Goal: Task Accomplishment & Management: Manage account settings

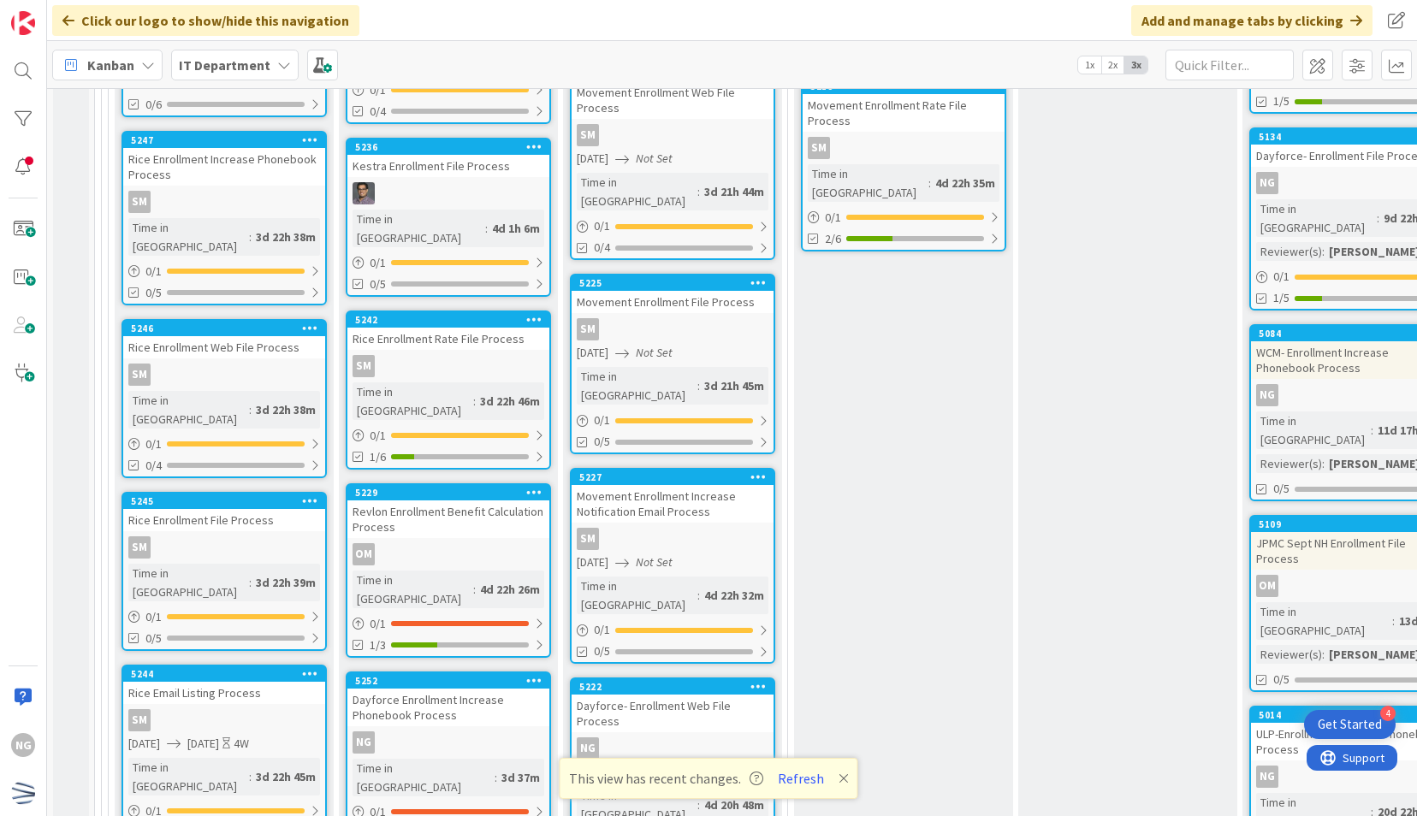
scroll to position [5475, 0]
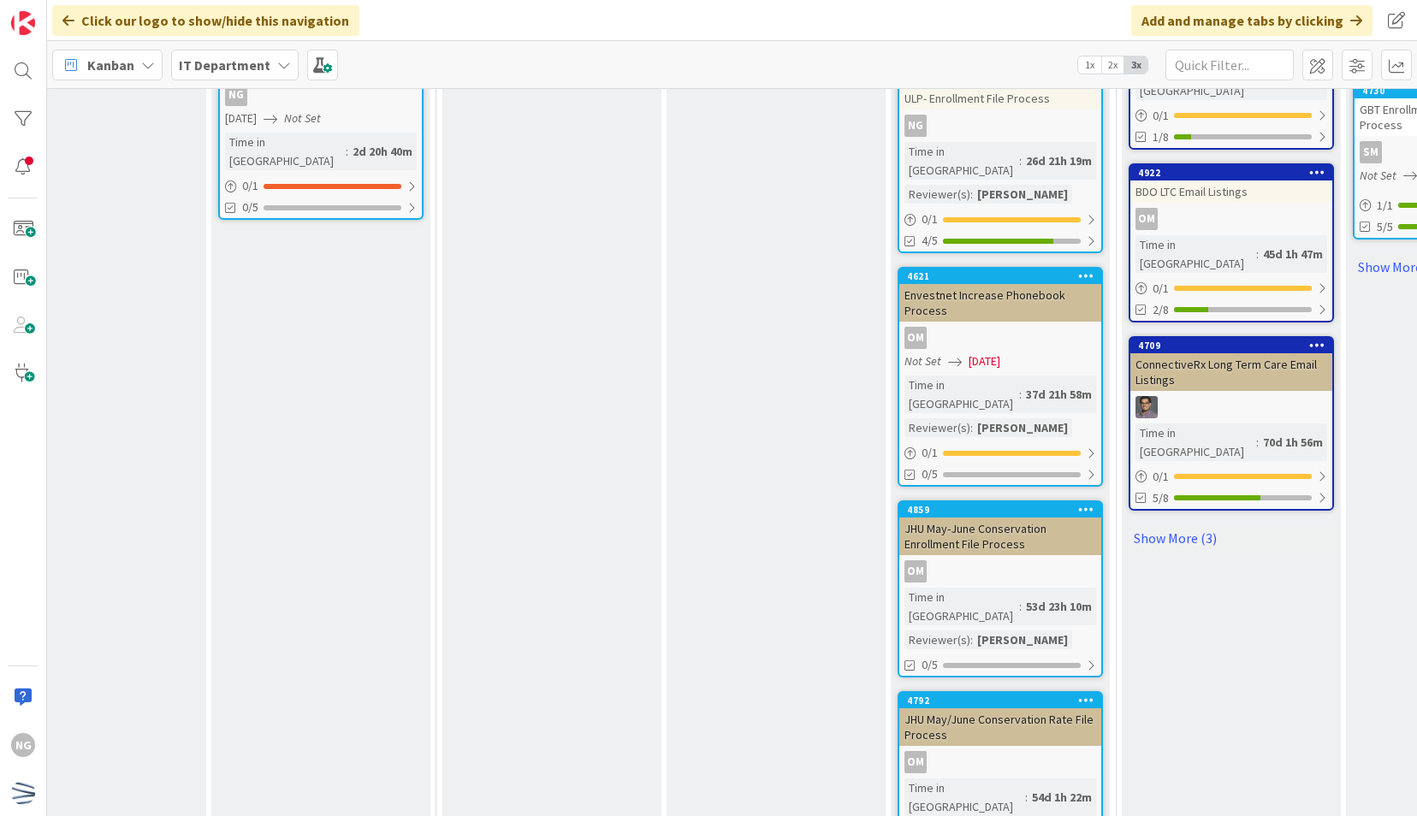
scroll to position [6357, 352]
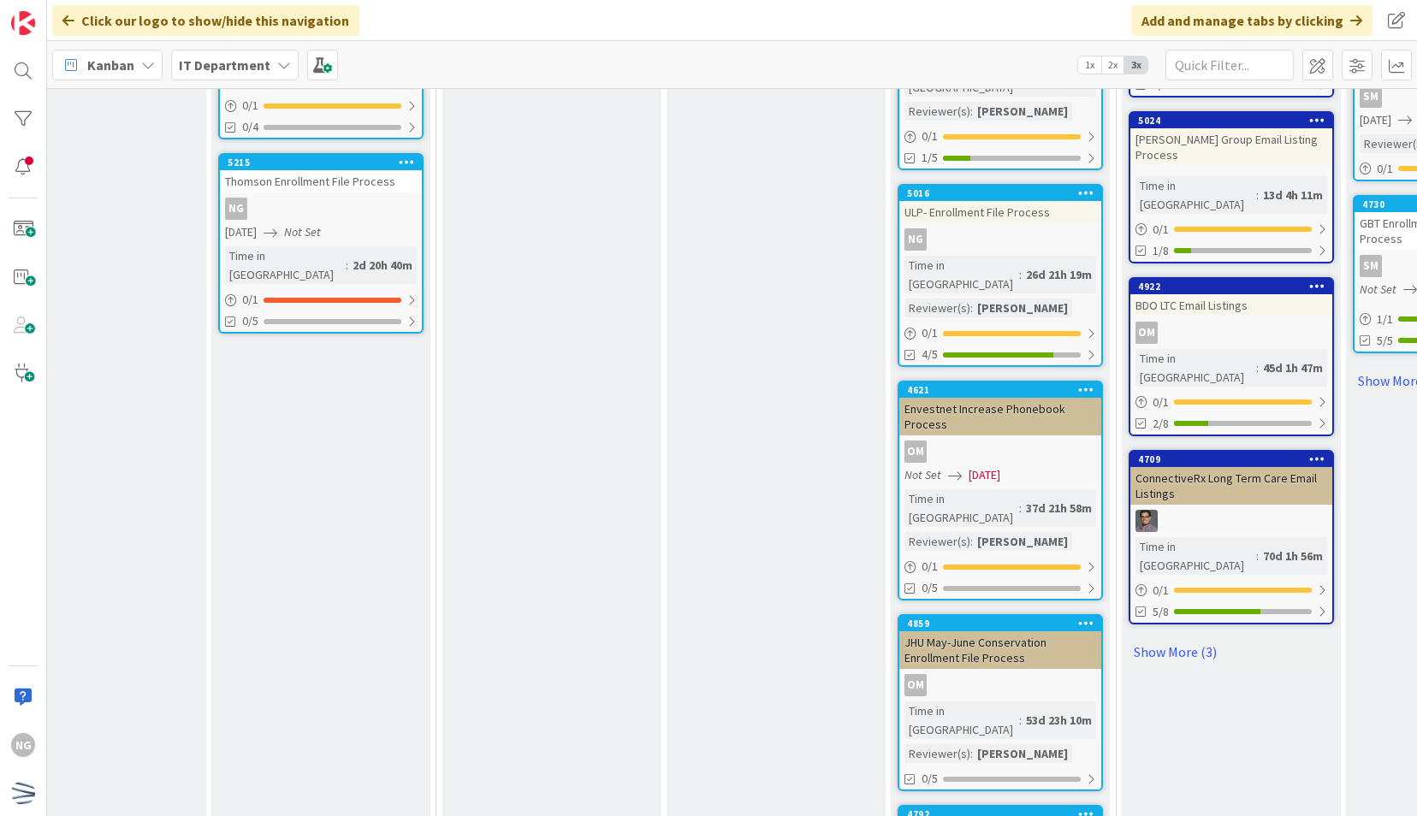
scroll to position [6101, 352]
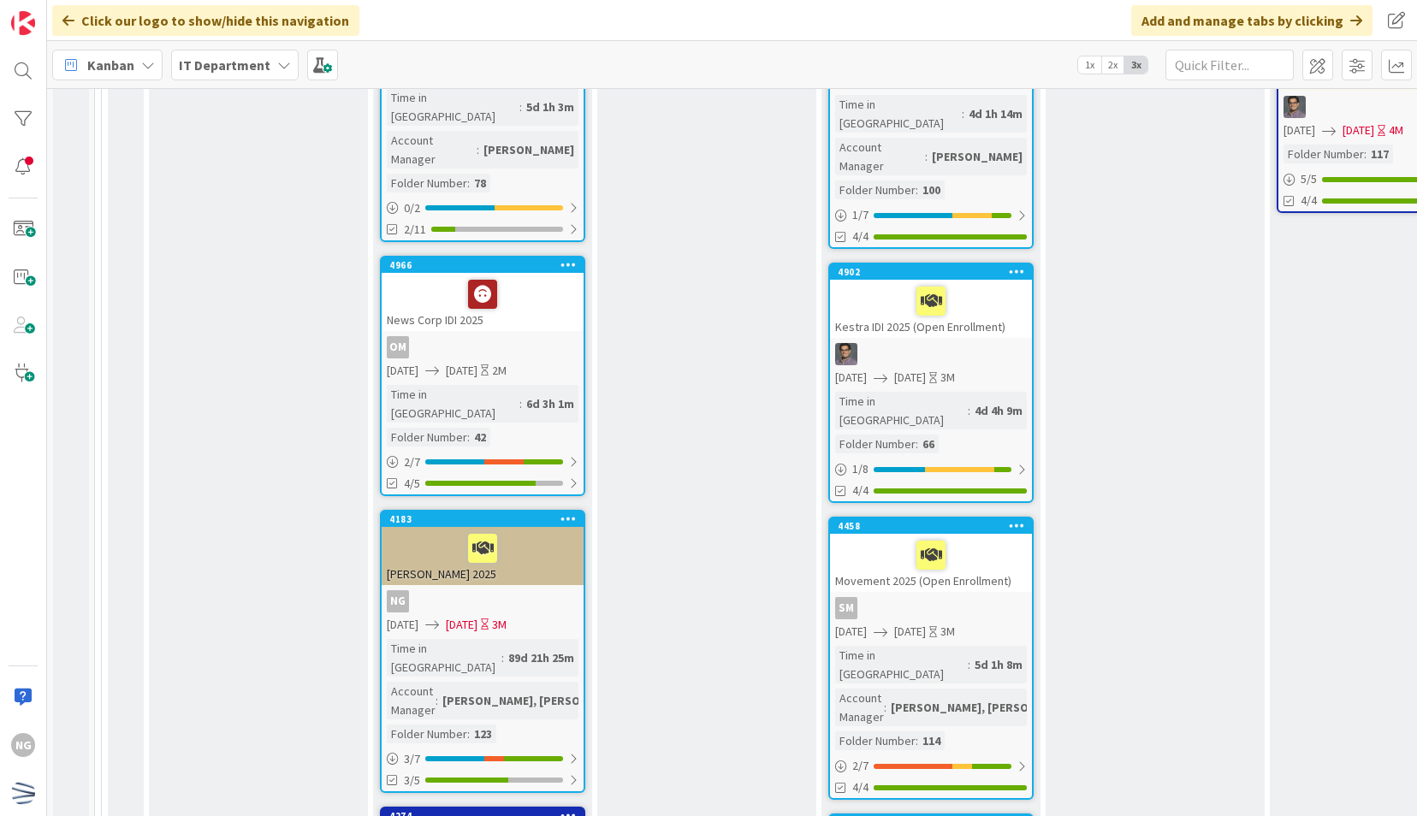
scroll to position [1139, 0]
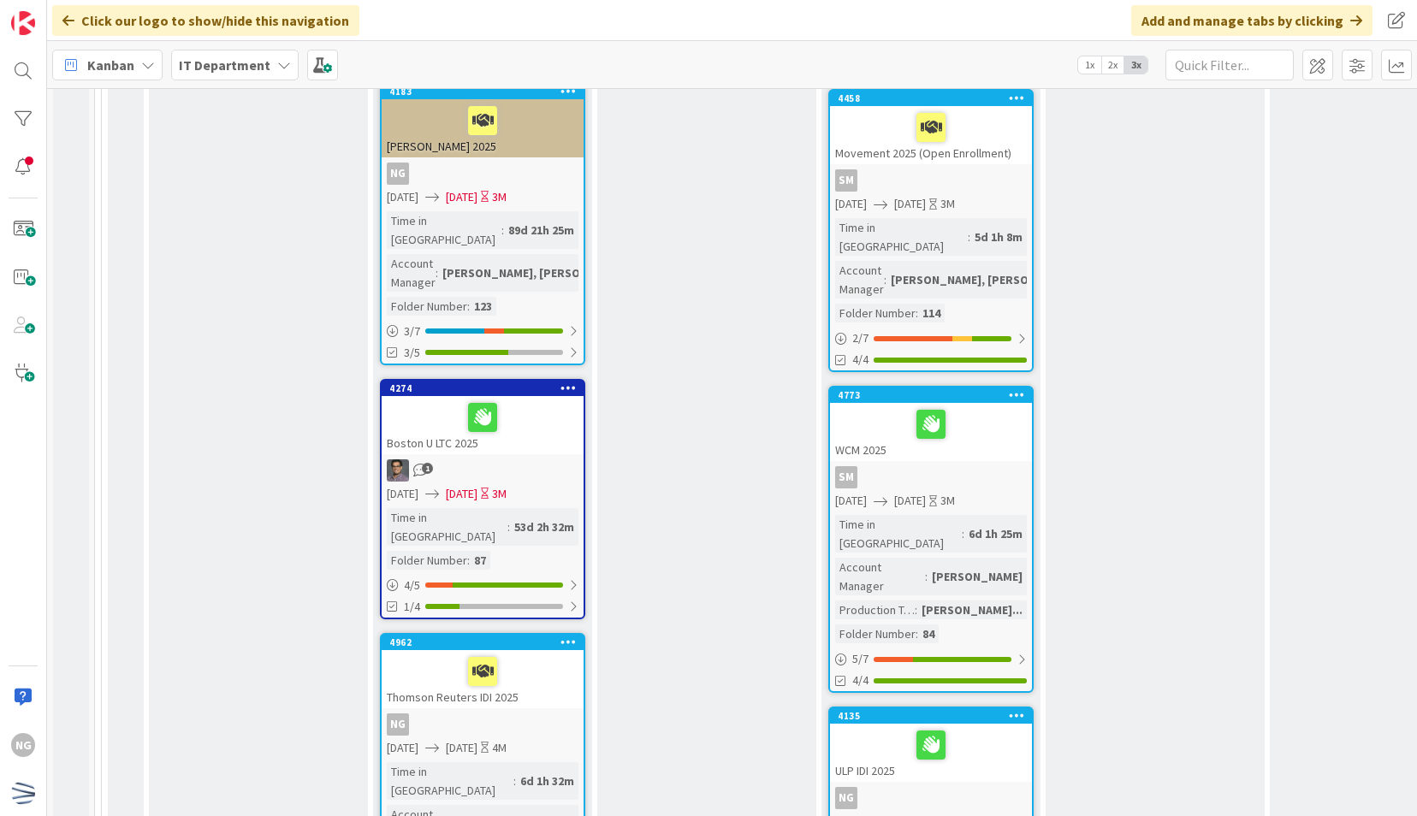
click at [530, 650] on div "Thomson Reuters IDI 2025" at bounding box center [483, 679] width 202 height 58
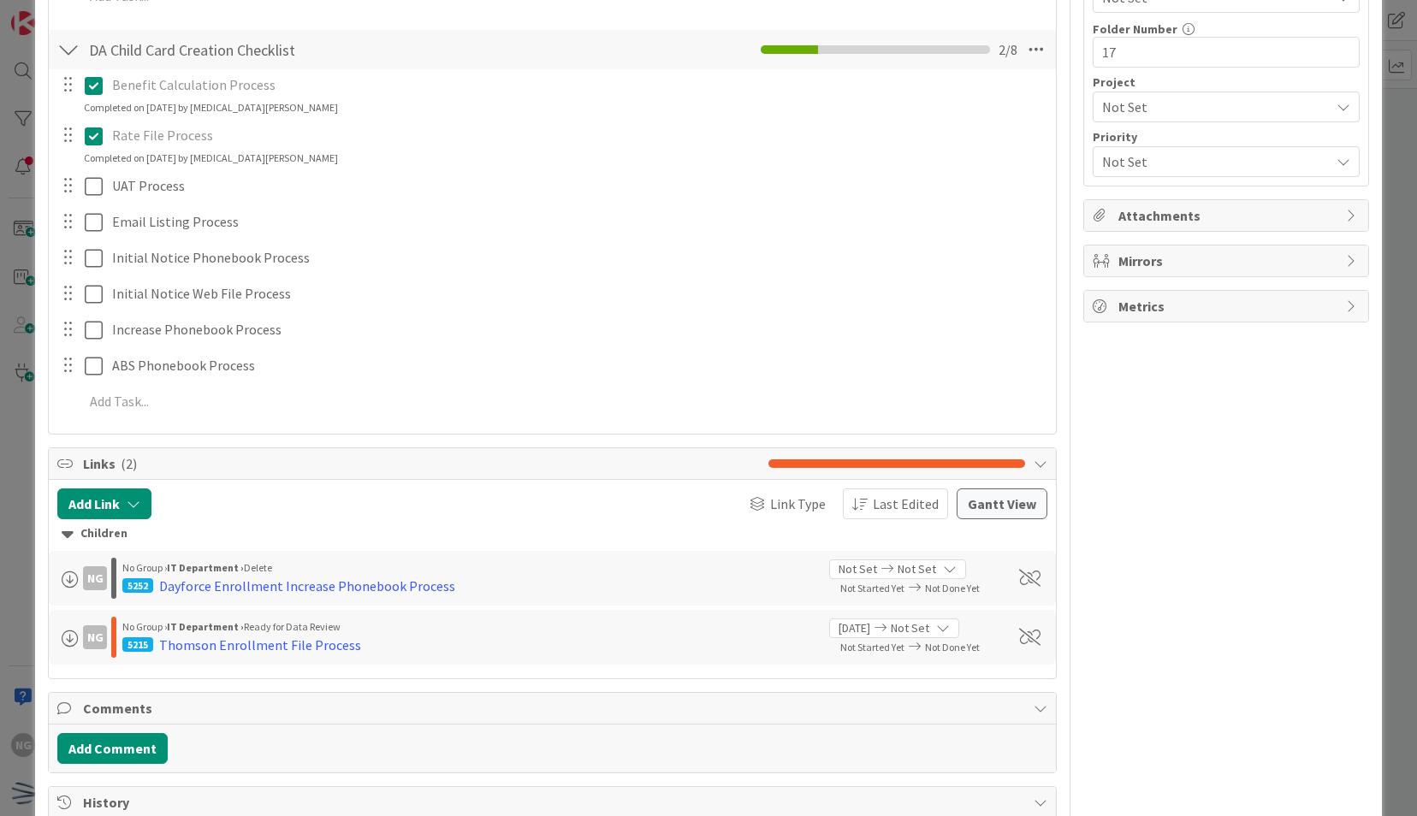
scroll to position [684, 0]
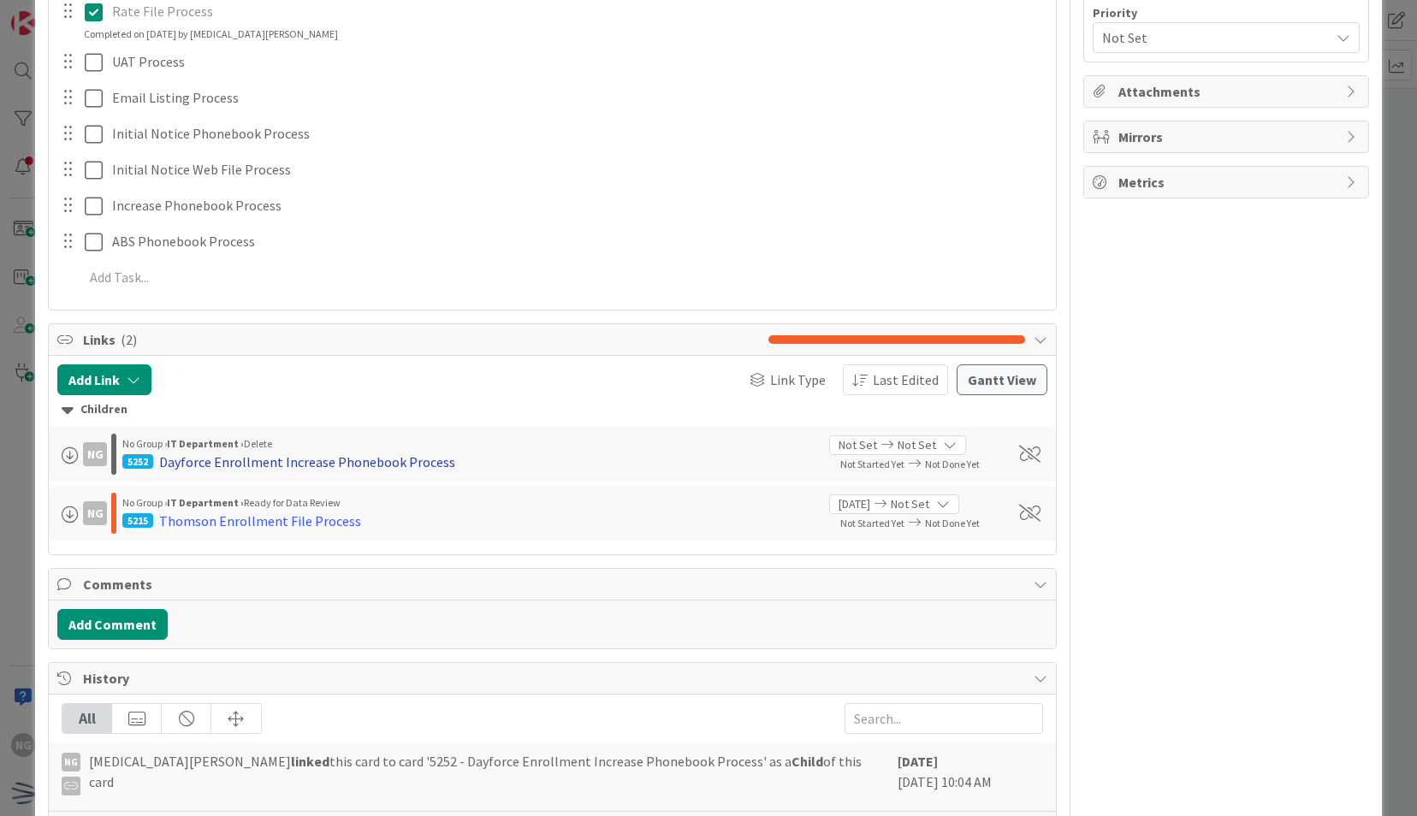
click at [322, 466] on div "Dayforce Enrollment Increase Phonebook Process" at bounding box center [307, 462] width 296 height 21
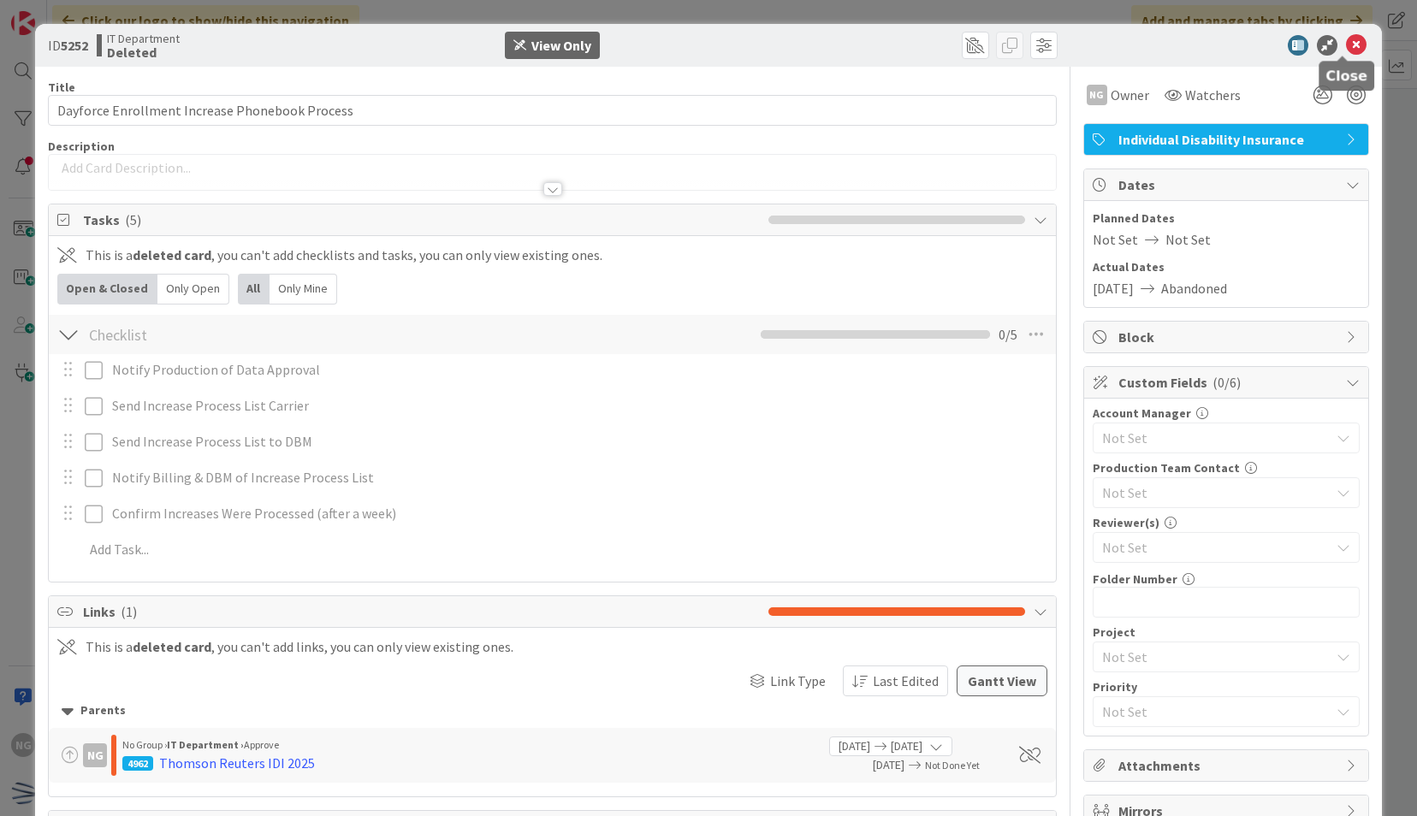
click at [1346, 44] on icon at bounding box center [1356, 45] width 21 height 21
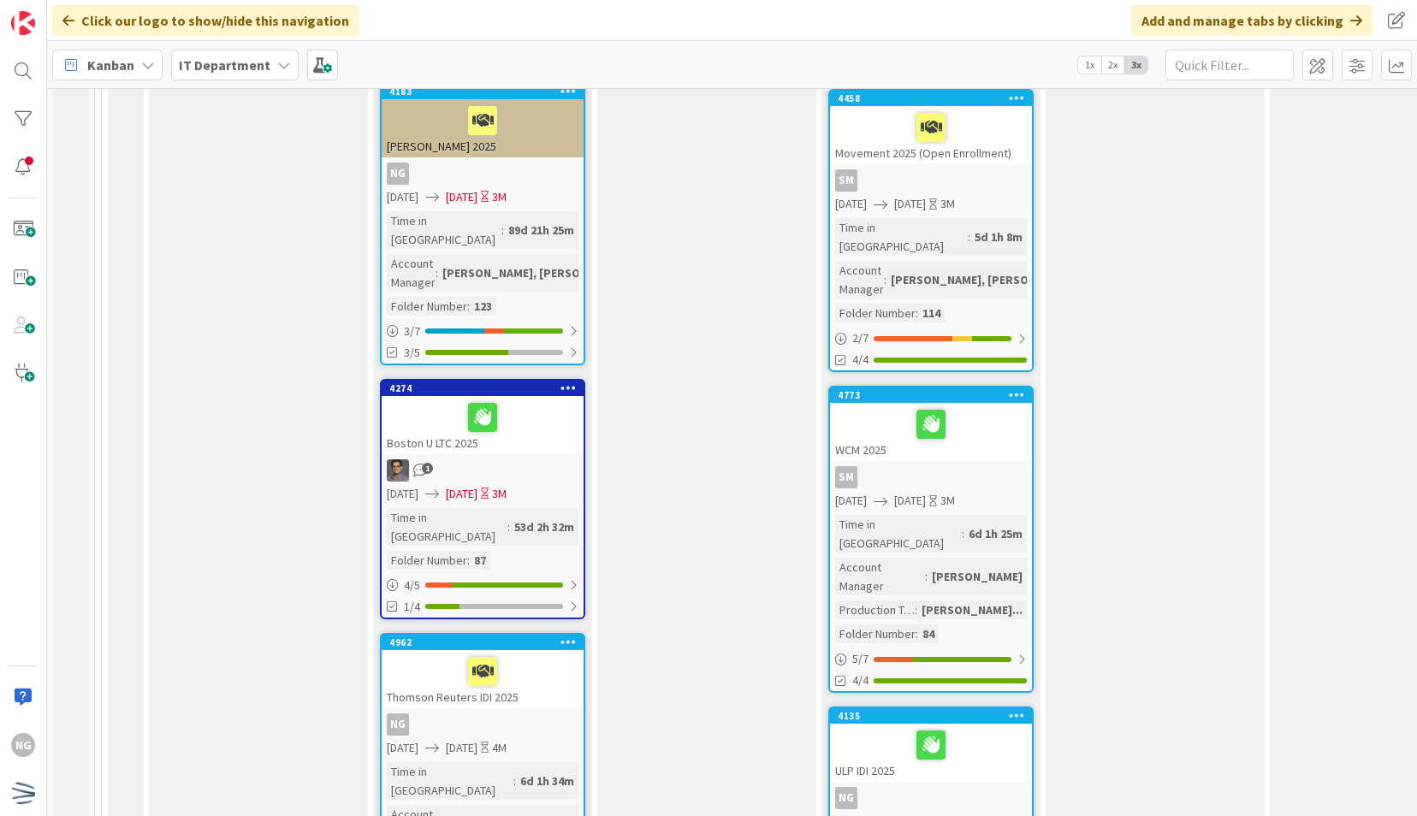
click at [524, 650] on div "Thomson Reuters IDI 2025" at bounding box center [483, 679] width 202 height 58
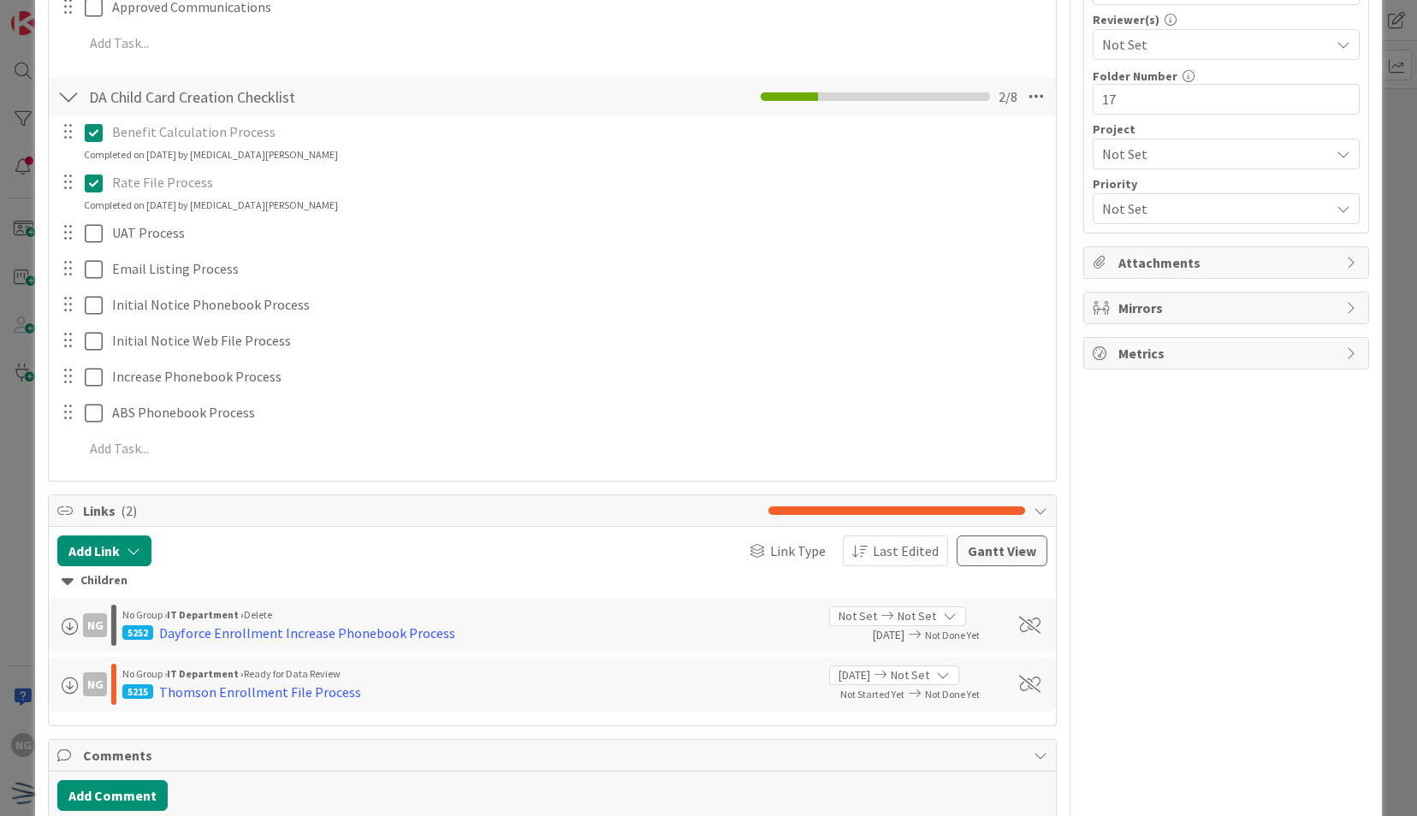
scroll to position [684, 0]
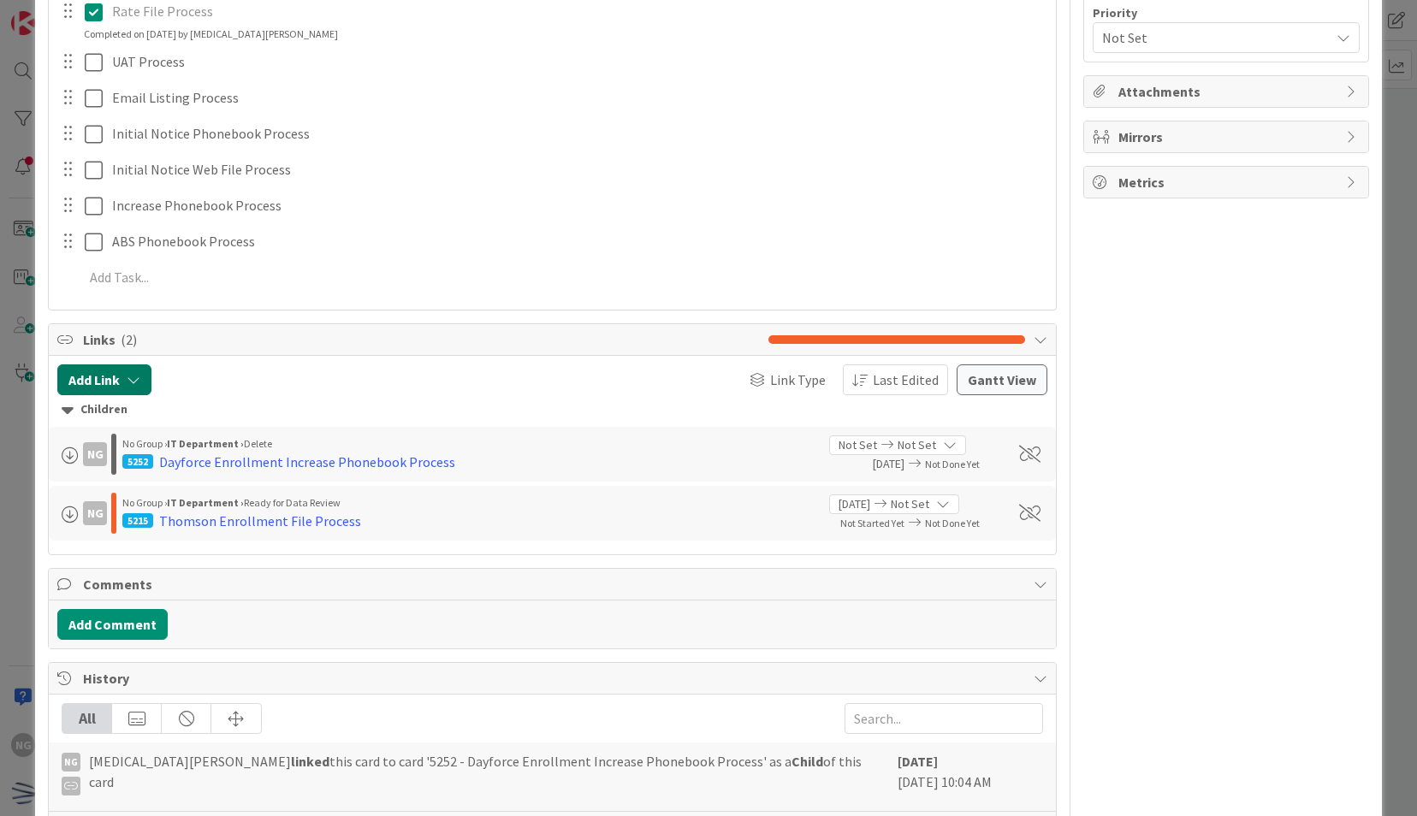
click at [107, 377] on button "Add Link" at bounding box center [104, 379] width 94 height 31
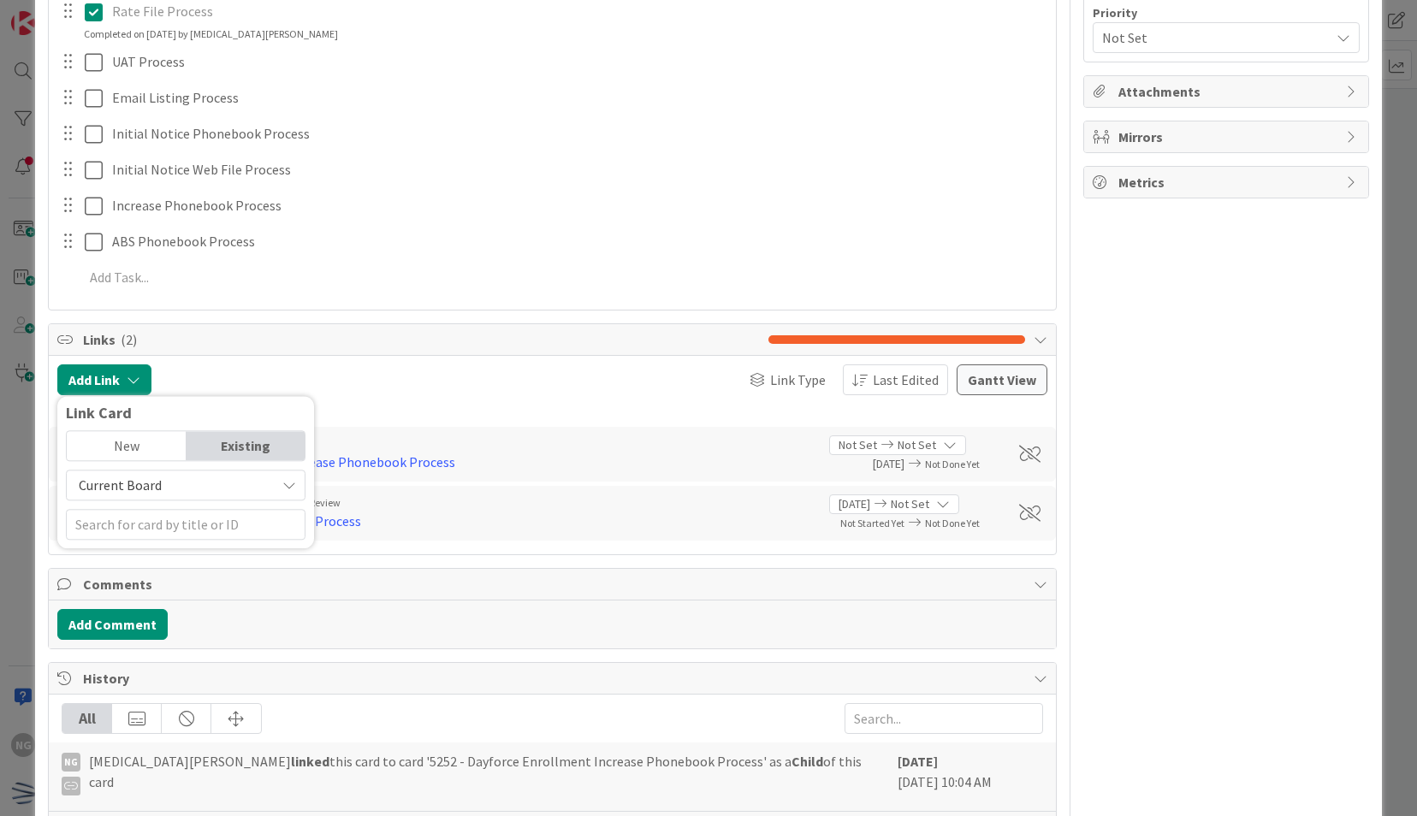
click at [144, 448] on div "New" at bounding box center [126, 445] width 119 height 29
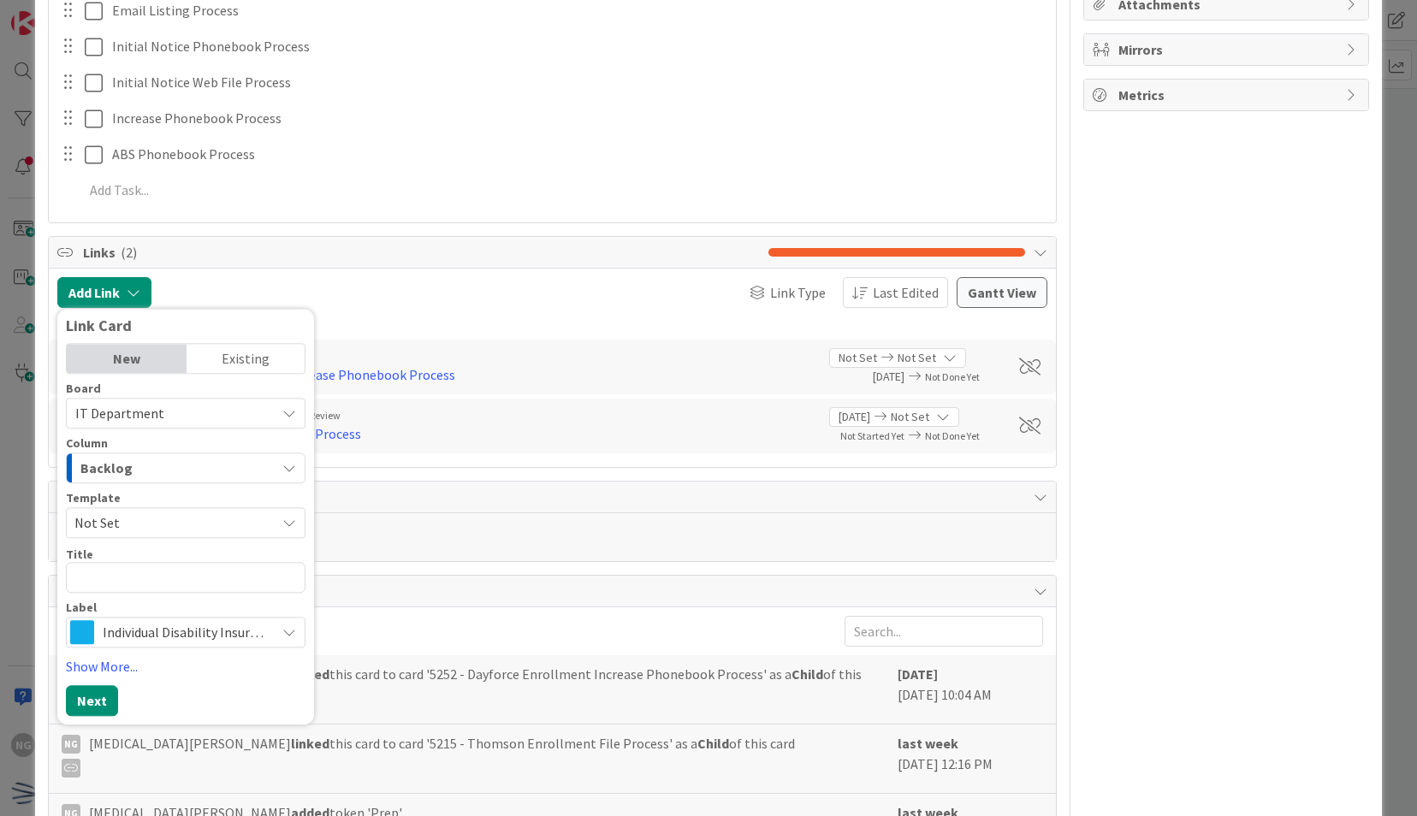
scroll to position [855, 0]
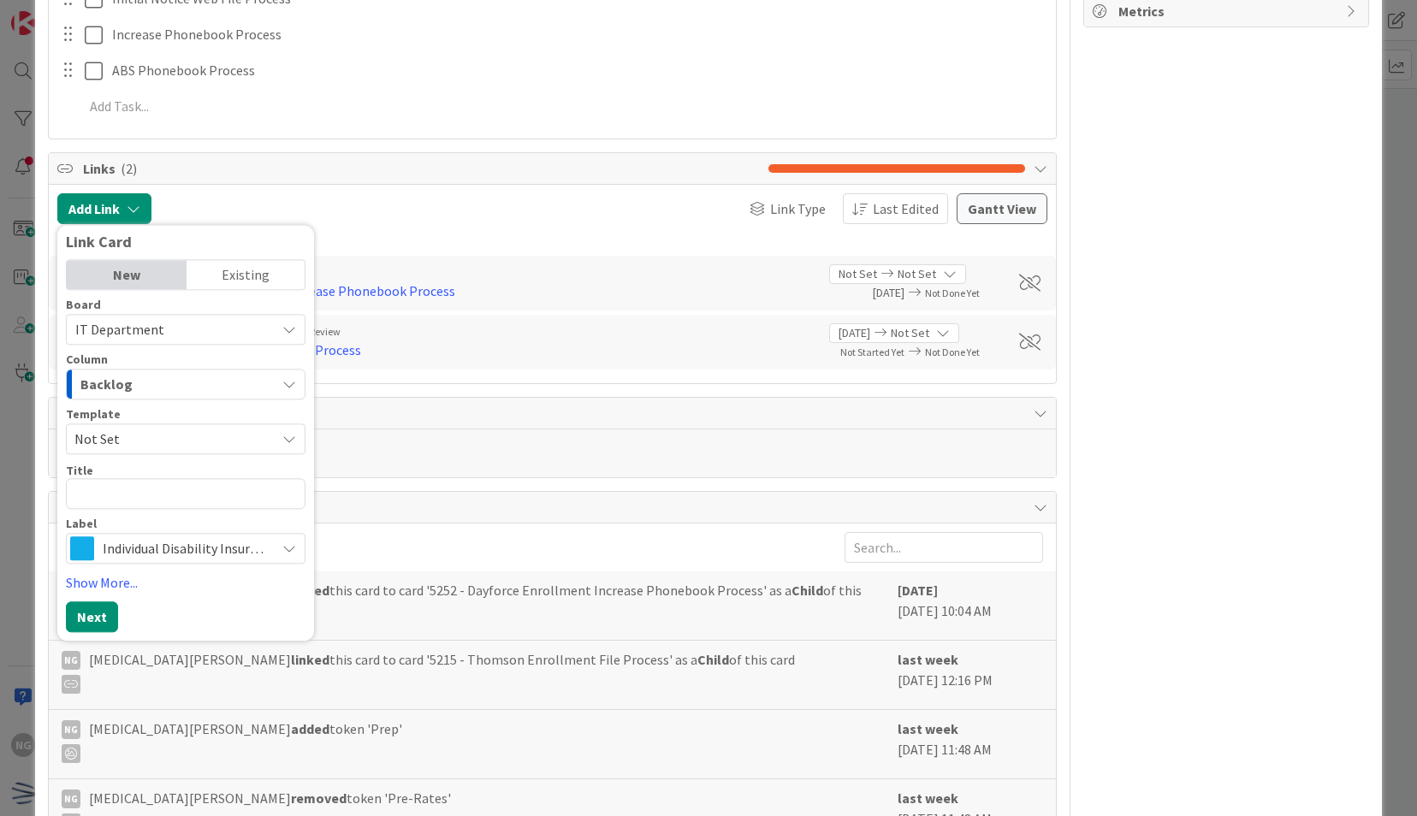
click at [166, 448] on span "Not Set" at bounding box center [186, 438] width 240 height 31
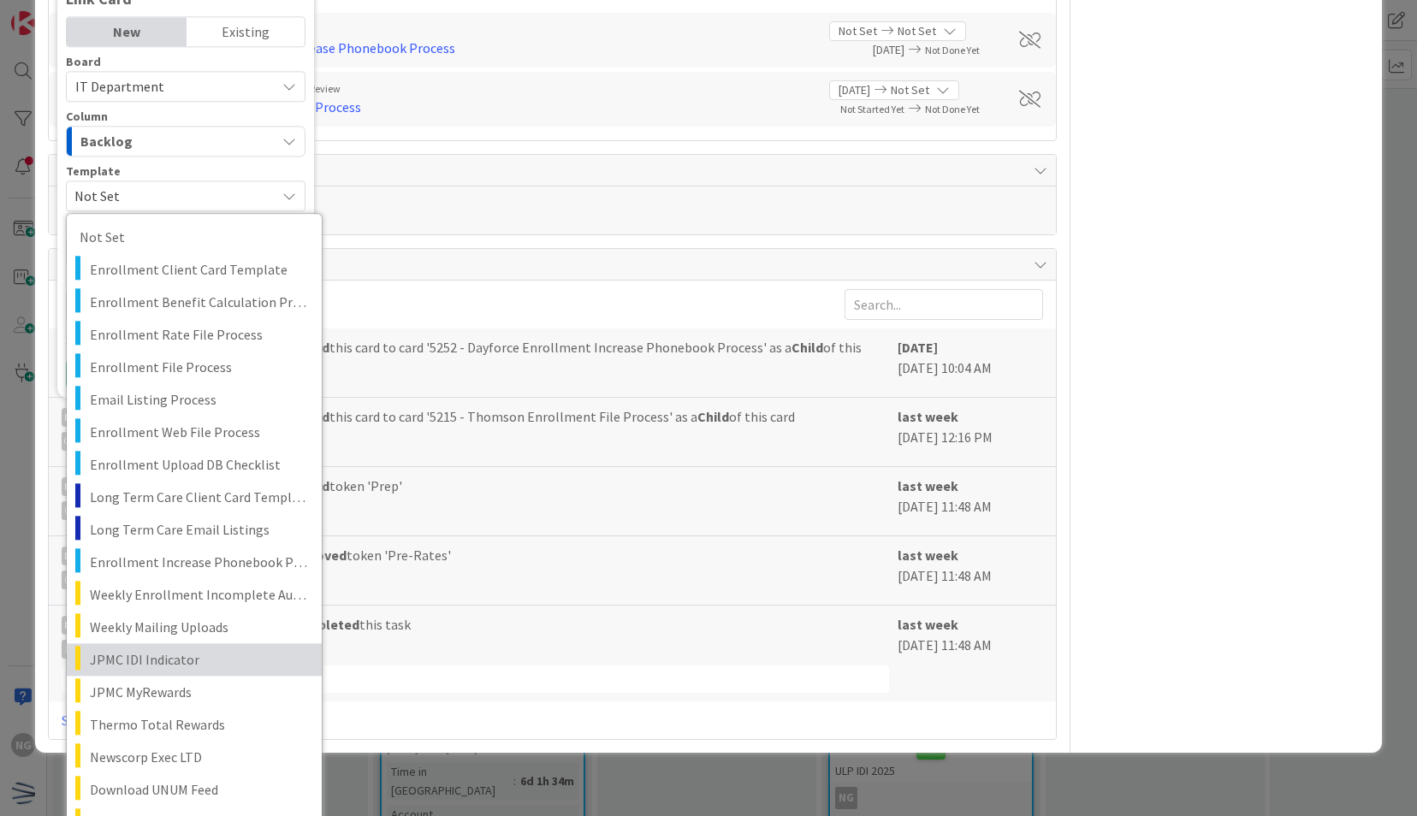
scroll to position [1112, 0]
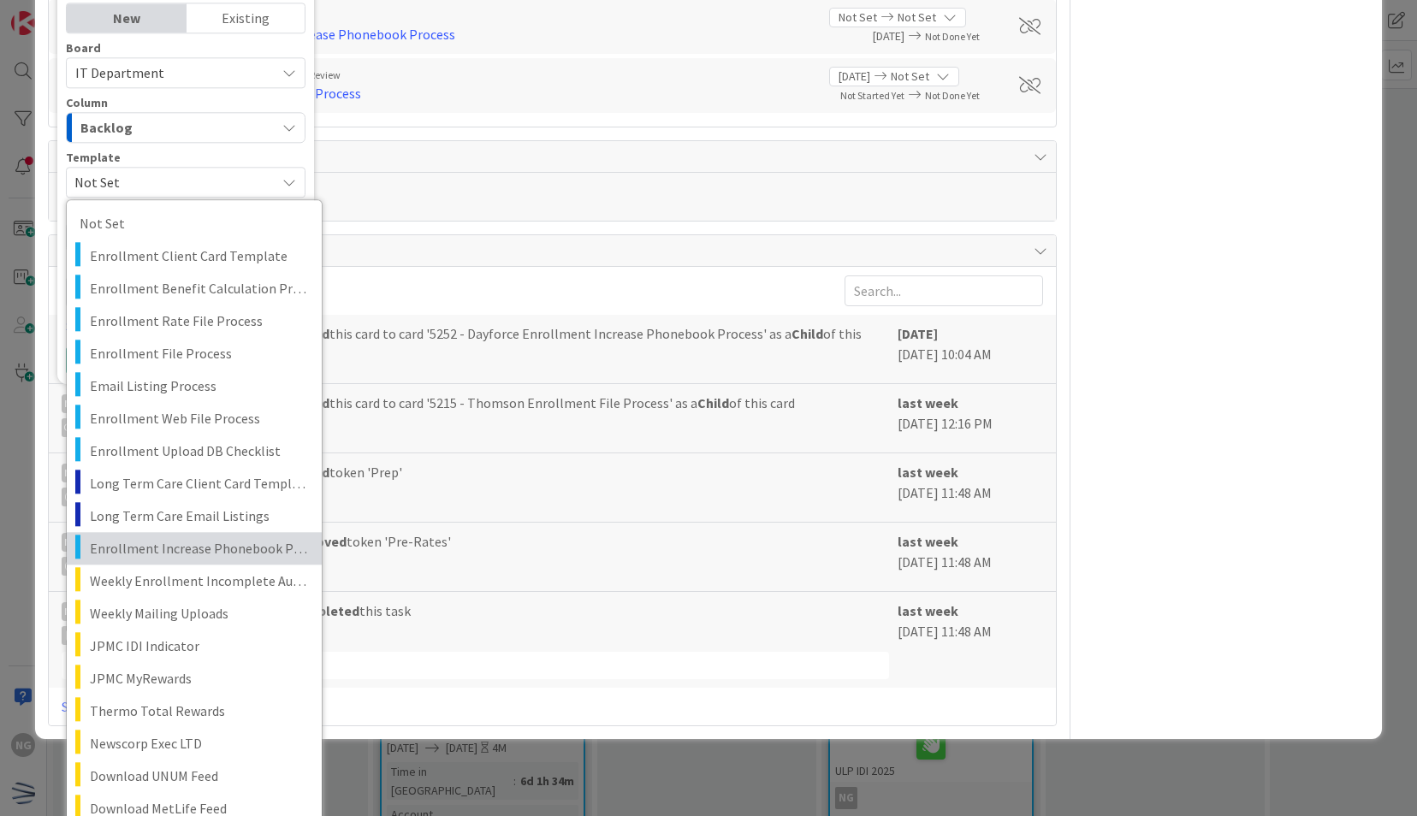
click at [238, 553] on span "Enrollment Increase Phonebook Process" at bounding box center [199, 548] width 219 height 22
type textarea "x"
type textarea "Enrollment Increase Phonebook Process"
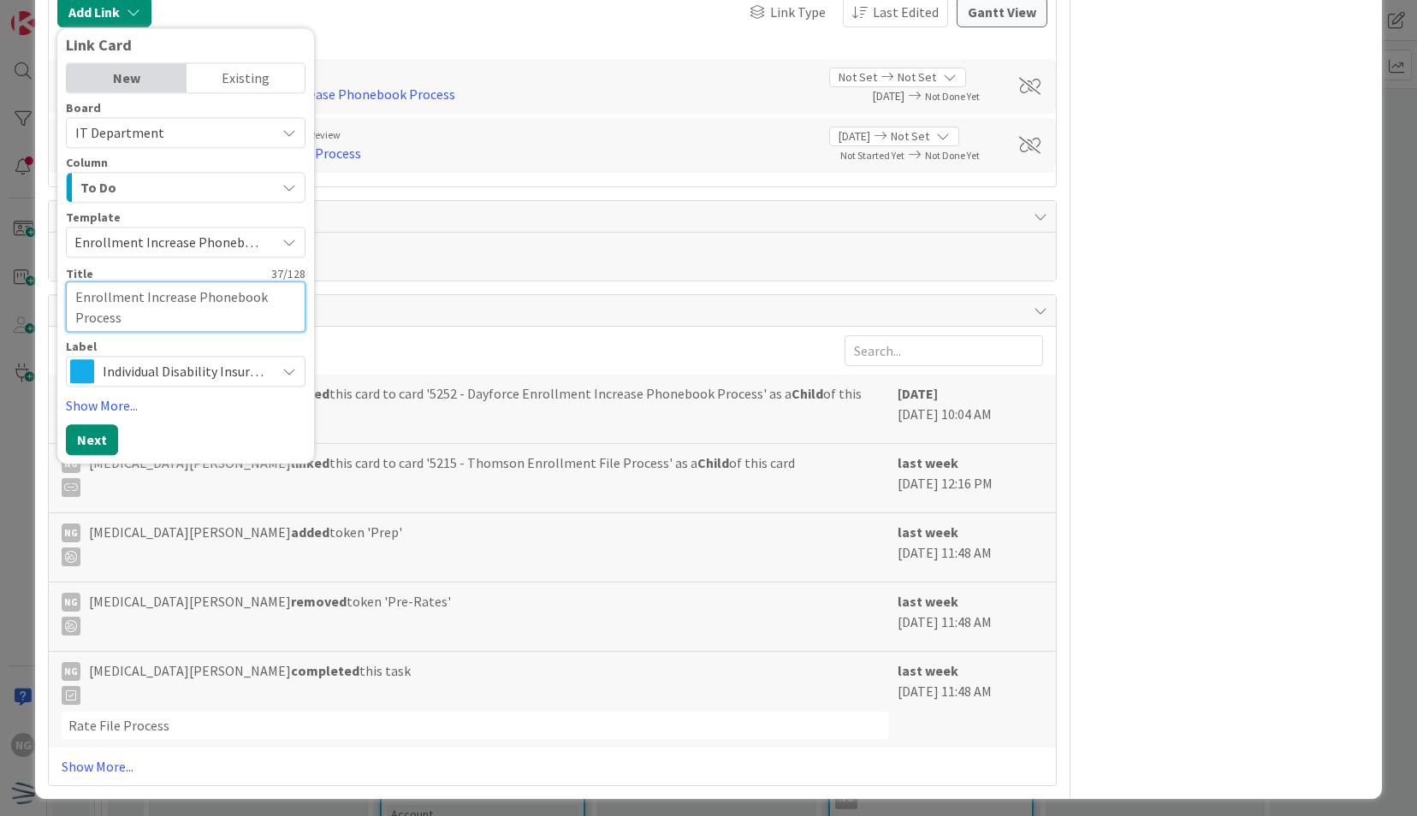
click at [75, 293] on textarea "Enrollment Increase Phonebook Process" at bounding box center [186, 306] width 240 height 50
type textarea "x"
type textarea "TEnrollment Increase Phonebook Process"
type textarea "x"
type textarea "ThEnrollment Increase Phonebook Process"
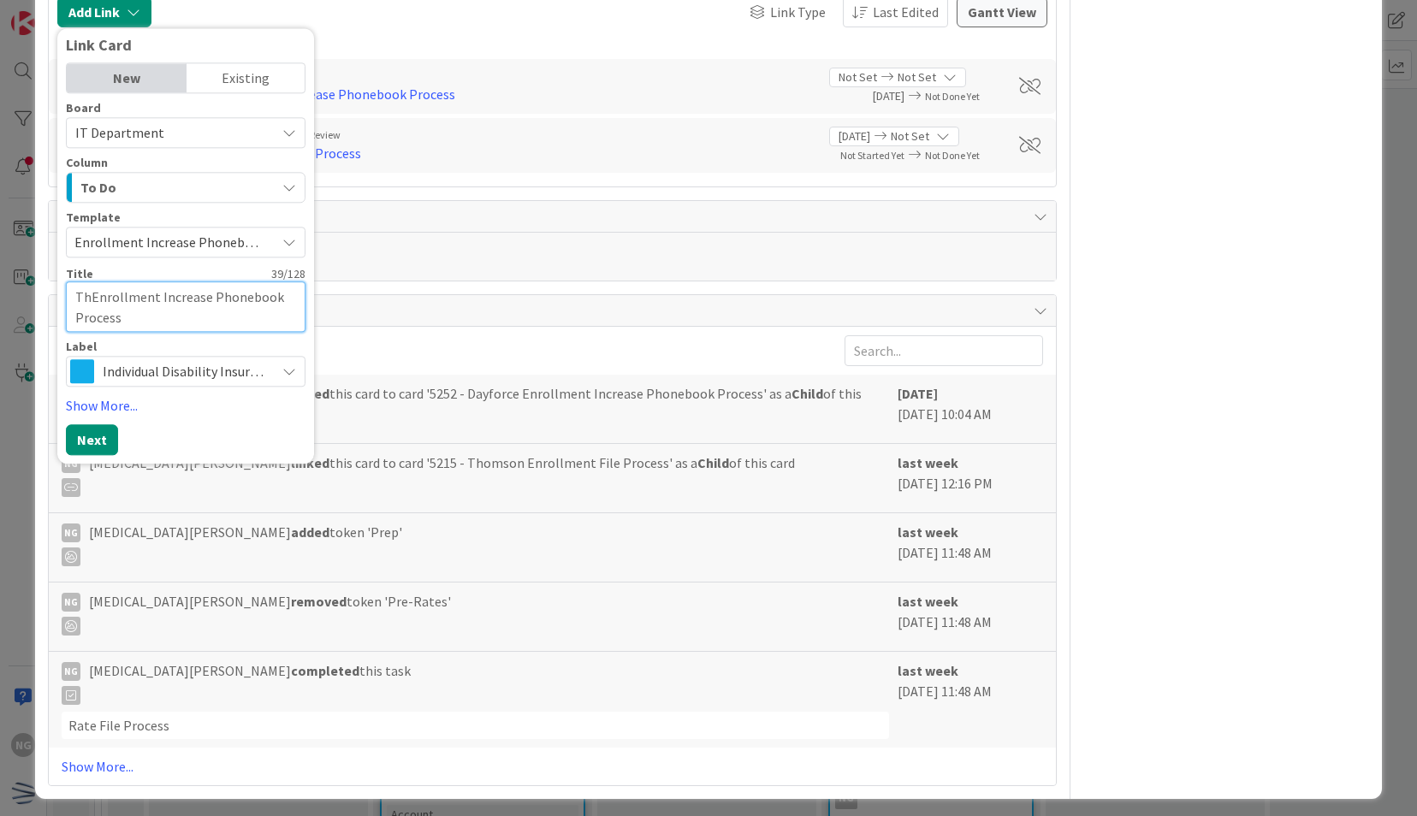
type textarea "x"
type textarea "ThoEnrollment Increase Phonebook Process"
type textarea "x"
type textarea "ThomEnrollment Increase Phonebook Process"
type textarea "x"
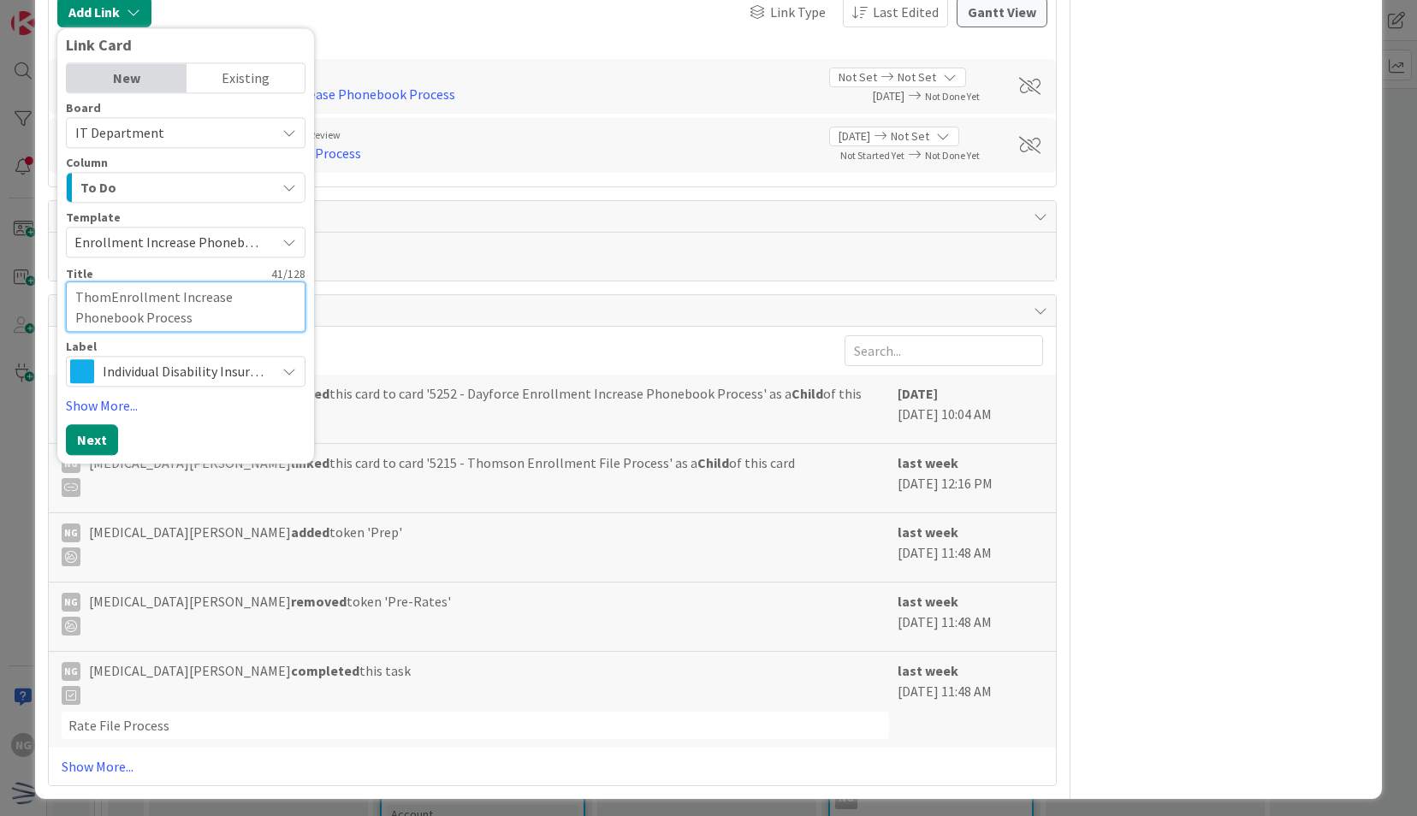
type textarea "ThomsEnrollment Increase Phonebook Process"
type textarea "x"
type textarea "ThomsoEnrollment Increase Phonebook Process"
type textarea "x"
type textarea "ThomsonEnrollment Increase Phonebook Process"
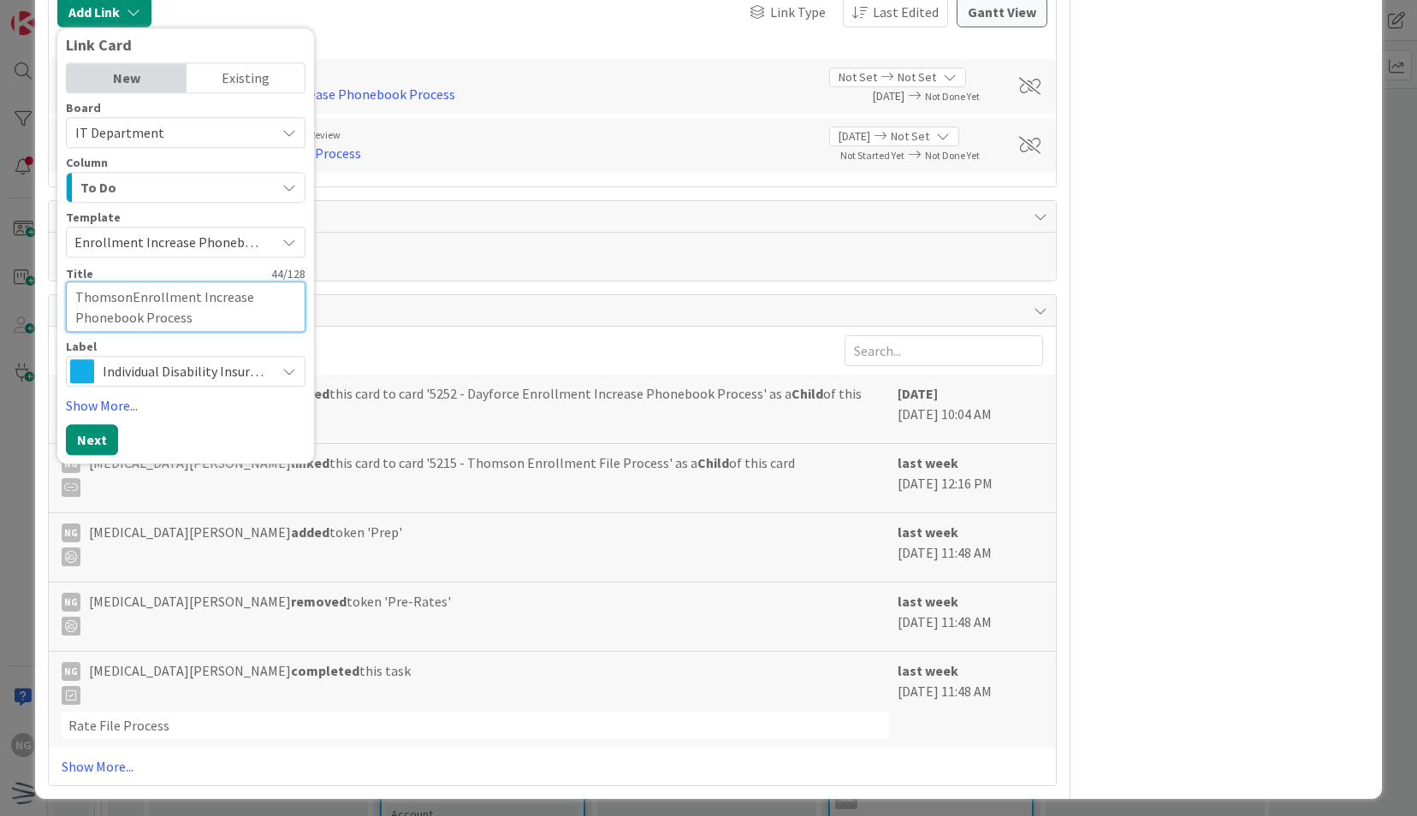
type textarea "x"
type textarea "Thomson-Enrollment Increase Phonebook Process"
type textarea "x"
type textarea "Thomson- Enrollment Increase Phonebook Process"
click at [102, 431] on button "Next" at bounding box center [92, 440] width 52 height 31
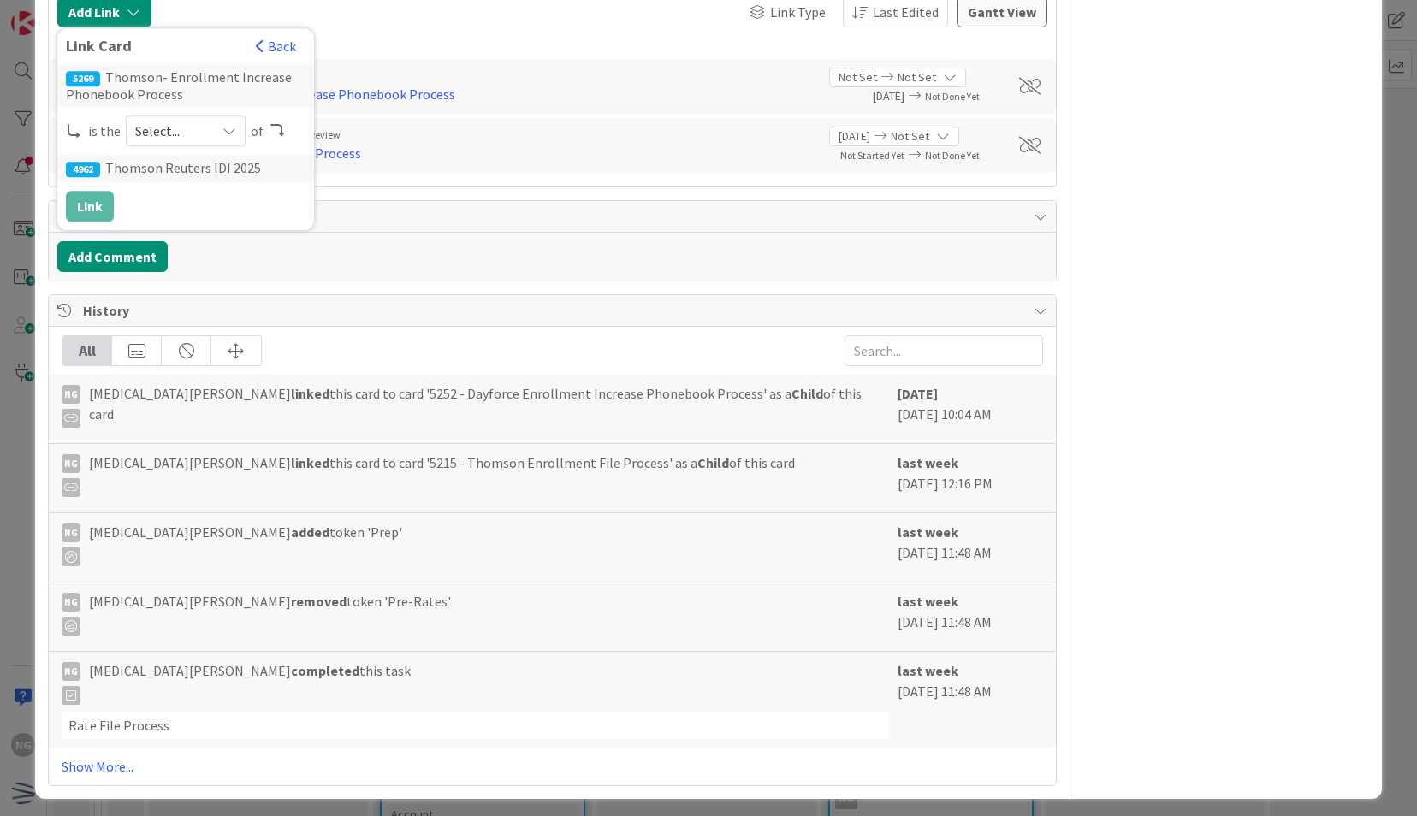
click at [229, 128] on icon at bounding box center [229, 131] width 14 height 14
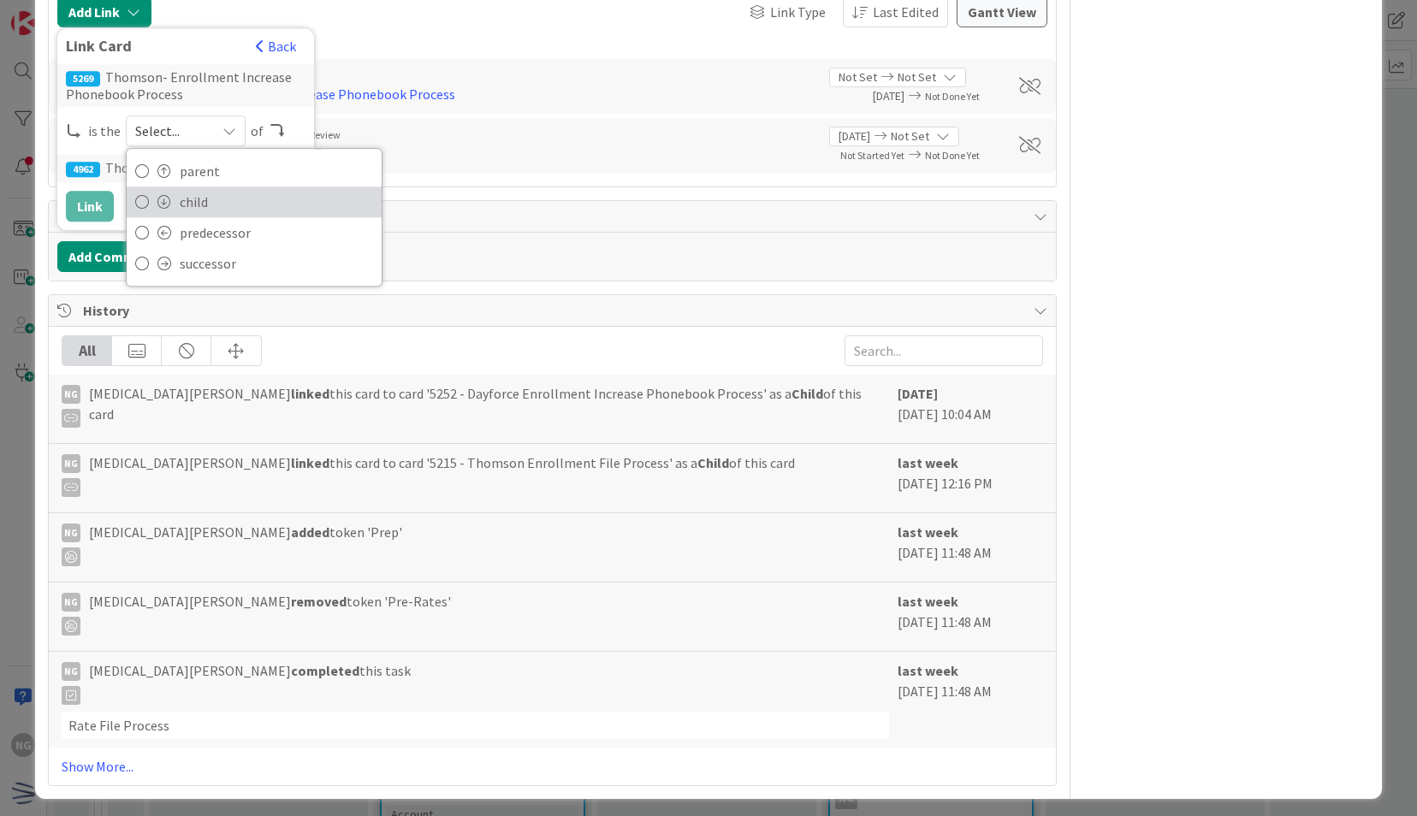
click at [214, 198] on span "child" at bounding box center [276, 202] width 193 height 26
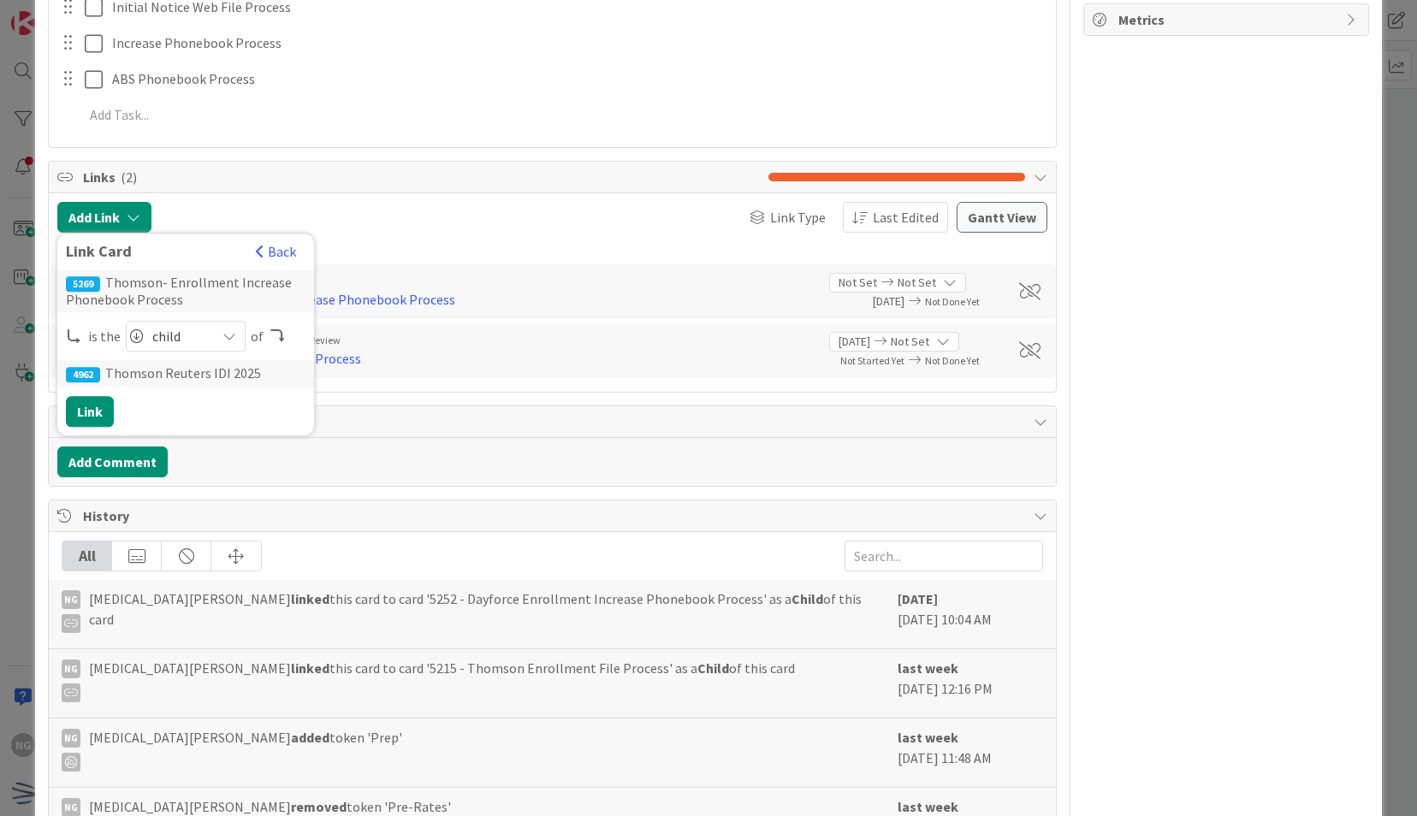
scroll to position [796, 0]
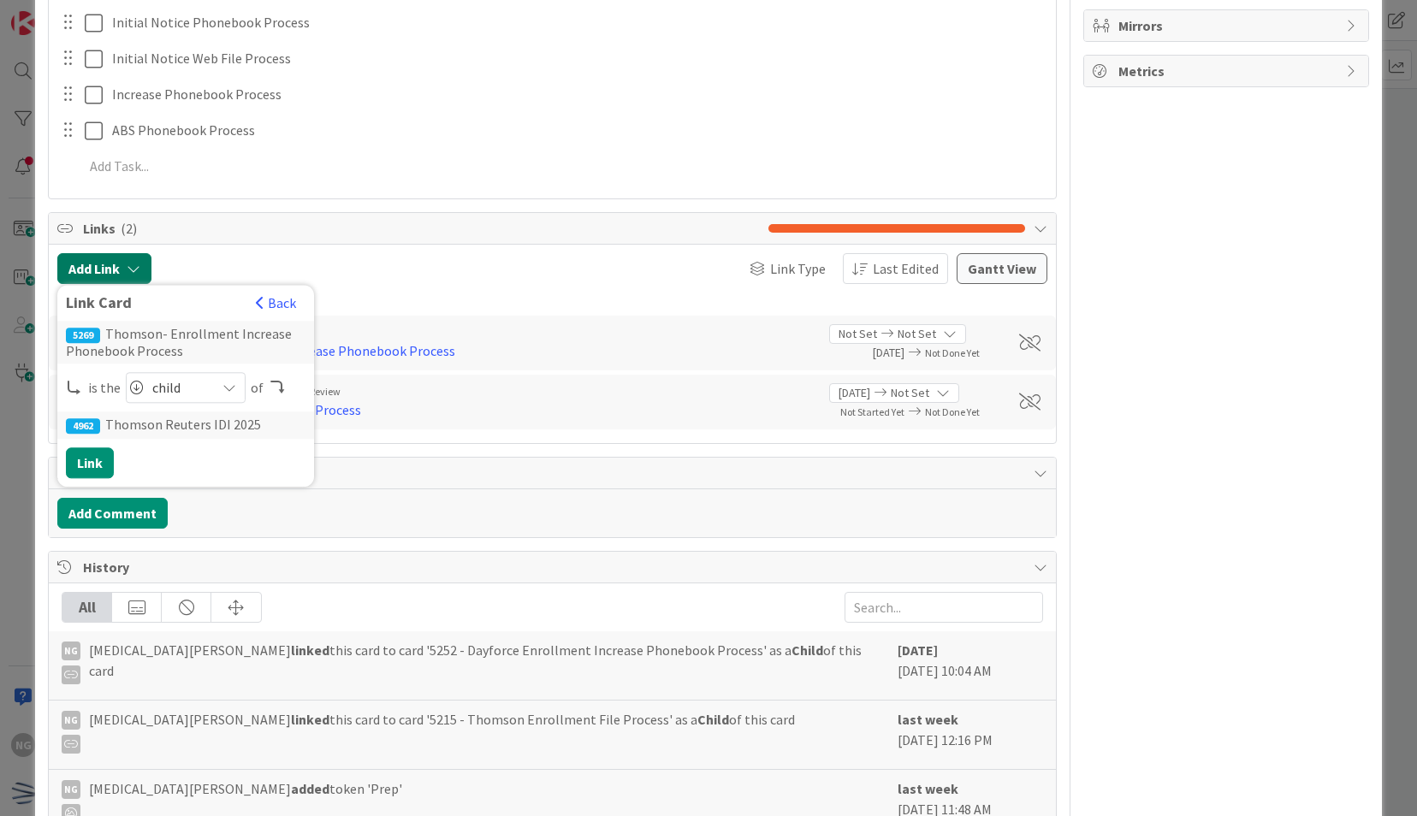
click at [108, 265] on button "Add Link" at bounding box center [104, 268] width 94 height 31
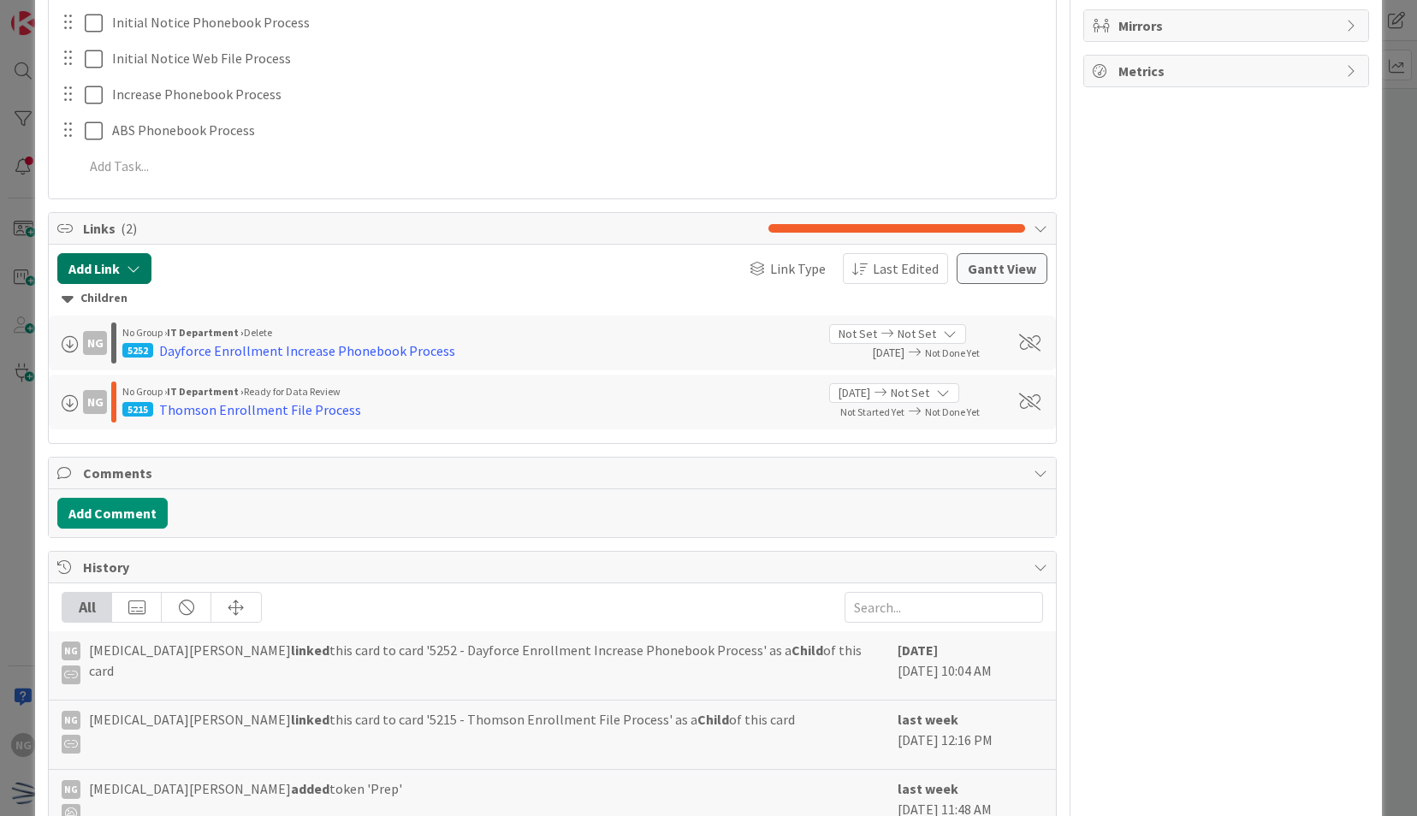
click at [108, 265] on button "Add Link" at bounding box center [104, 268] width 94 height 31
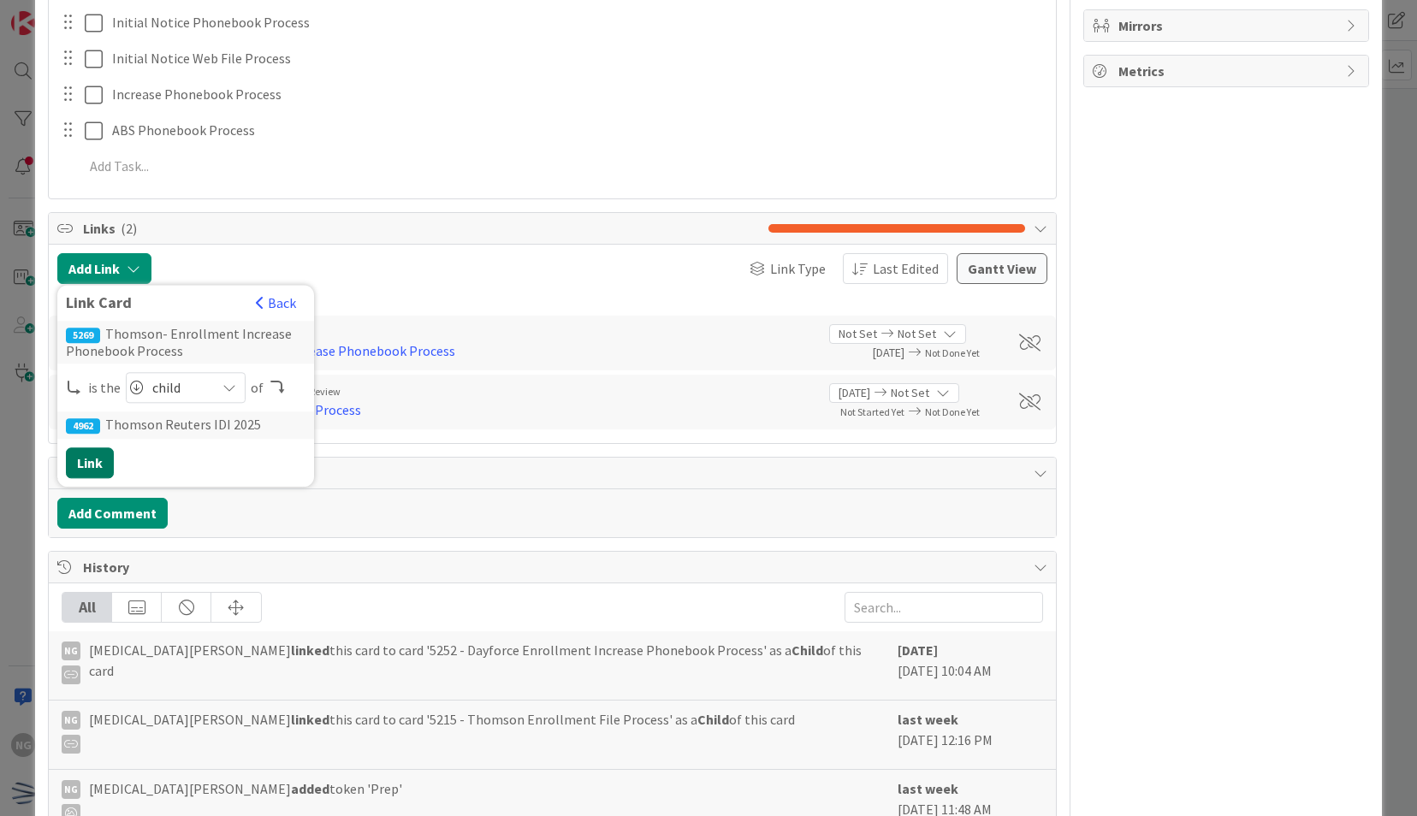
click at [108, 456] on button "Link" at bounding box center [90, 462] width 48 height 31
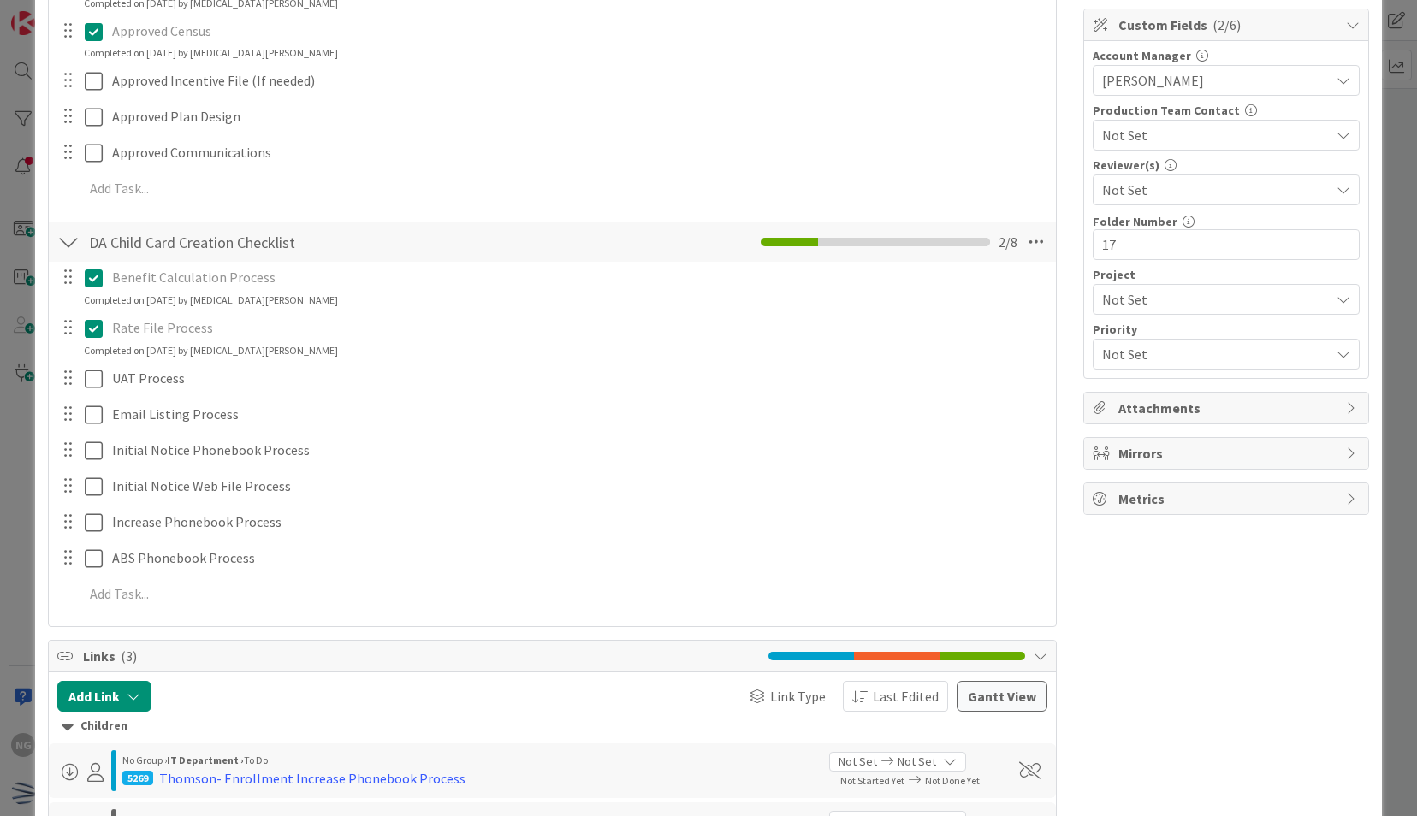
scroll to position [0, 0]
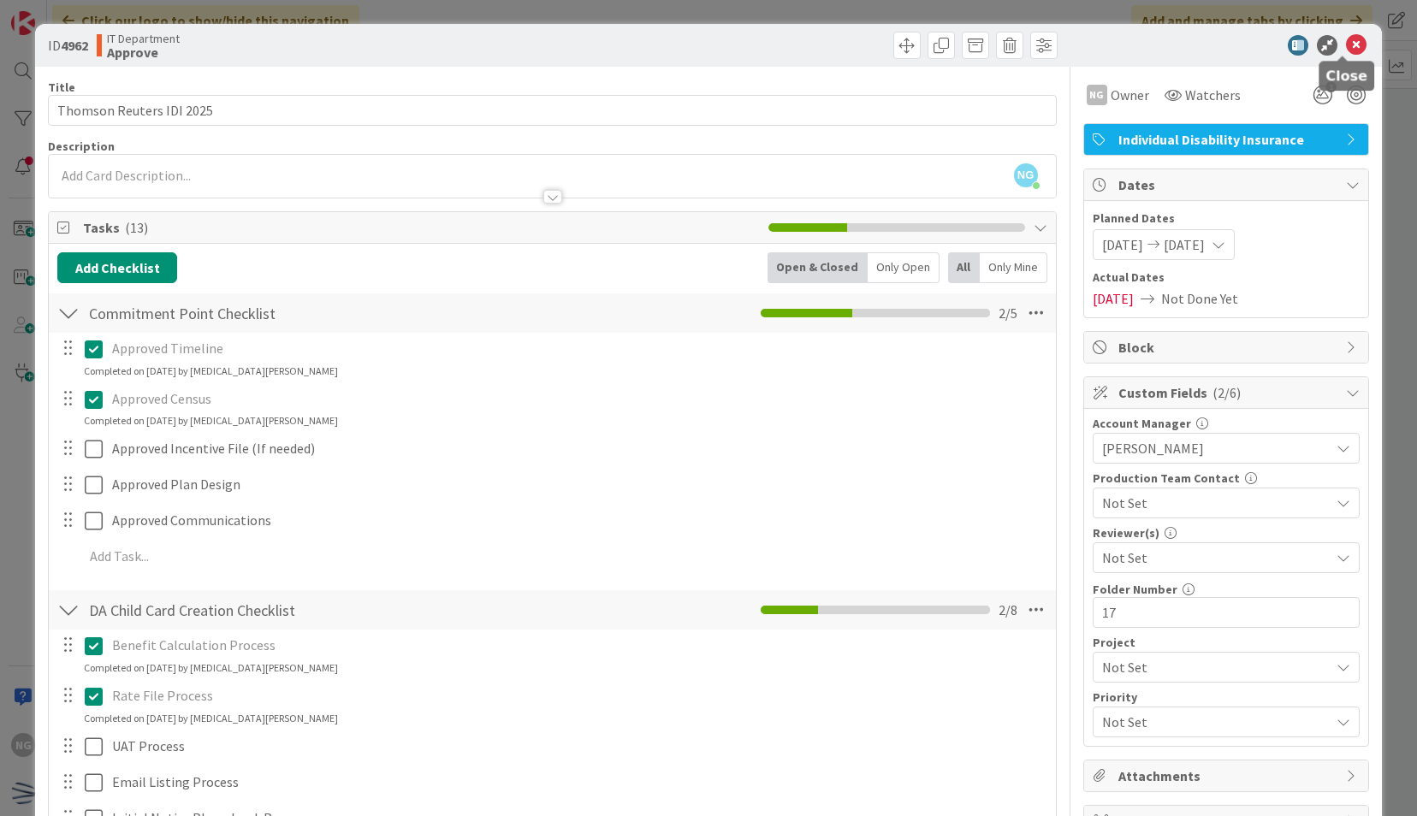
click at [1346, 46] on icon at bounding box center [1356, 45] width 21 height 21
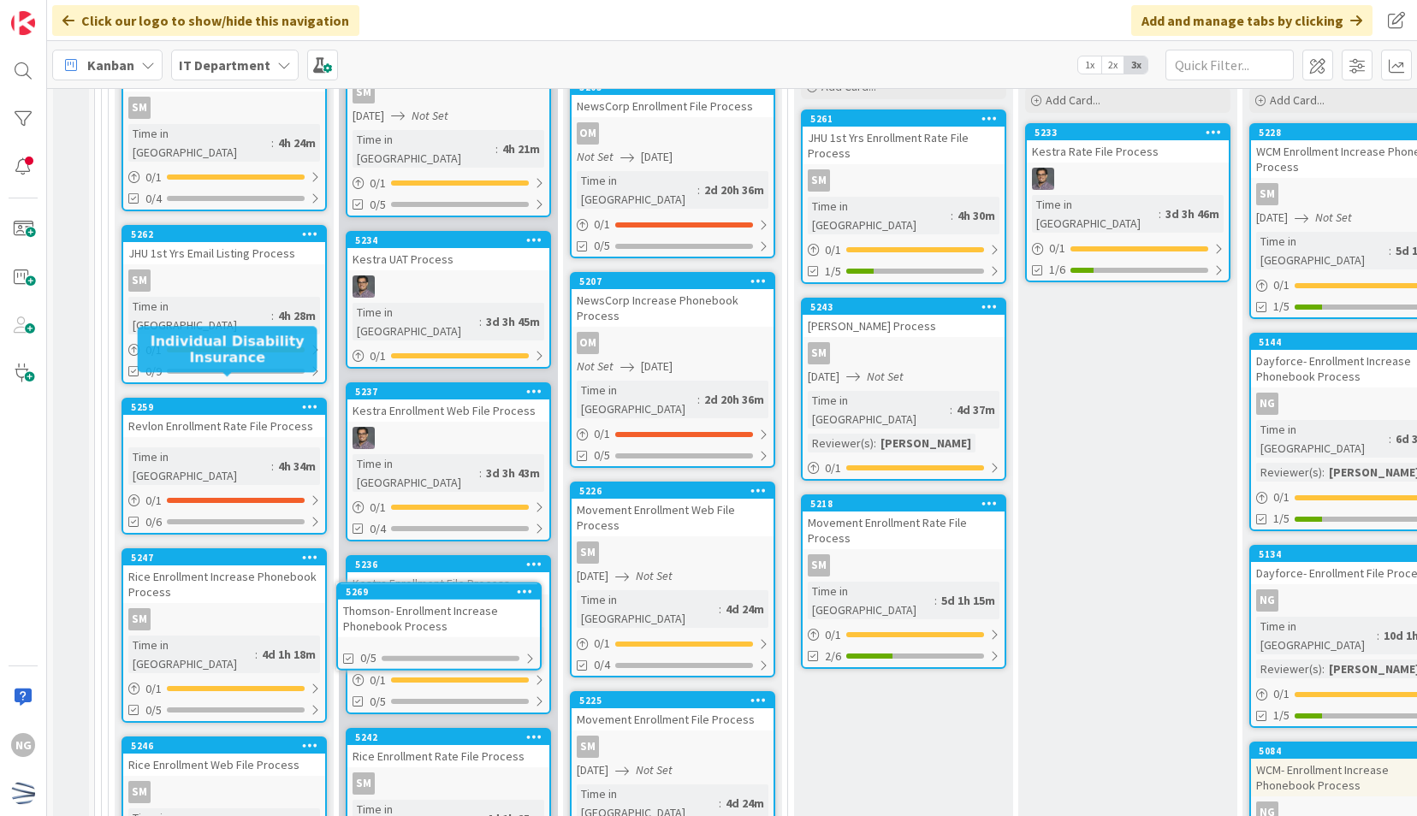
scroll to position [5077, 0]
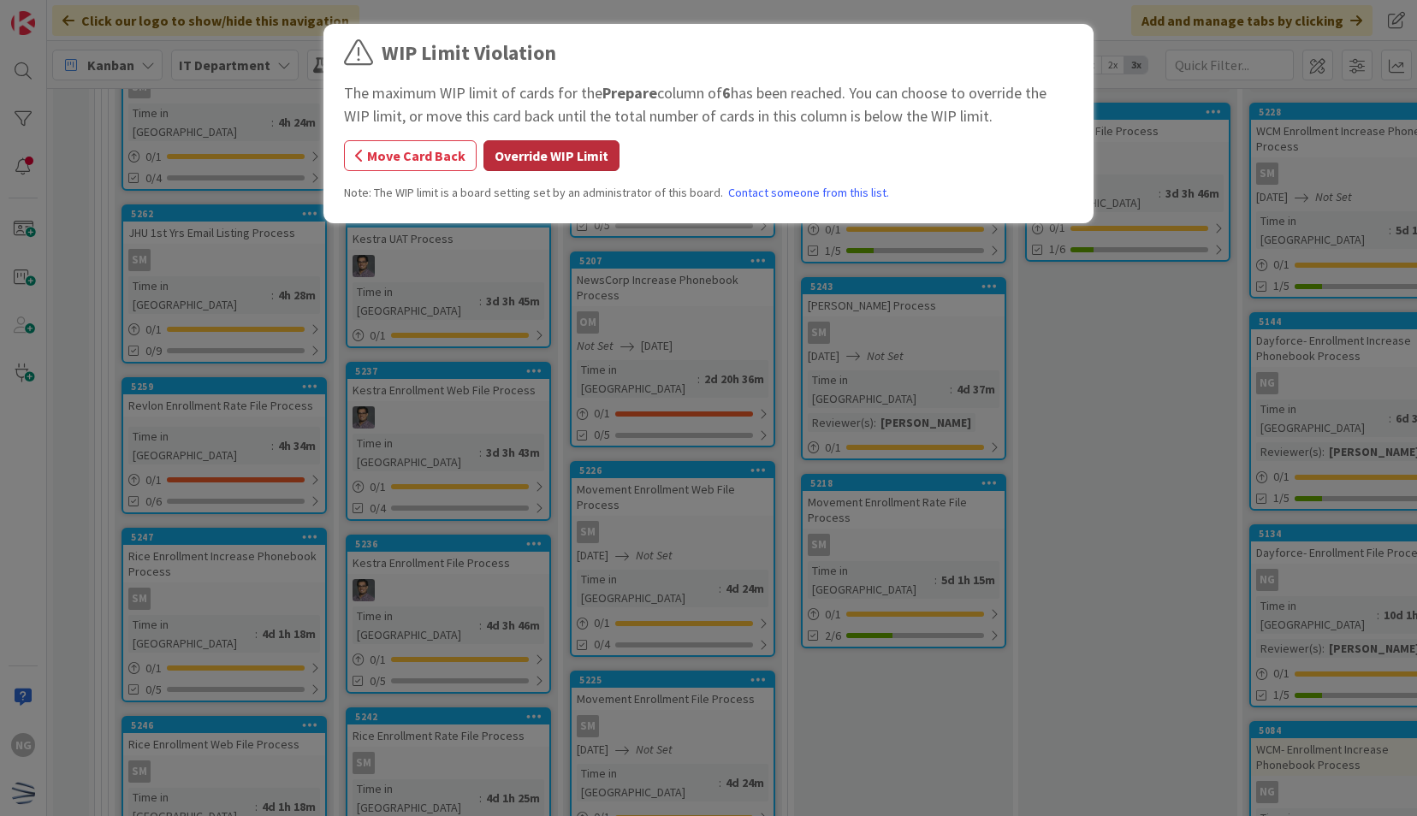
click at [575, 169] on button "Override WIP Limit" at bounding box center [551, 155] width 136 height 31
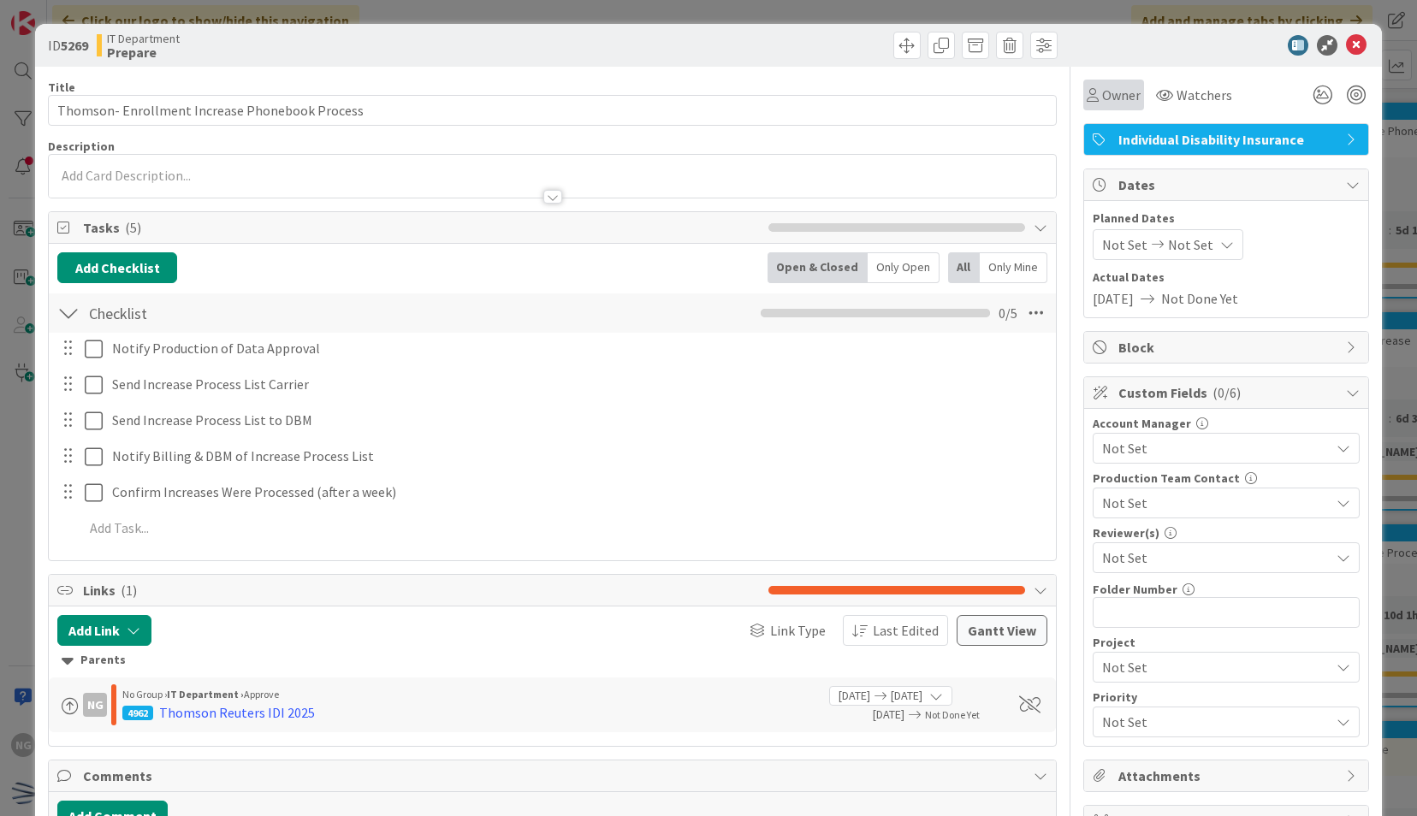
click at [1118, 98] on span "Owner" at bounding box center [1121, 95] width 38 height 21
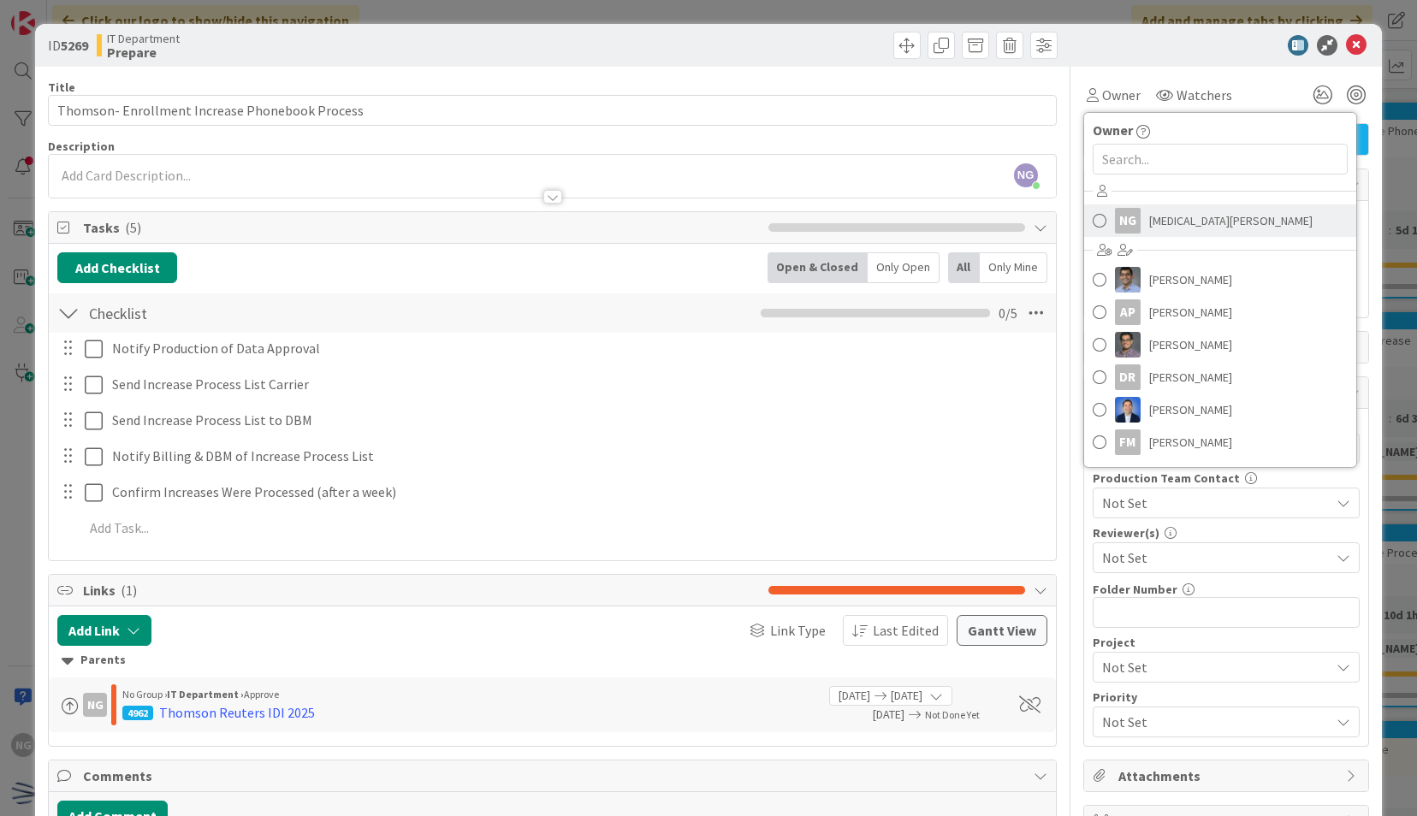
click at [1092, 215] on span at bounding box center [1099, 221] width 14 height 26
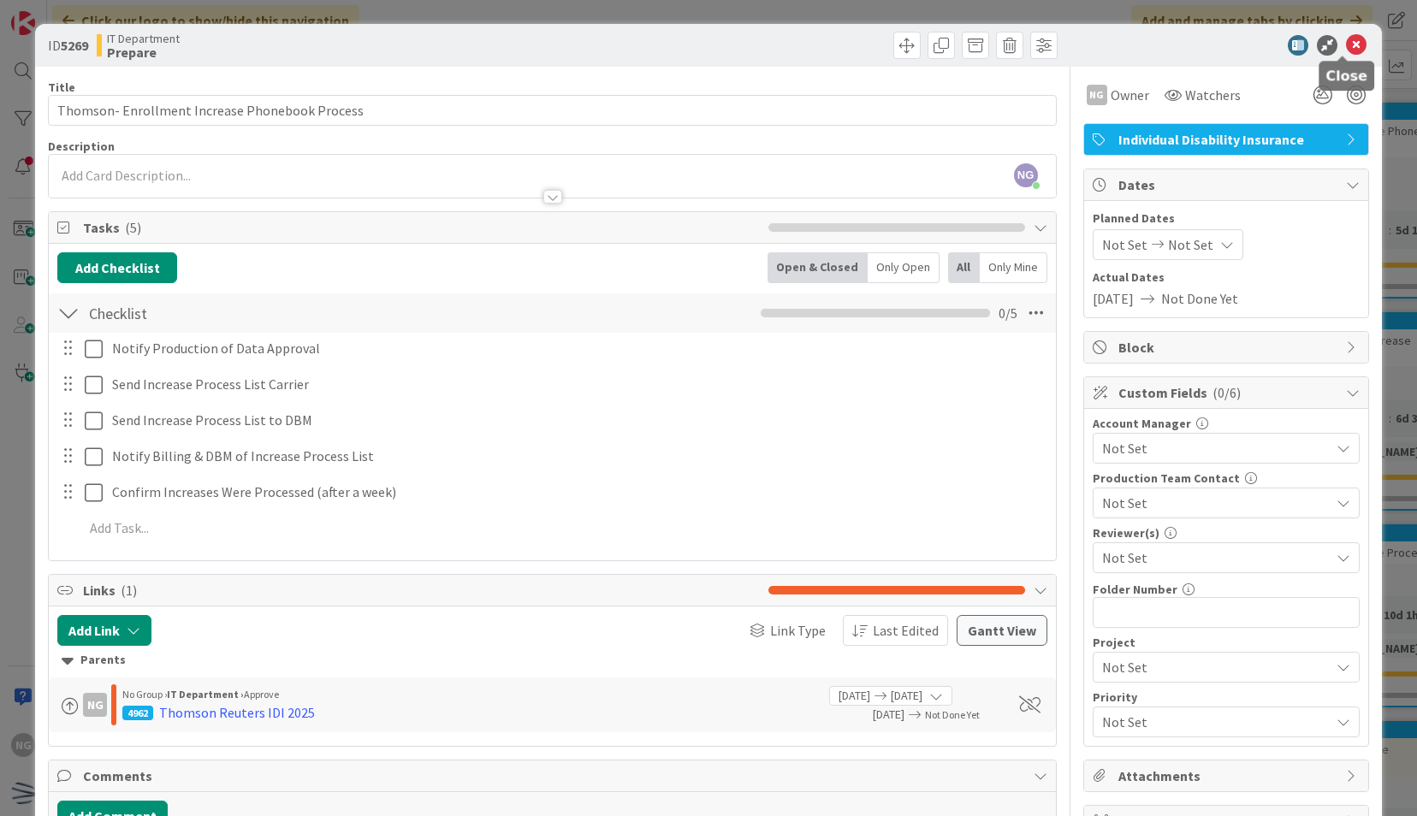
click at [1346, 48] on icon at bounding box center [1356, 45] width 21 height 21
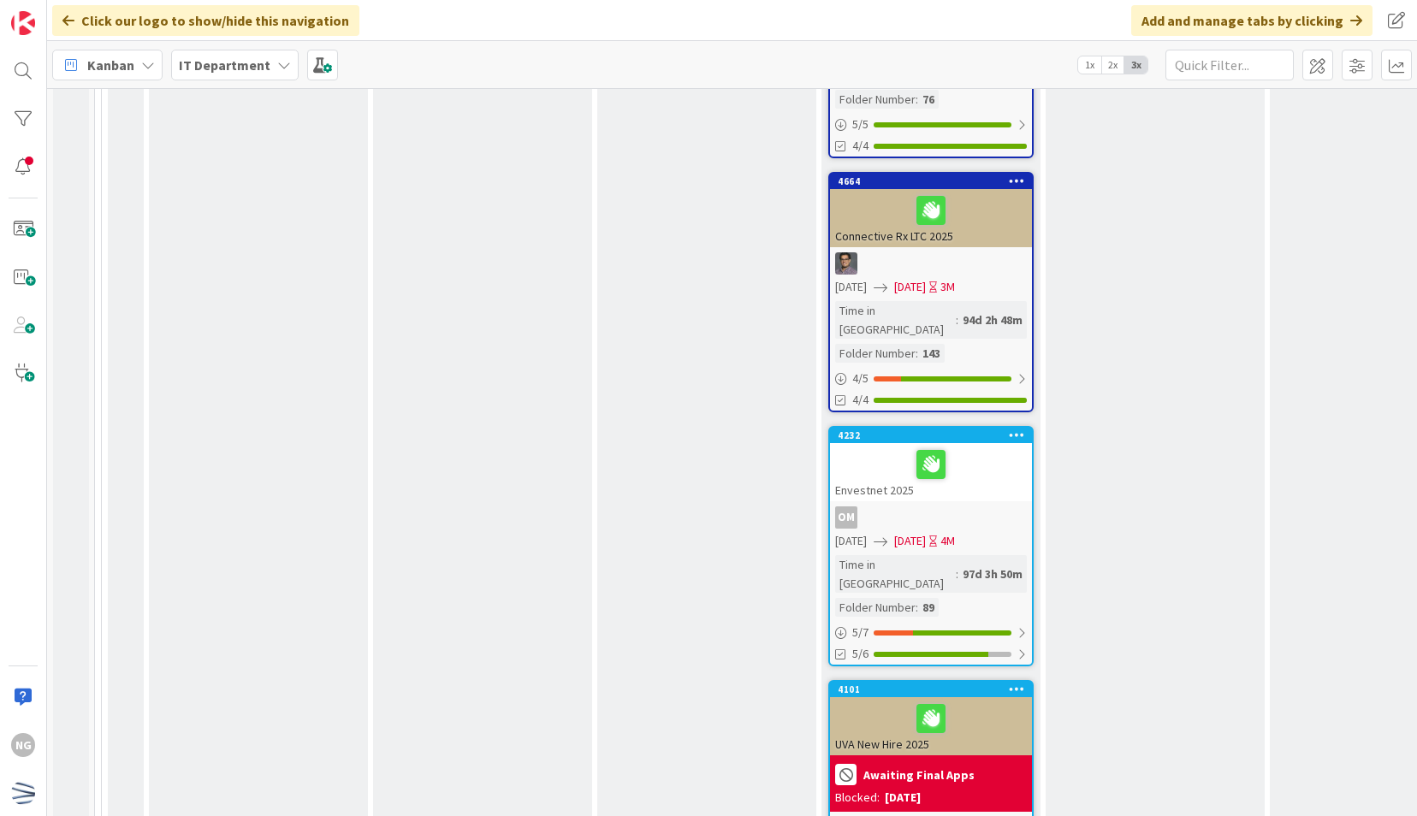
scroll to position [3452, 0]
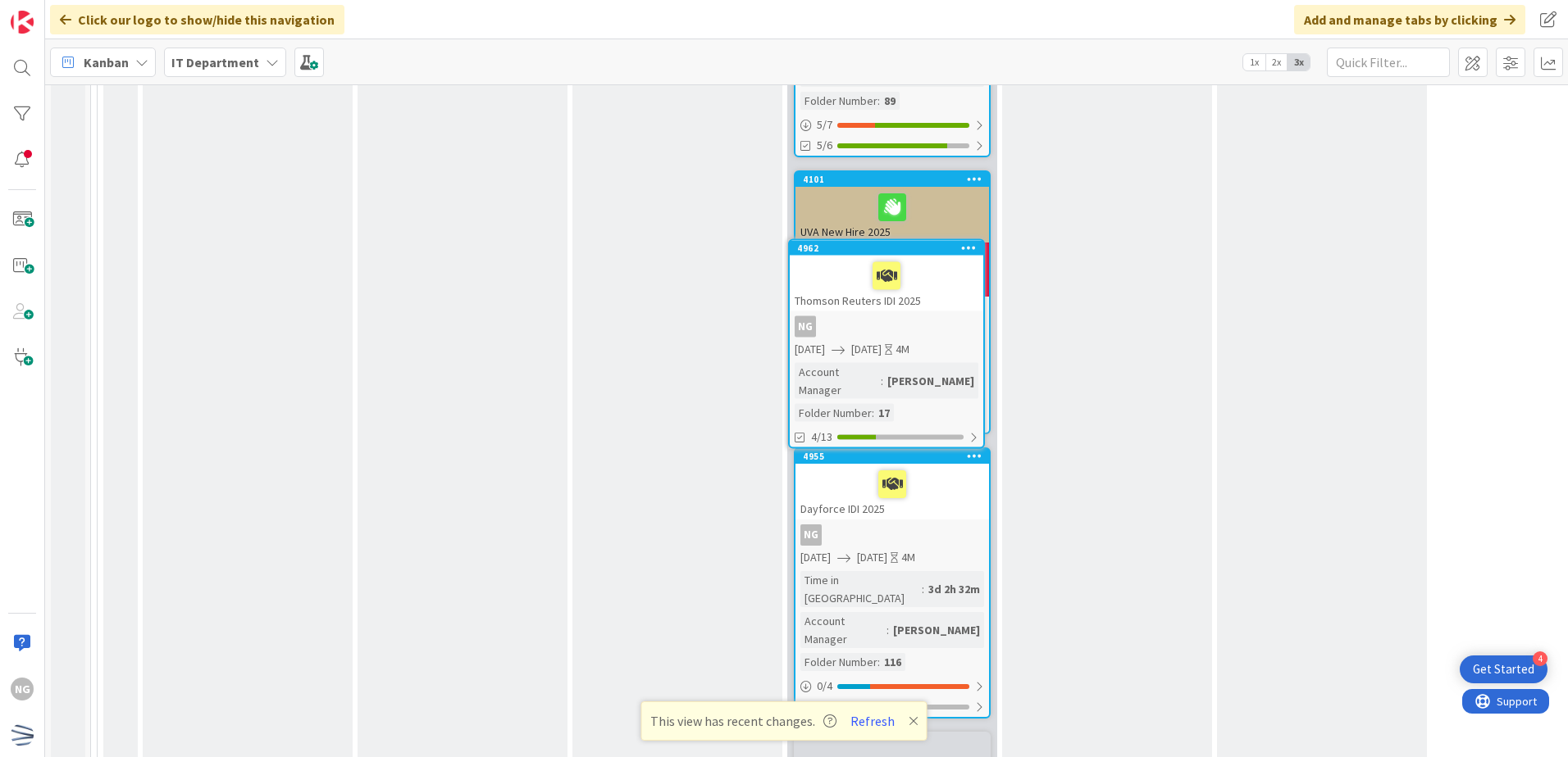
scroll to position [3825, 0]
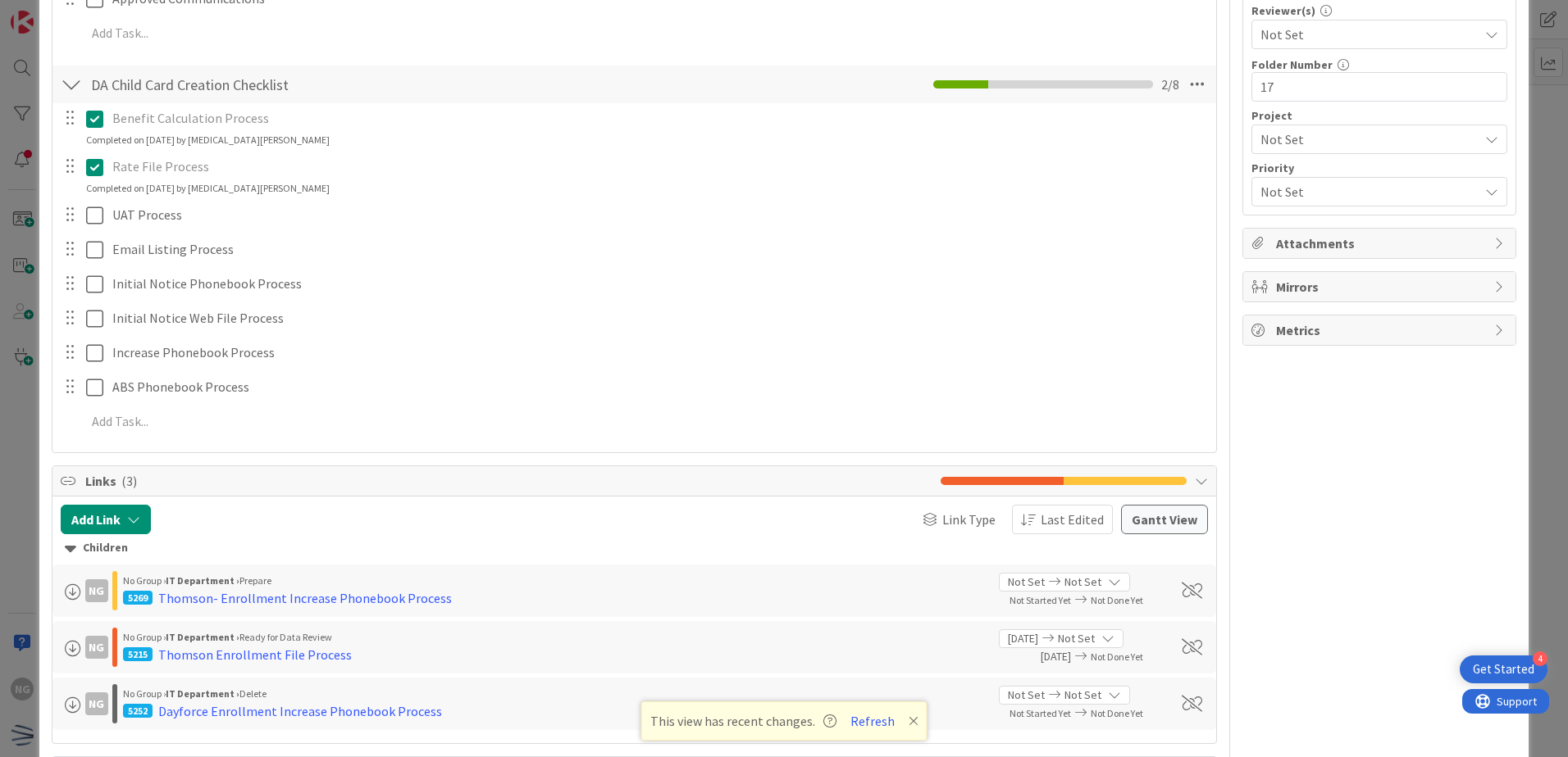
scroll to position [655, 0]
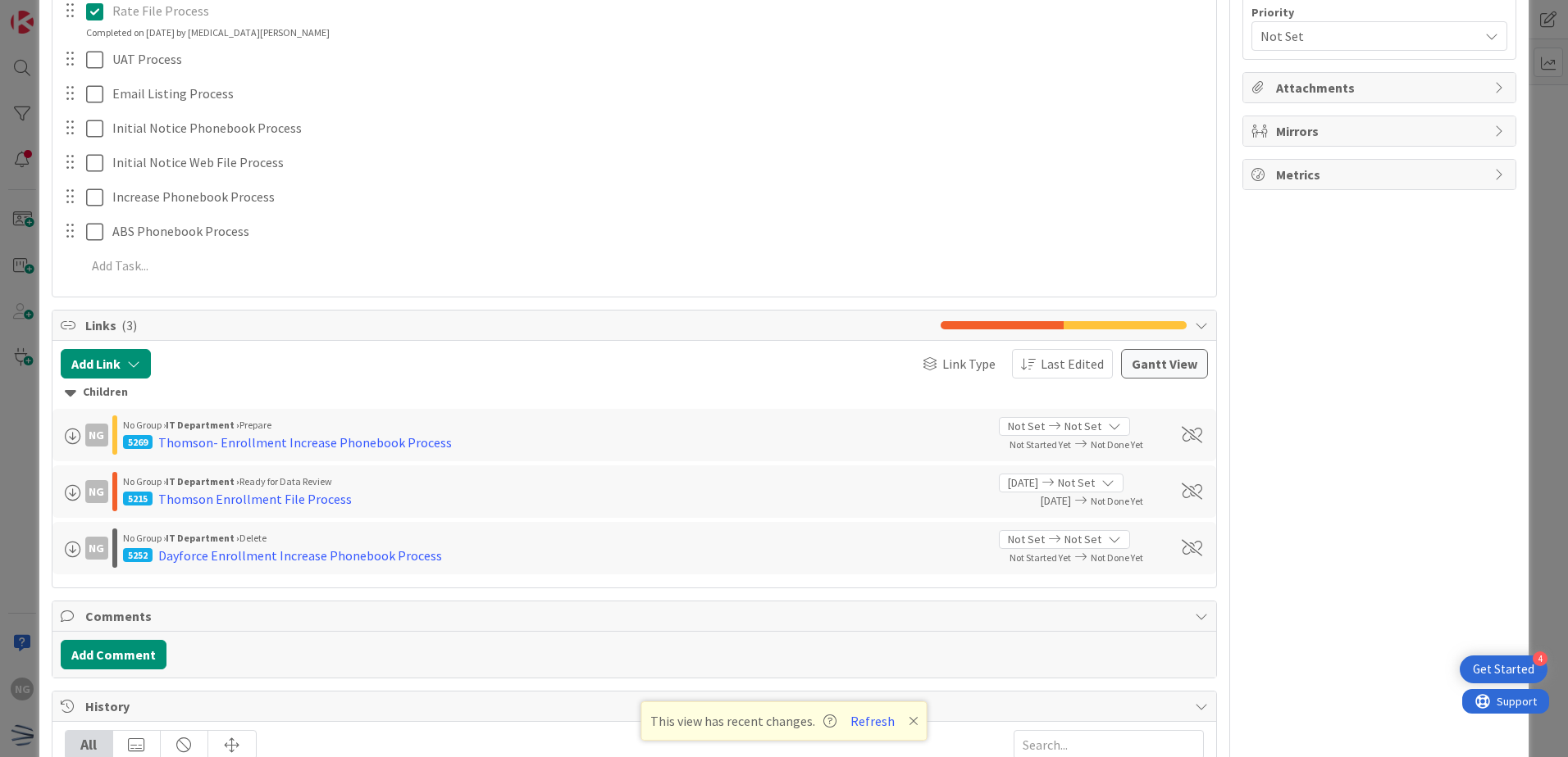
click at [598, 555] on div "5252 Dayforce Enrollment Increase Phonebook Process" at bounding box center [554, 556] width 864 height 20
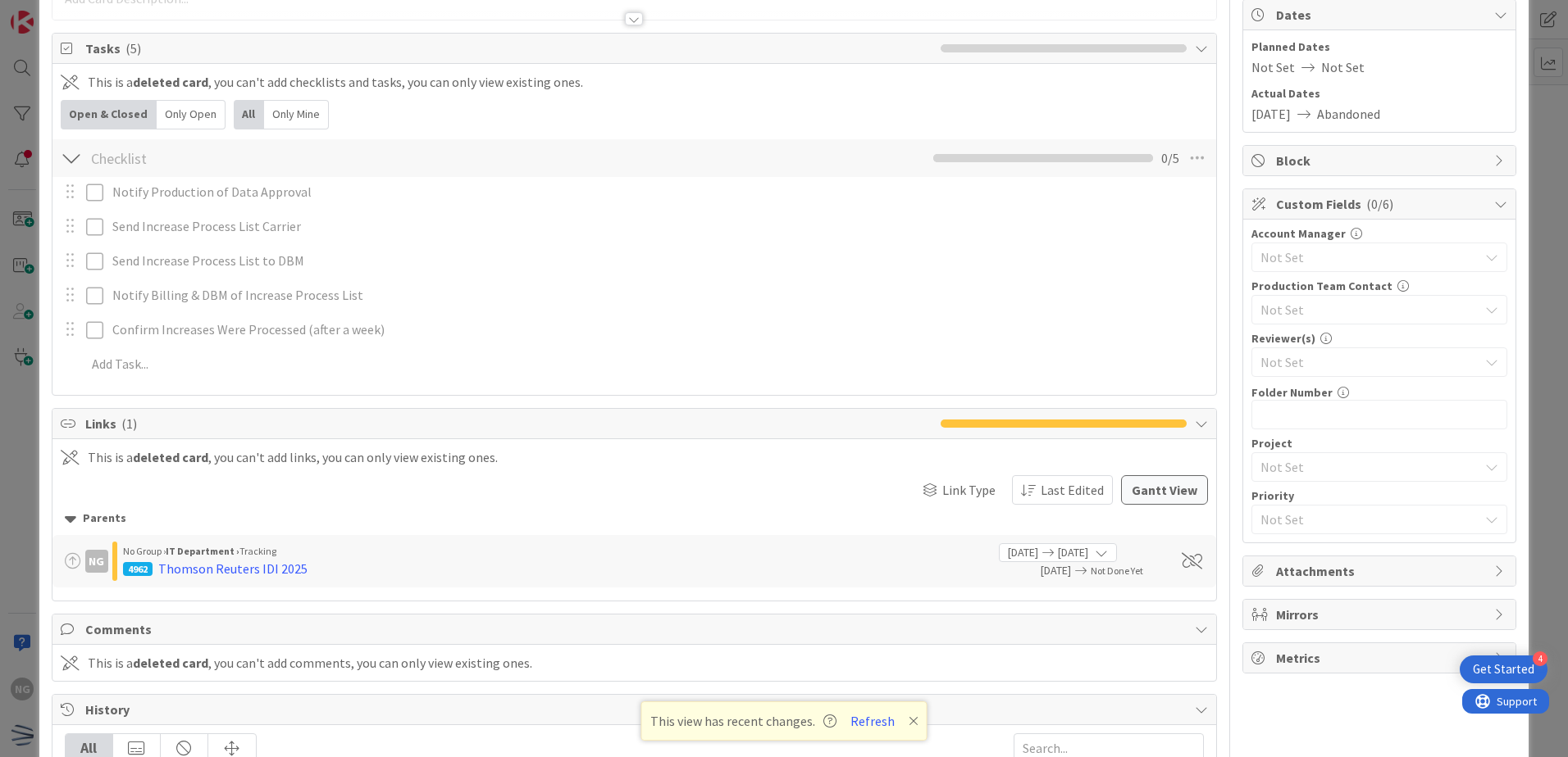
scroll to position [164, 0]
click at [73, 519] on icon at bounding box center [71, 516] width 12 height 18
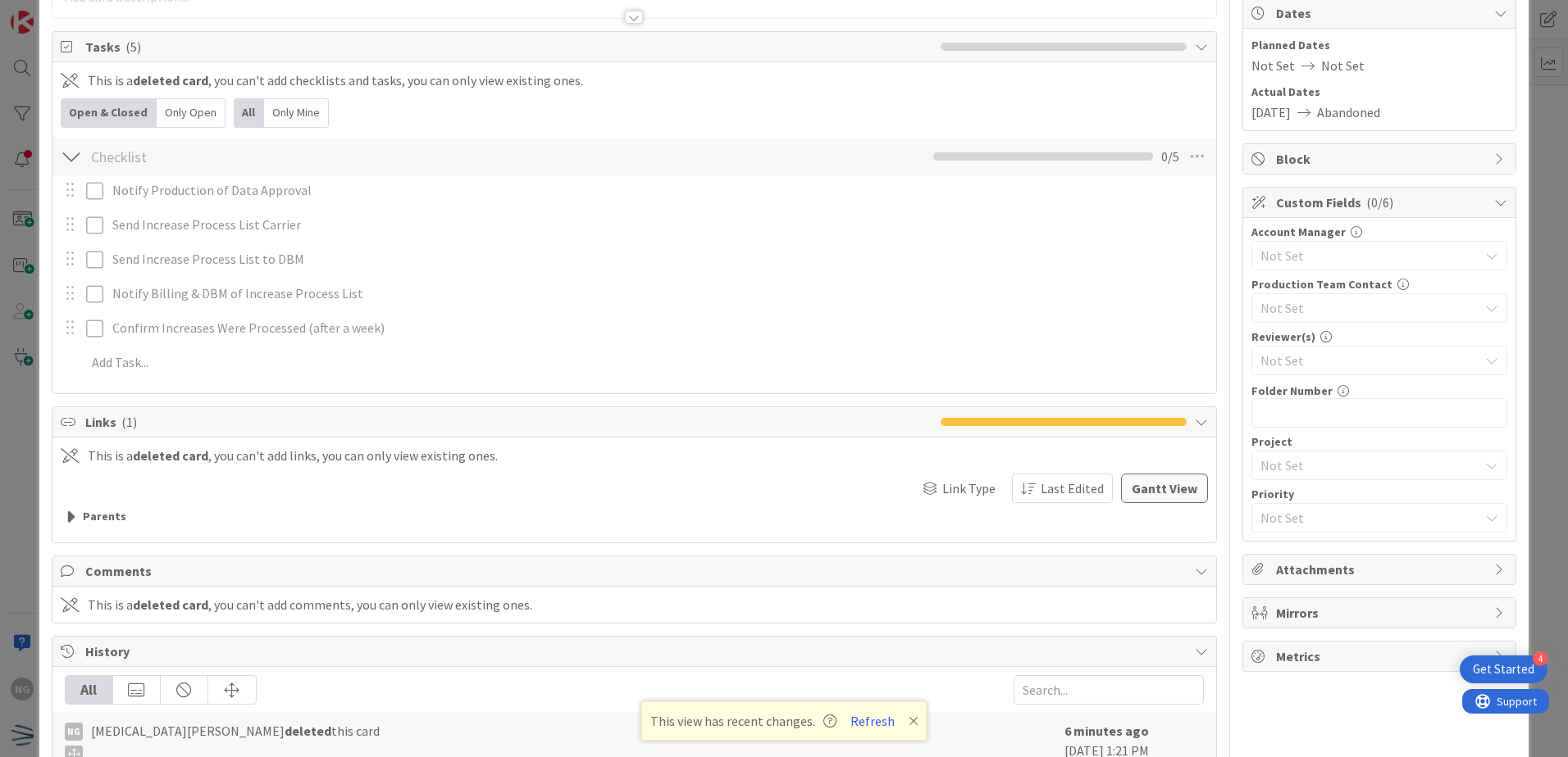
click at [73, 519] on icon at bounding box center [71, 516] width 12 height 18
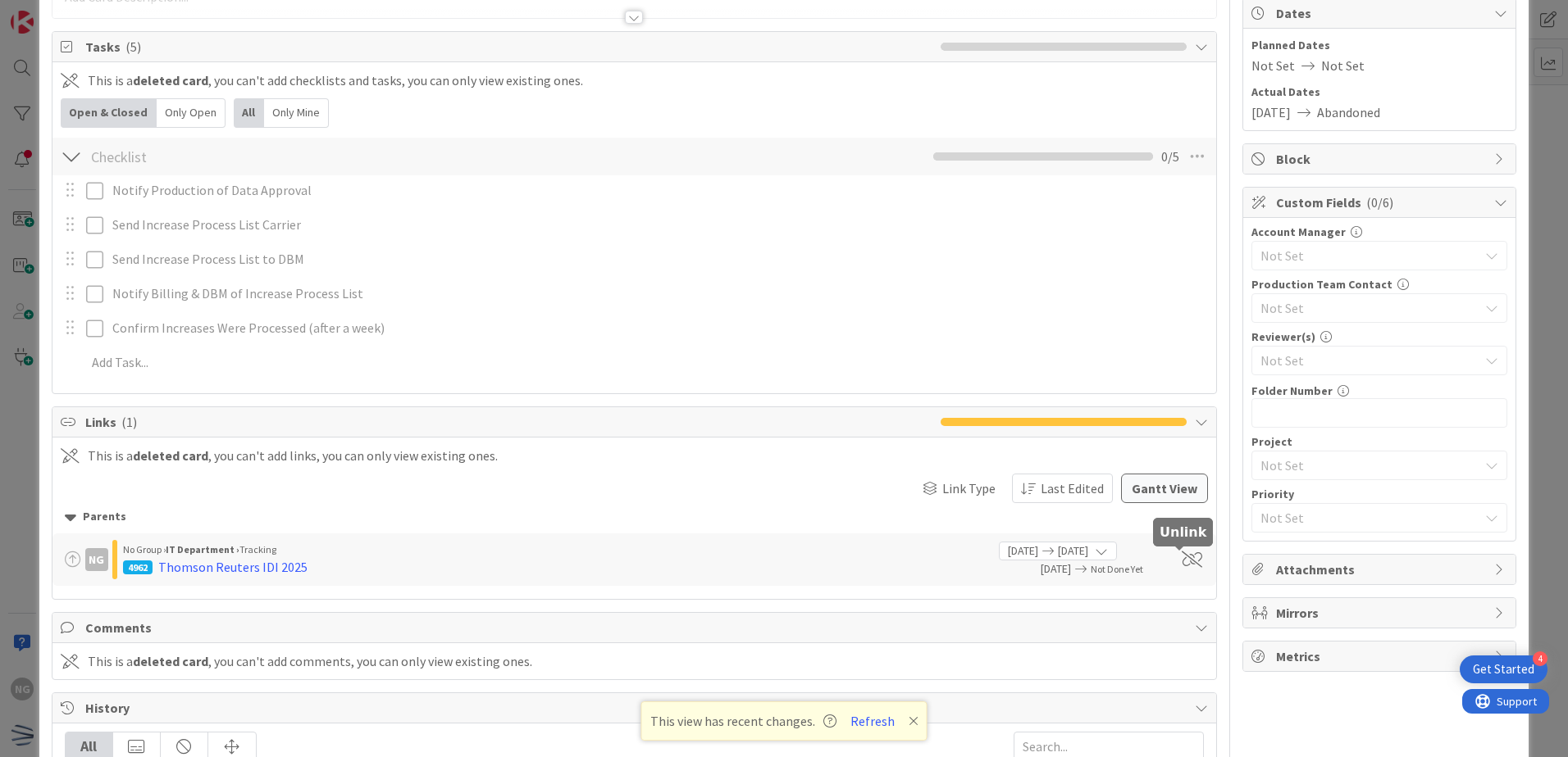
click at [1186, 566] on span at bounding box center [1191, 560] width 20 height 16
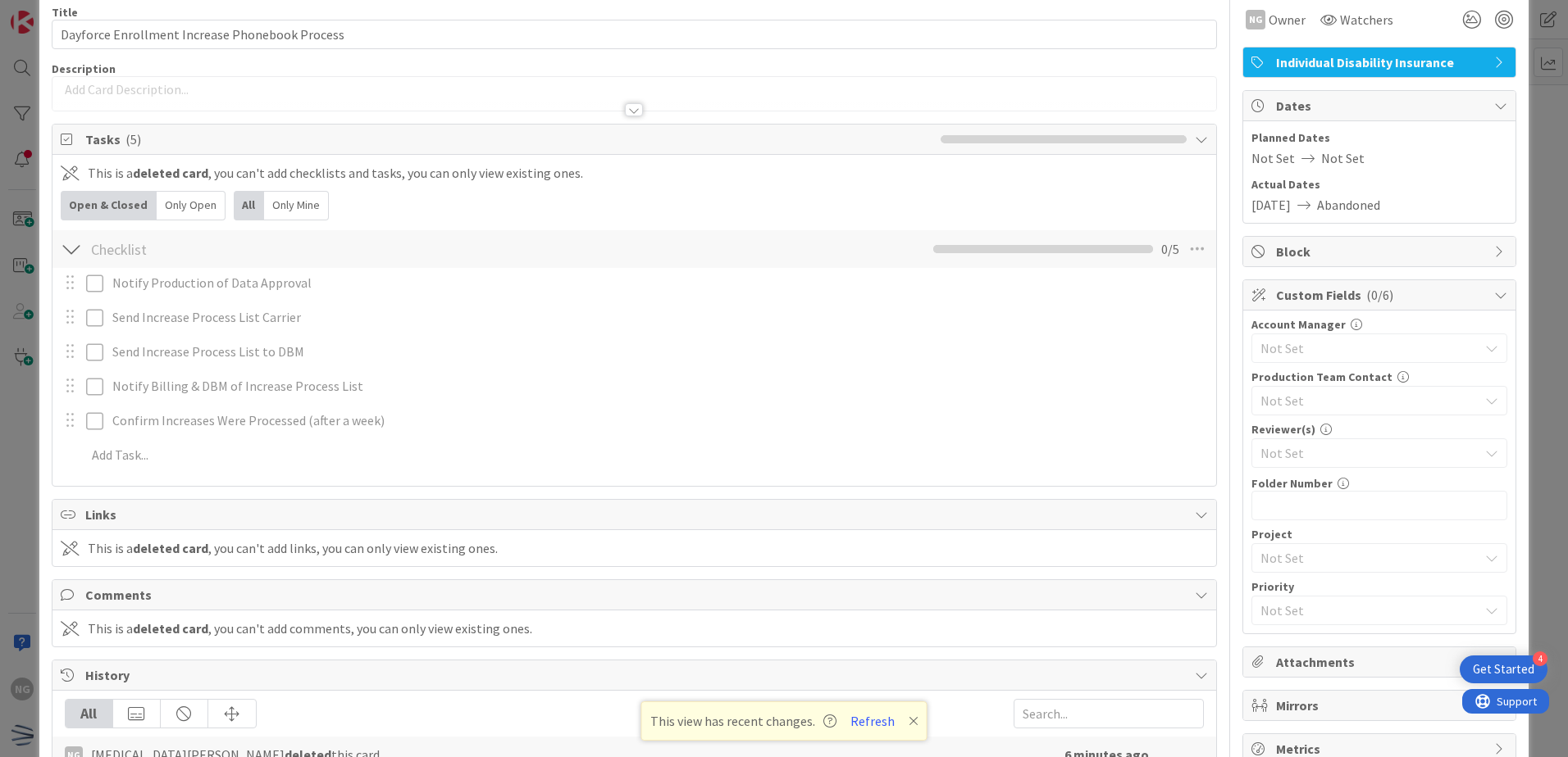
scroll to position [0, 0]
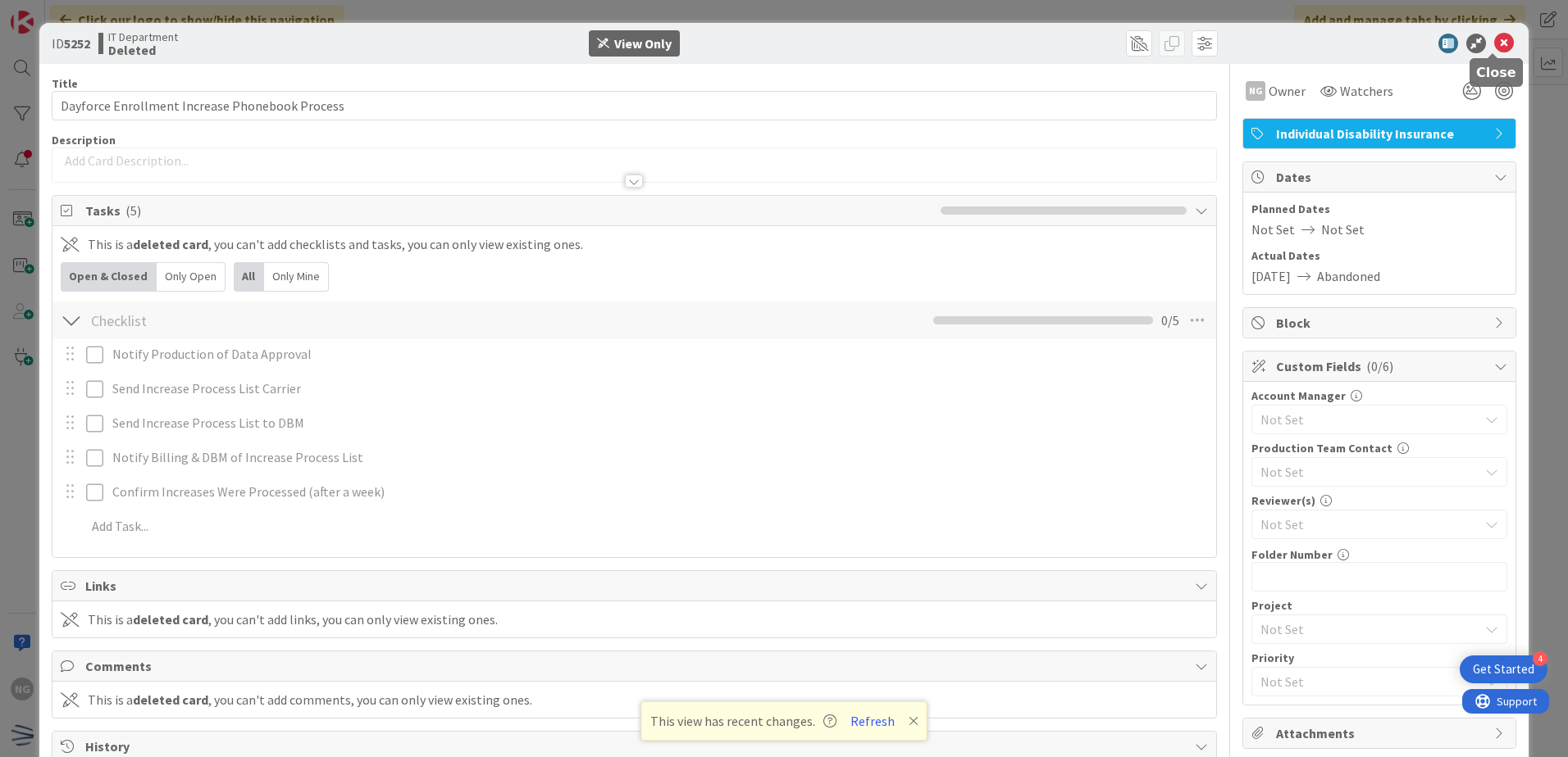
click at [1494, 34] on icon at bounding box center [1504, 43] width 20 height 20
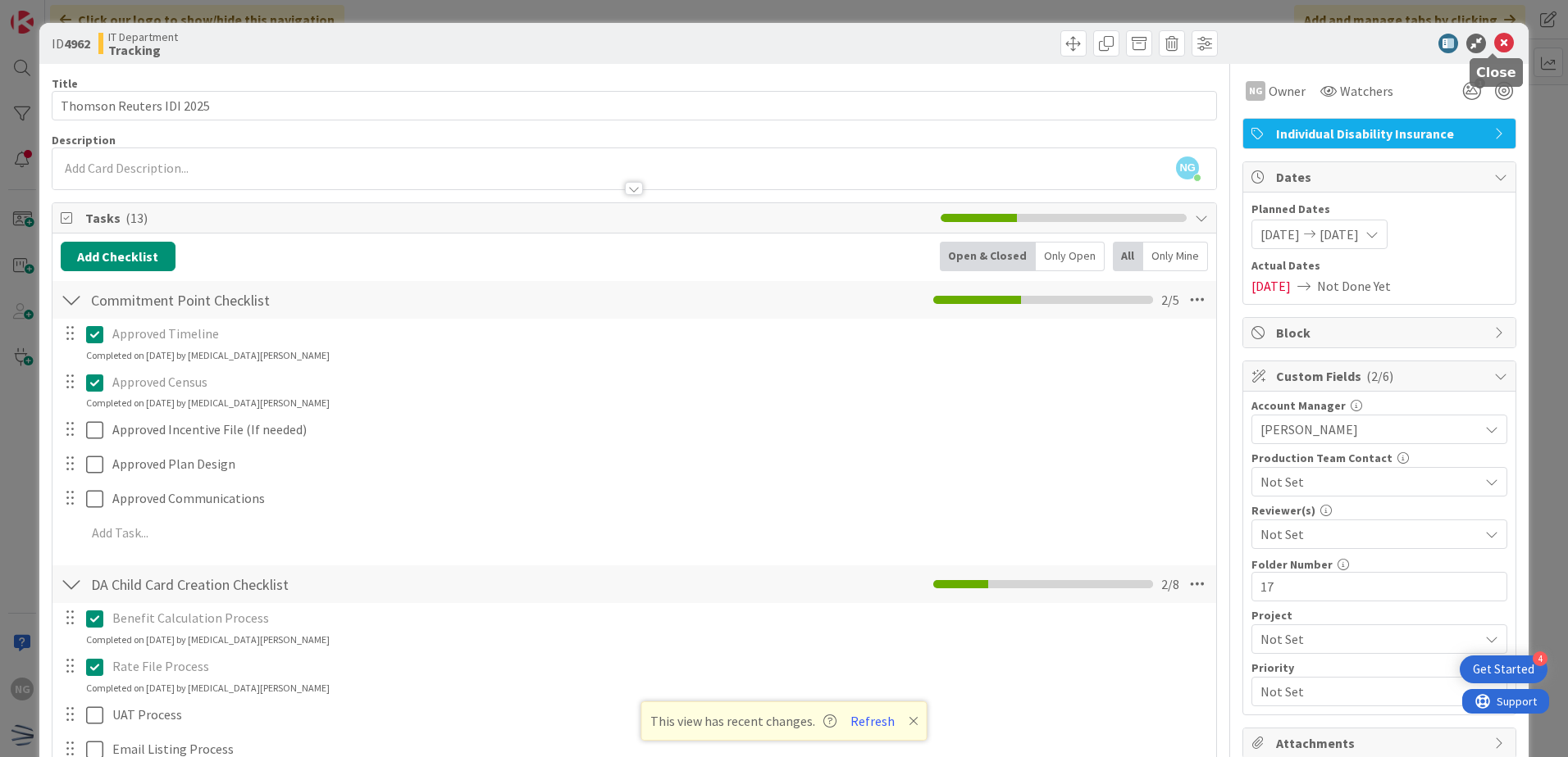
click at [1494, 45] on icon at bounding box center [1504, 43] width 20 height 20
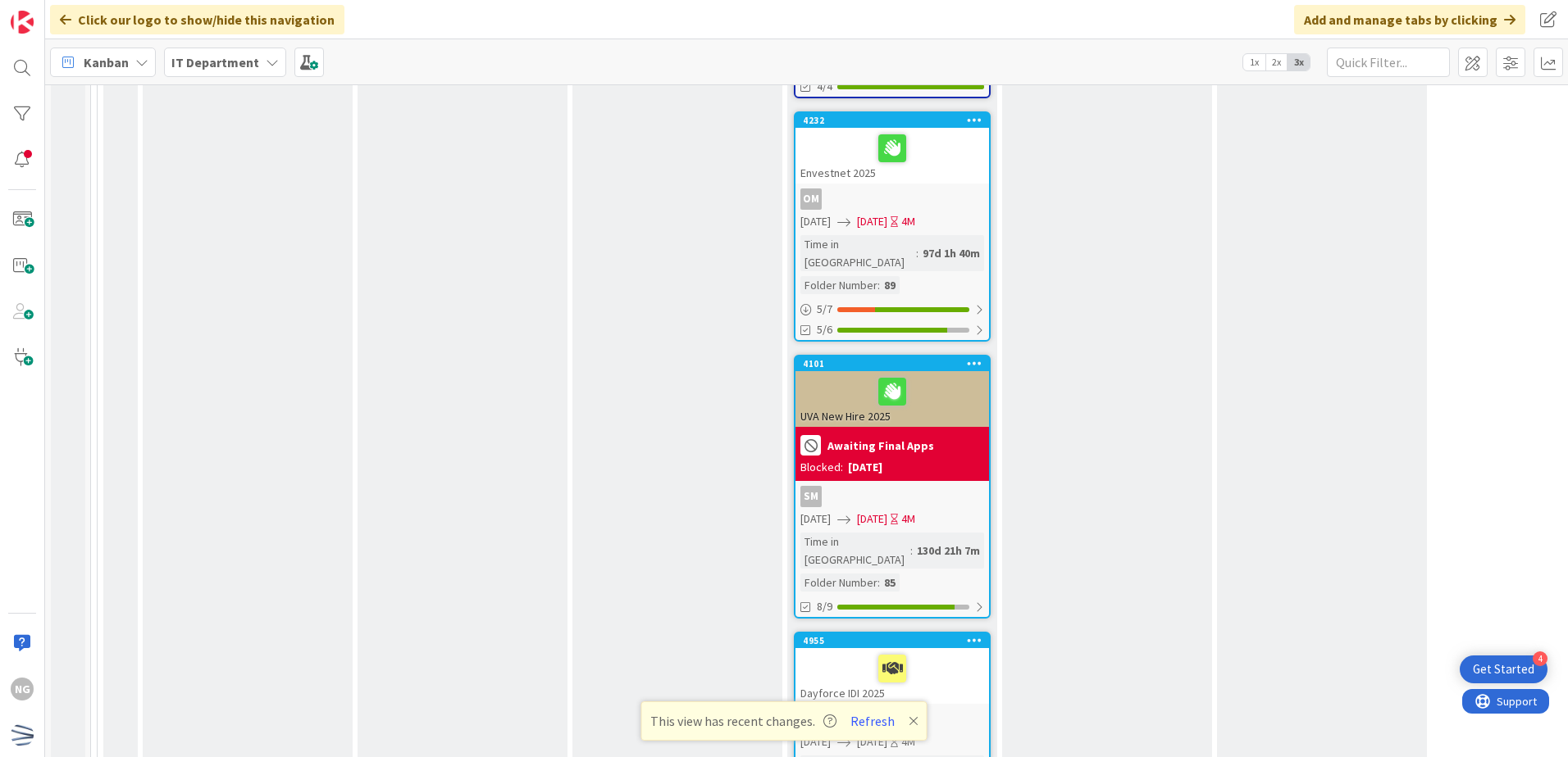
scroll to position [3661, 0]
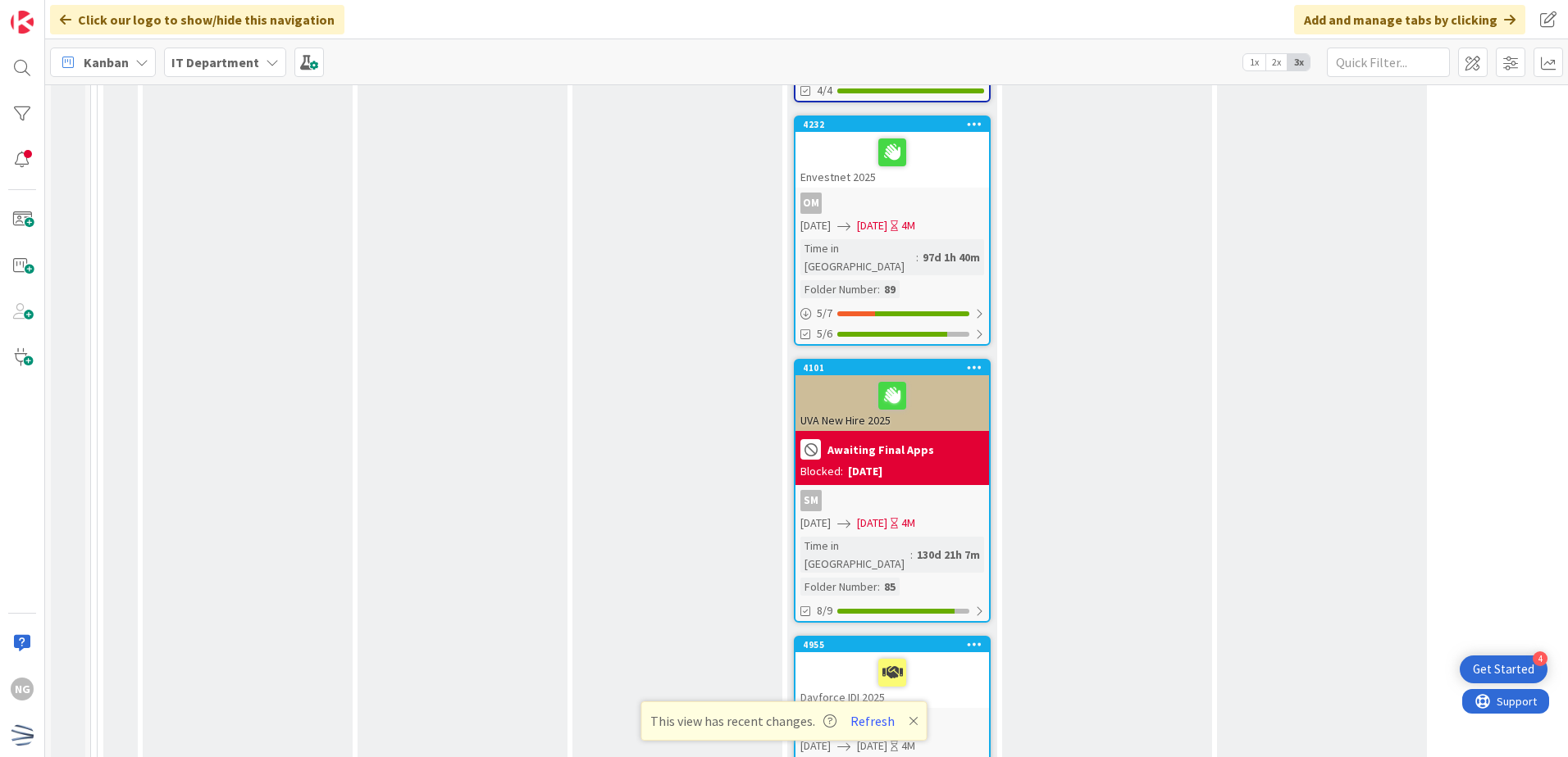
click at [940, 653] on div "Dayforce IDI 2025" at bounding box center [892, 680] width 194 height 56
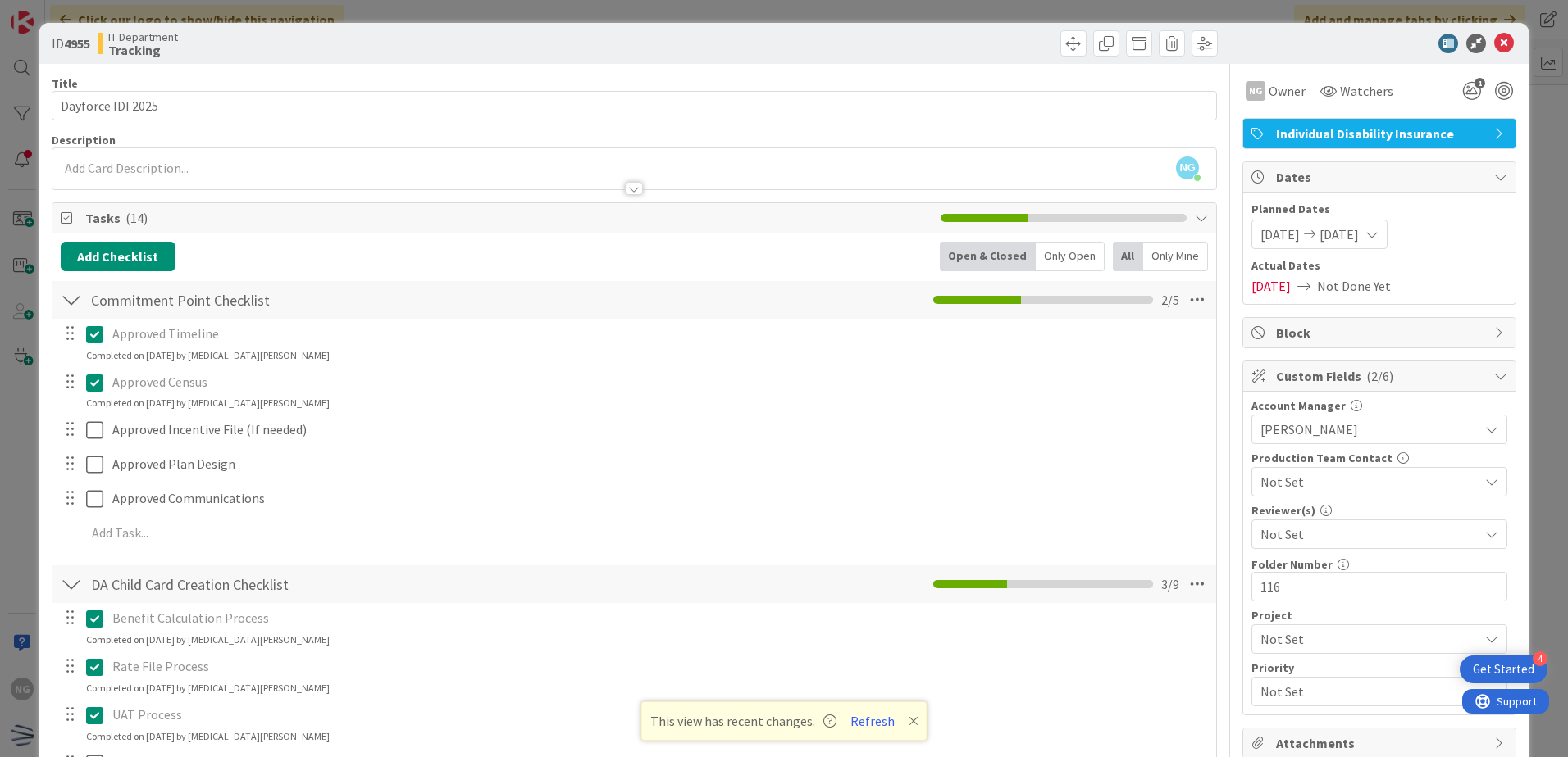
click at [1503, 38] on div at bounding box center [1371, 43] width 290 height 20
click at [1494, 42] on icon at bounding box center [1504, 43] width 20 height 20
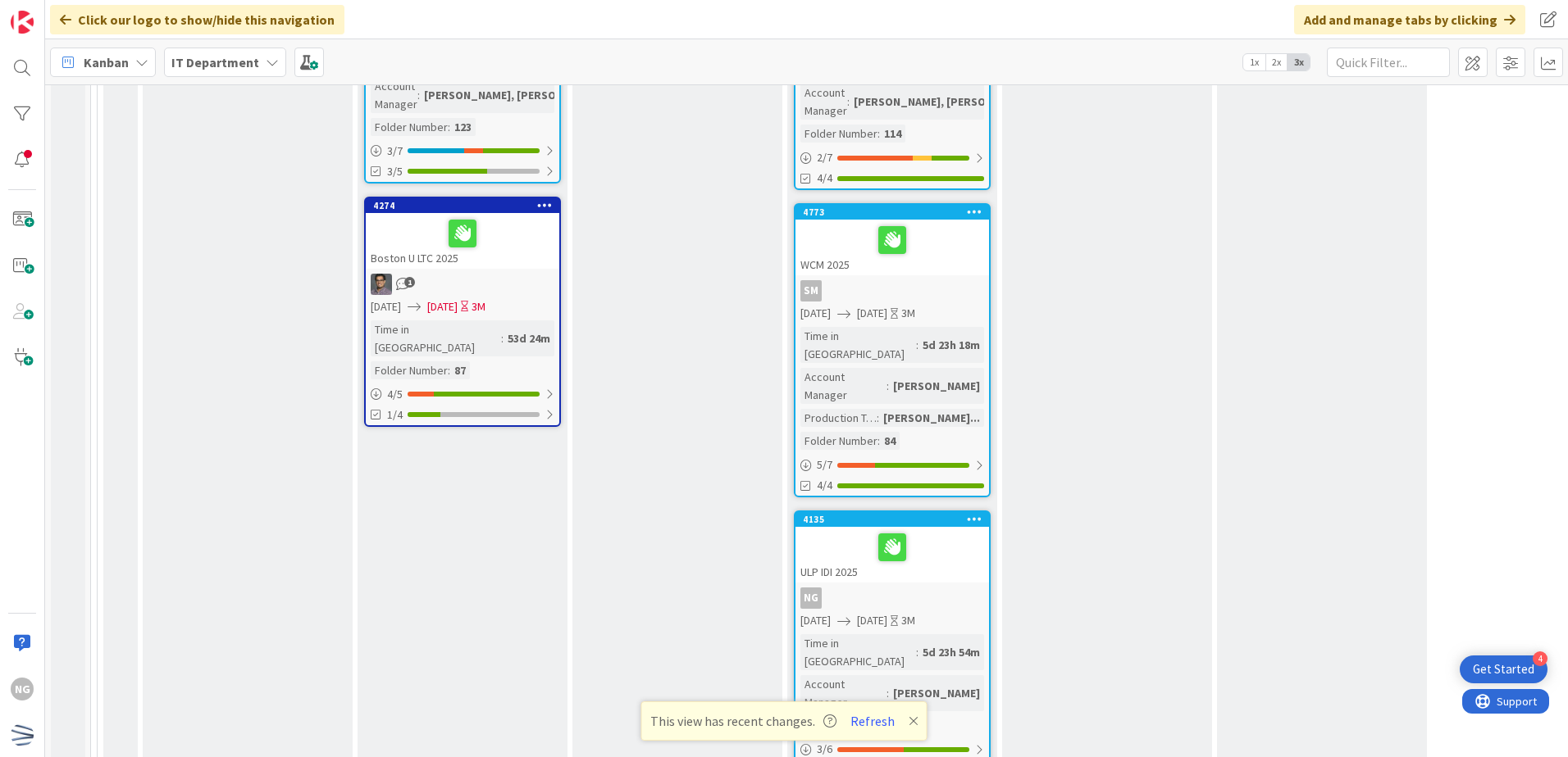
scroll to position [1284, 0]
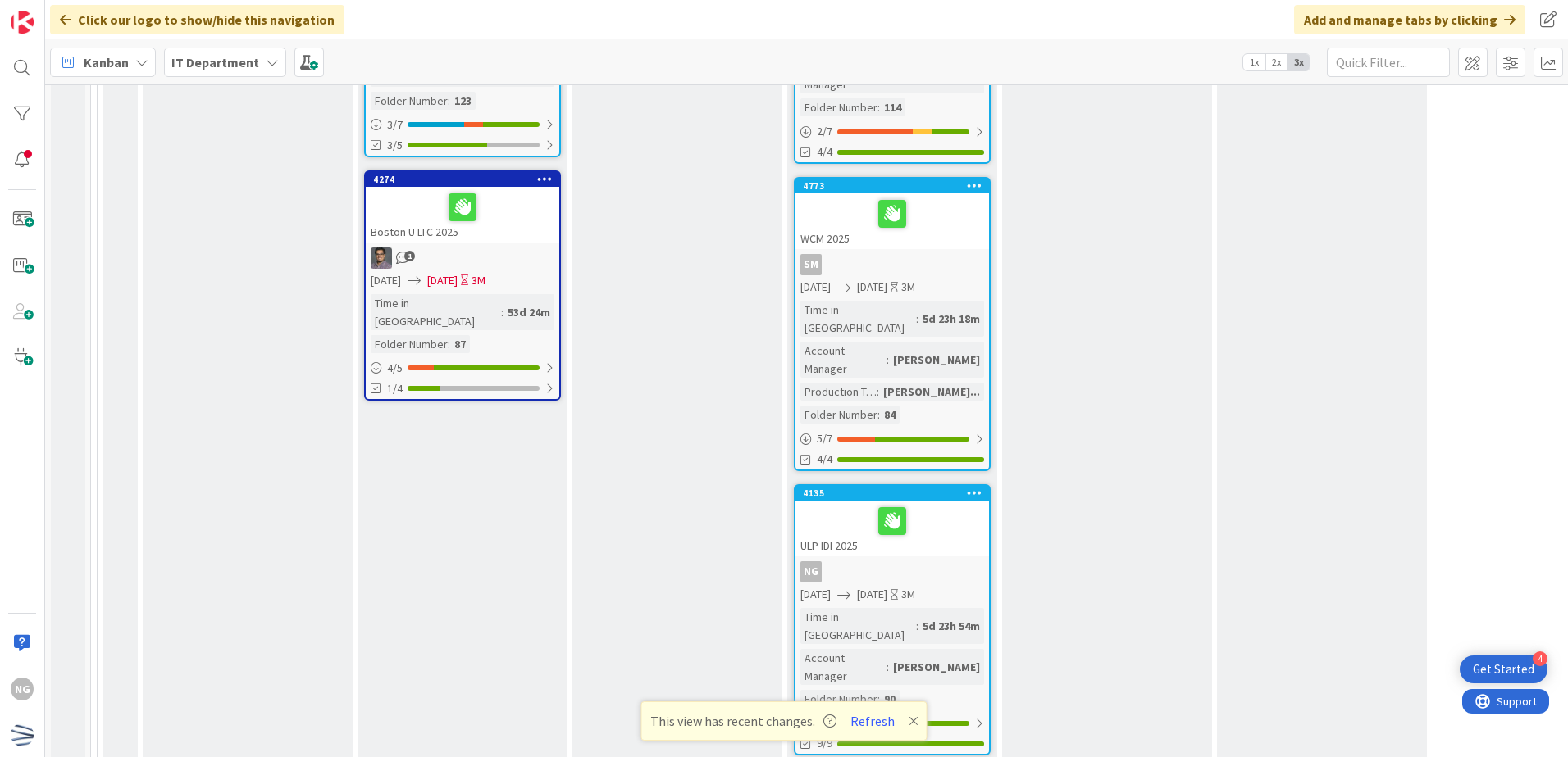
click at [957, 504] on div at bounding box center [892, 521] width 184 height 34
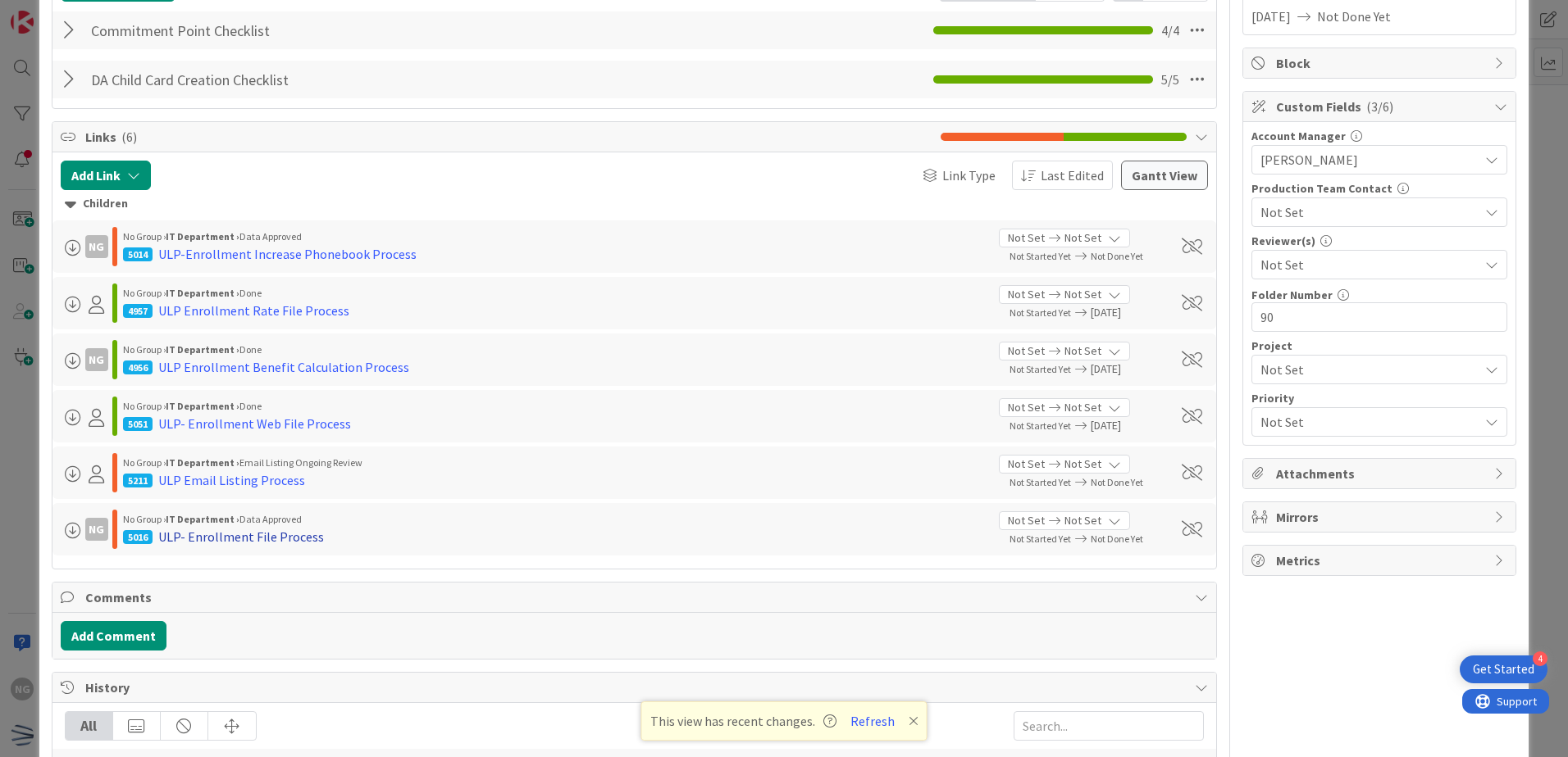
scroll to position [246, 0]
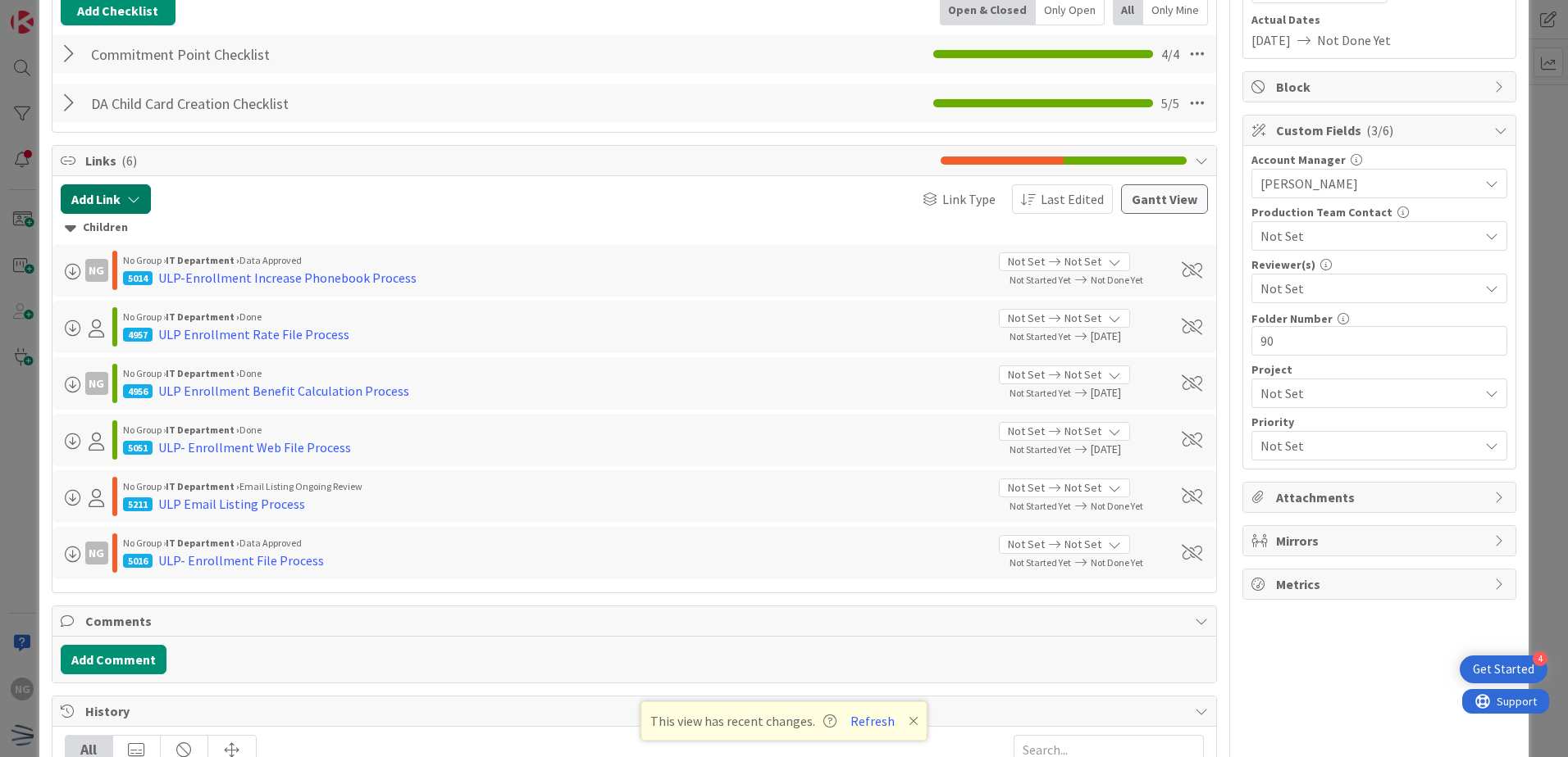
click at [121, 197] on button "Add Link" at bounding box center [105, 198] width 90 height 30
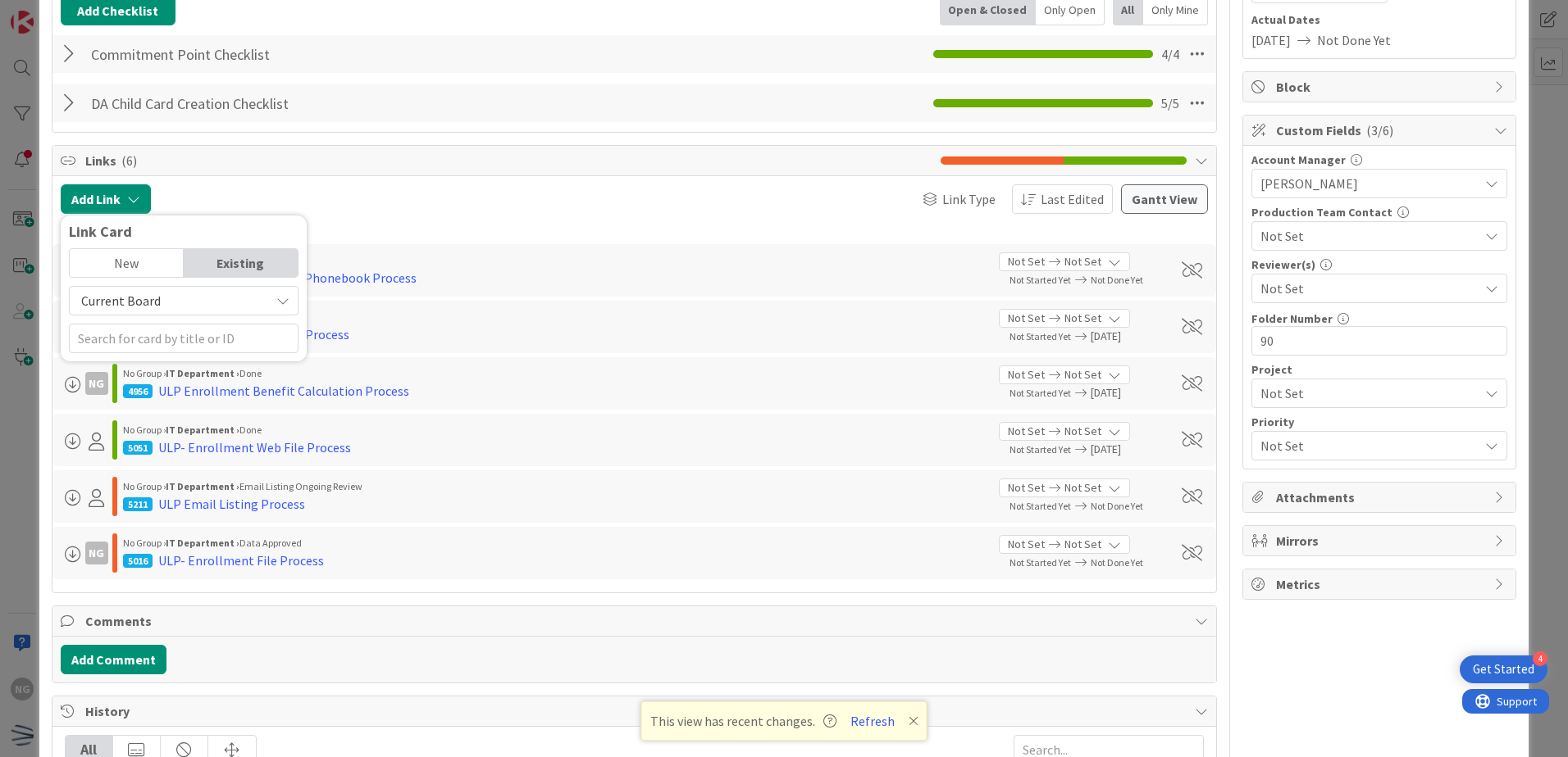
click at [151, 303] on span "Current Board" at bounding box center [121, 300] width 80 height 16
click at [218, 258] on div "Existing" at bounding box center [241, 263] width 114 height 28
click at [297, 202] on div at bounding box center [346, 198] width 374 height 30
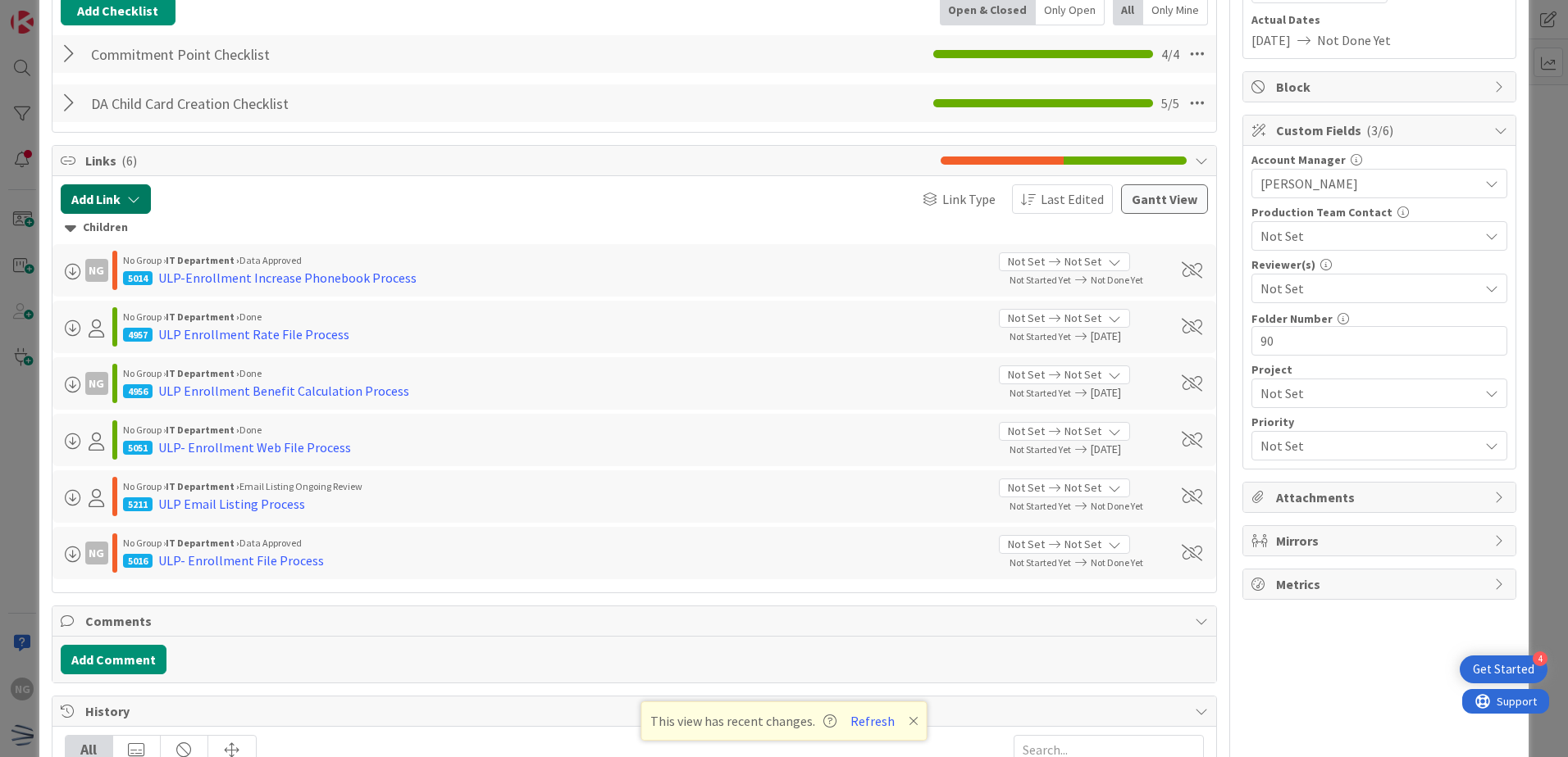
click at [134, 199] on icon "button" at bounding box center [134, 199] width 13 height 13
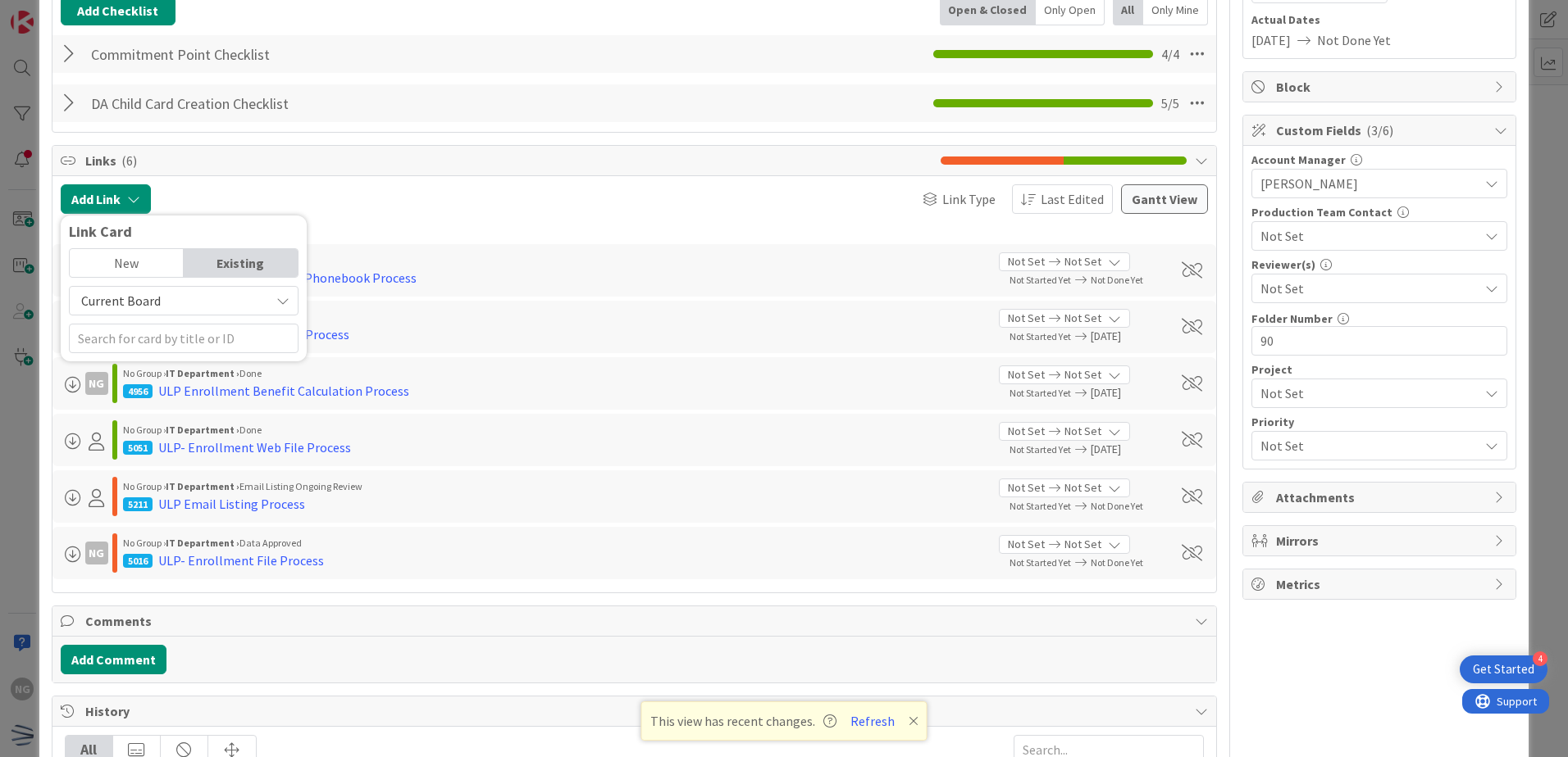
click at [138, 257] on div "New" at bounding box center [127, 263] width 114 height 28
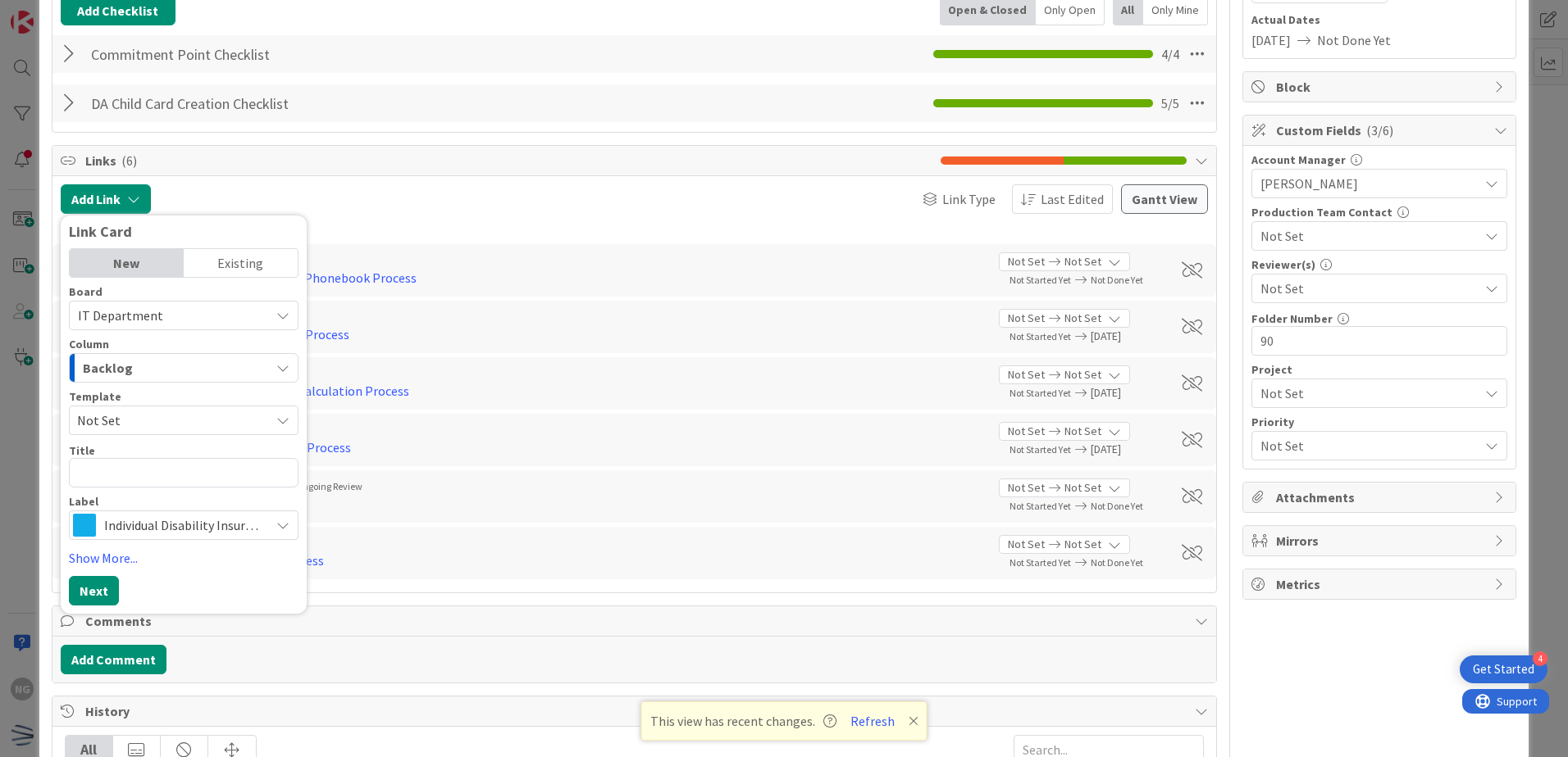
click at [146, 424] on span "Not Set" at bounding box center [167, 421] width 180 height 21
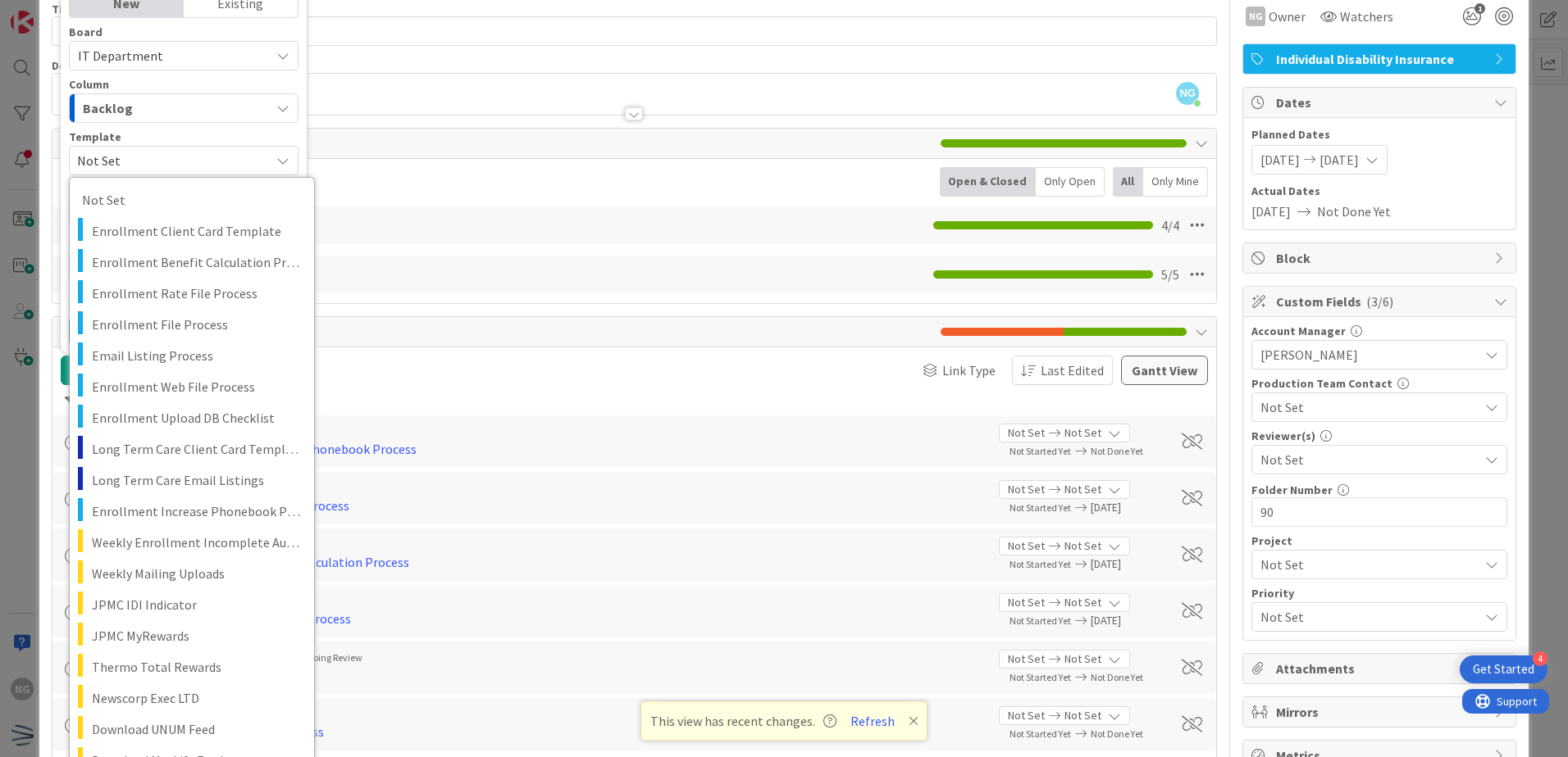
scroll to position [0, 0]
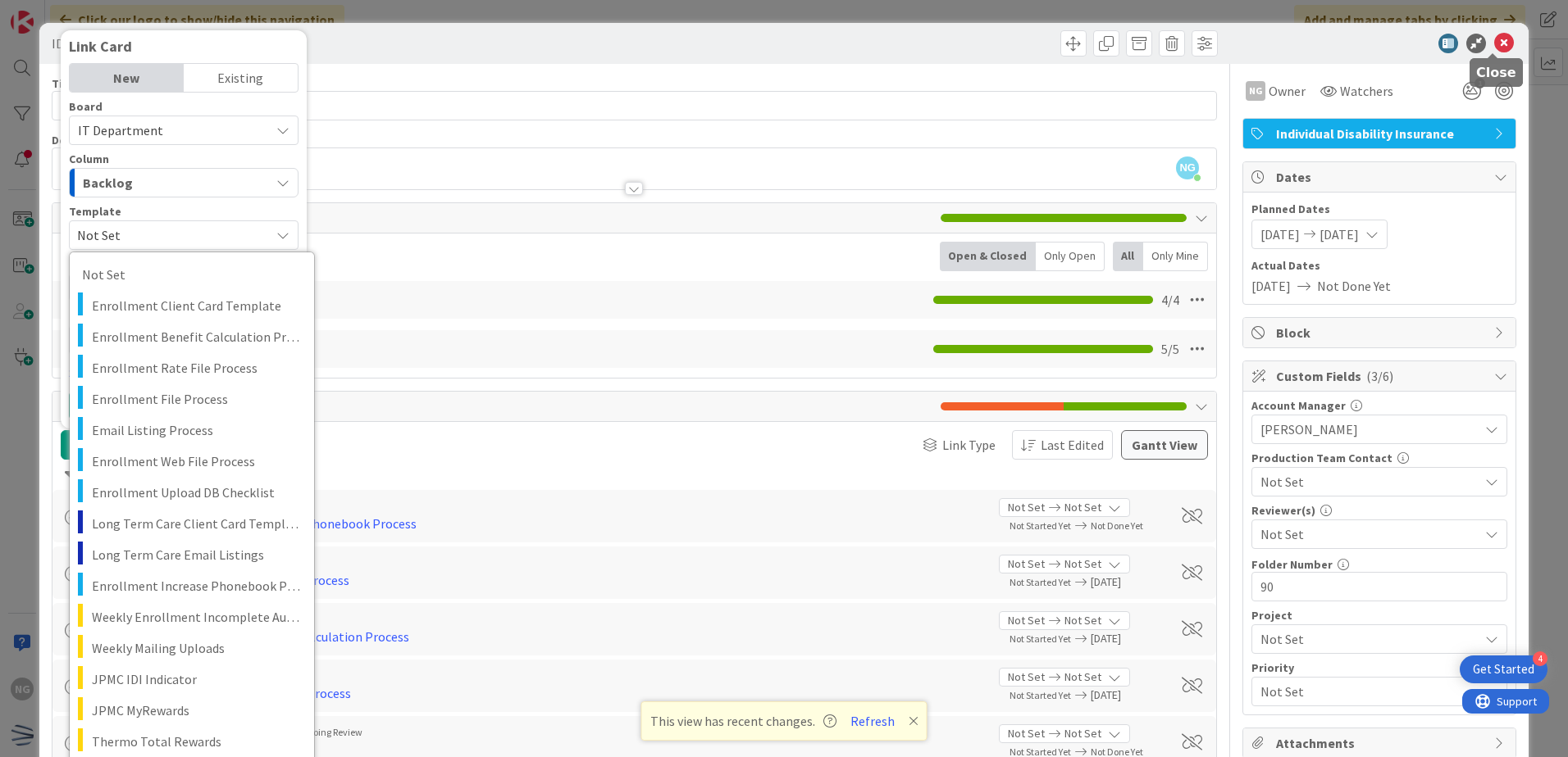
click at [1494, 40] on icon at bounding box center [1504, 43] width 20 height 20
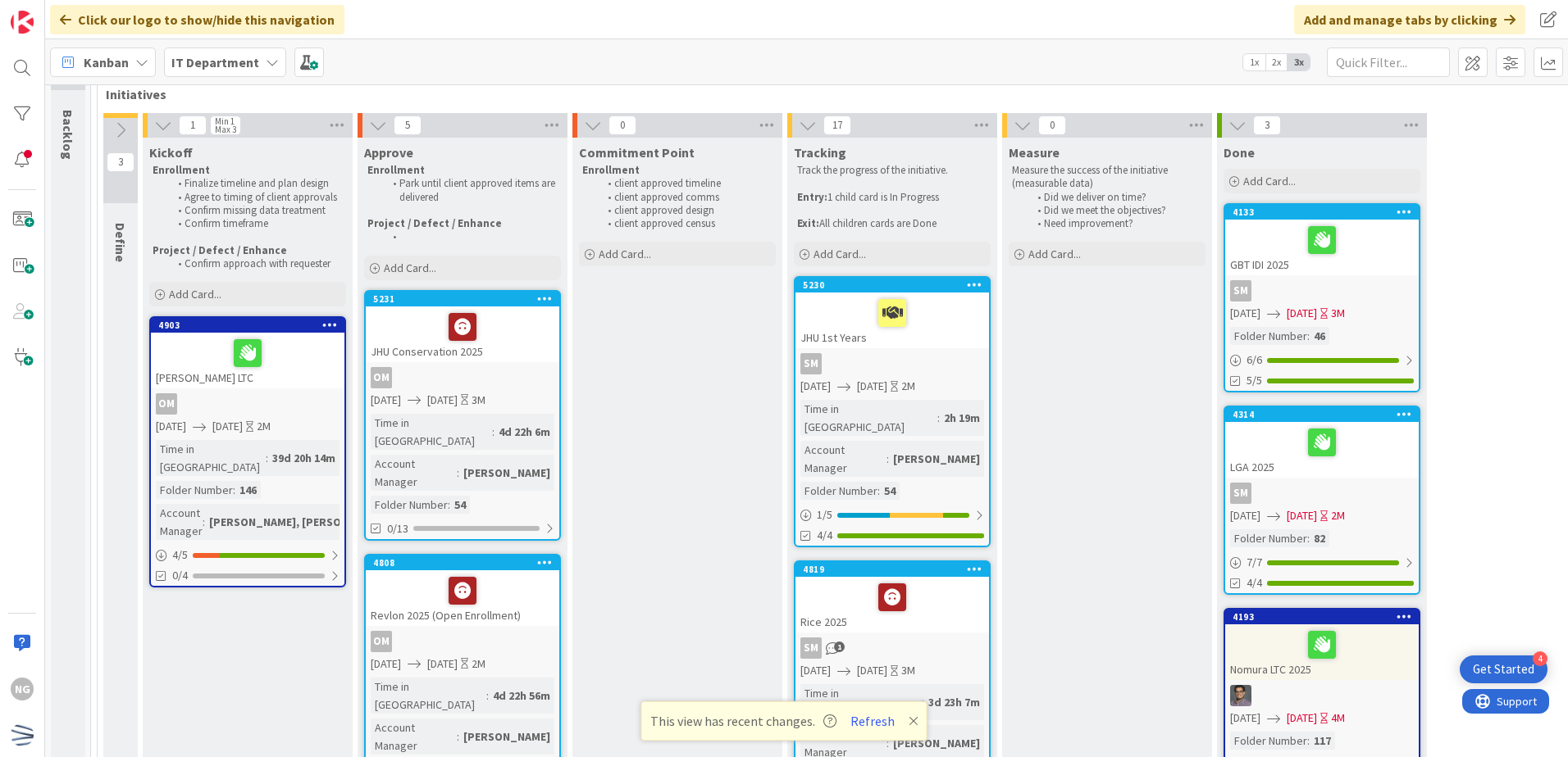
scroll to position [82, 0]
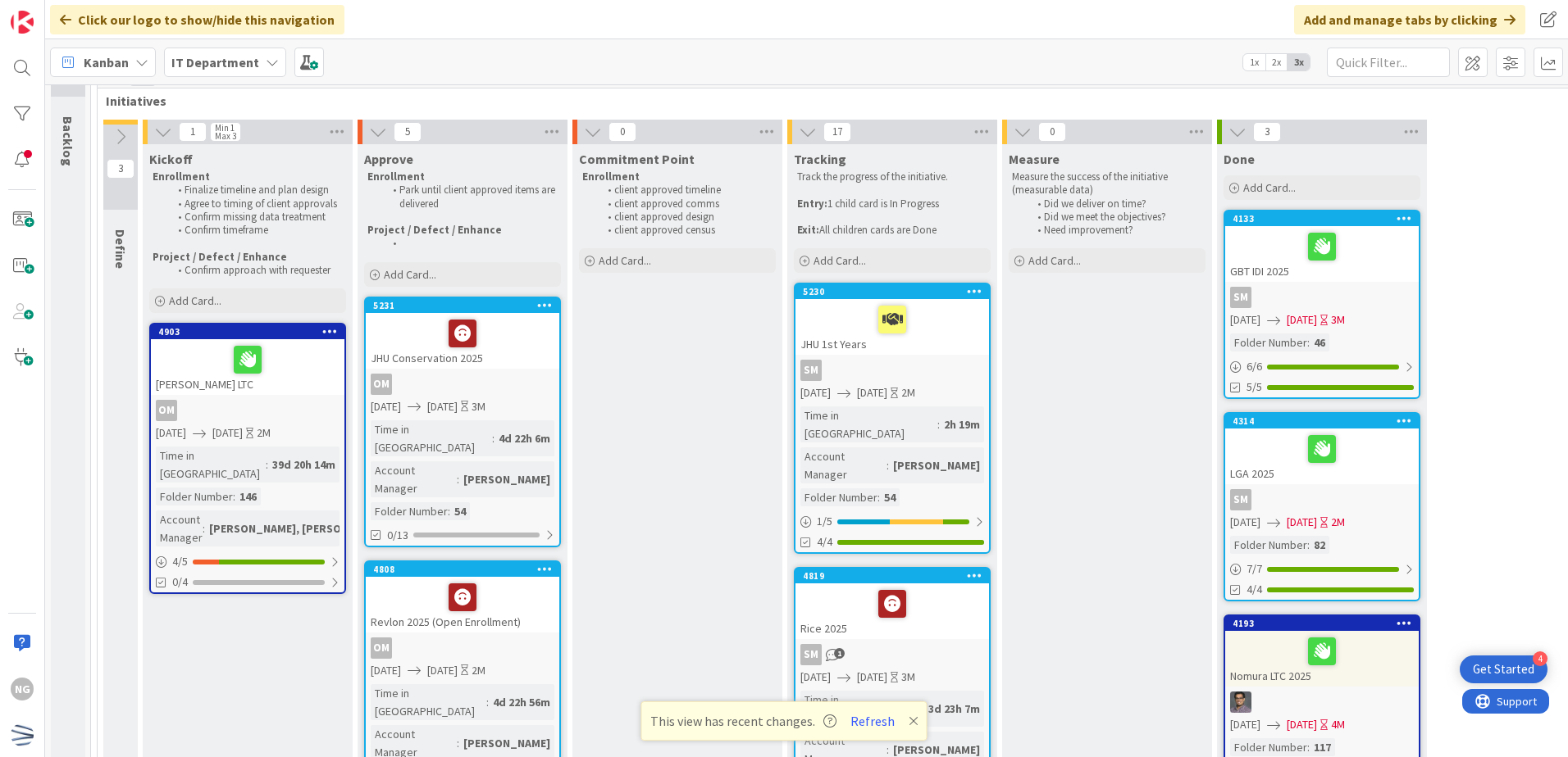
click at [909, 725] on icon at bounding box center [913, 722] width 10 height 13
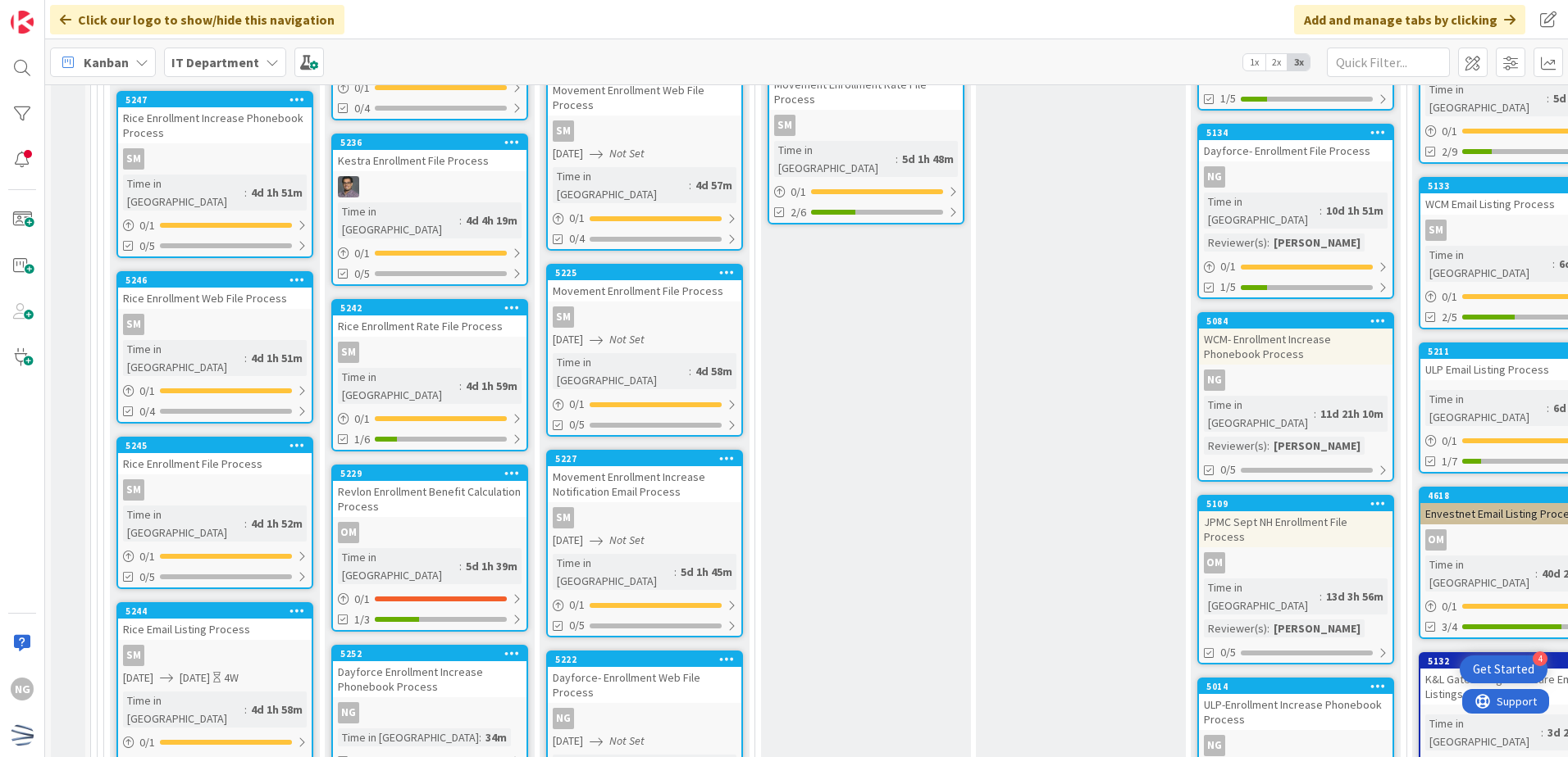
scroll to position [5738, 0]
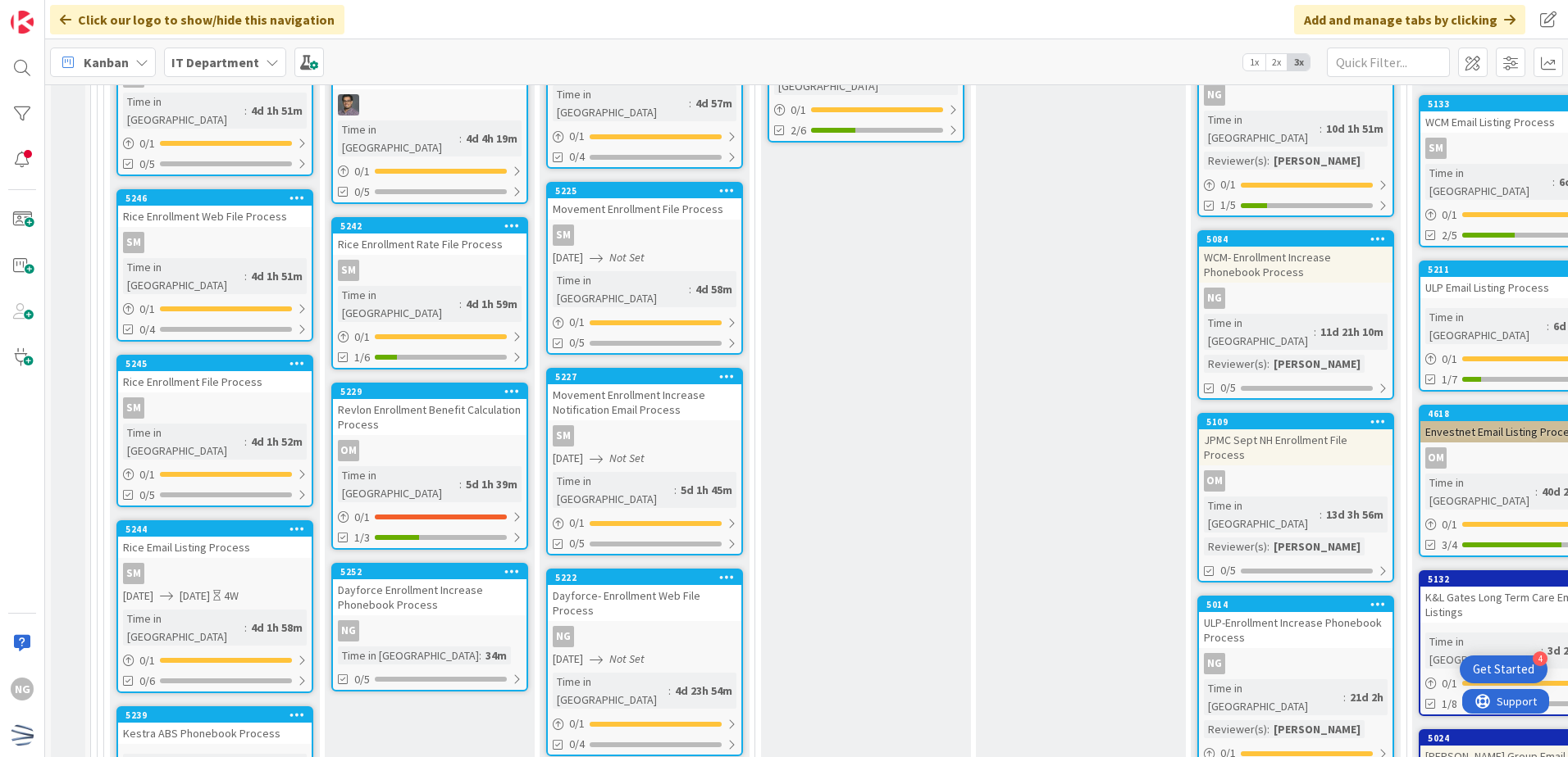
scroll to position [5819, 0]
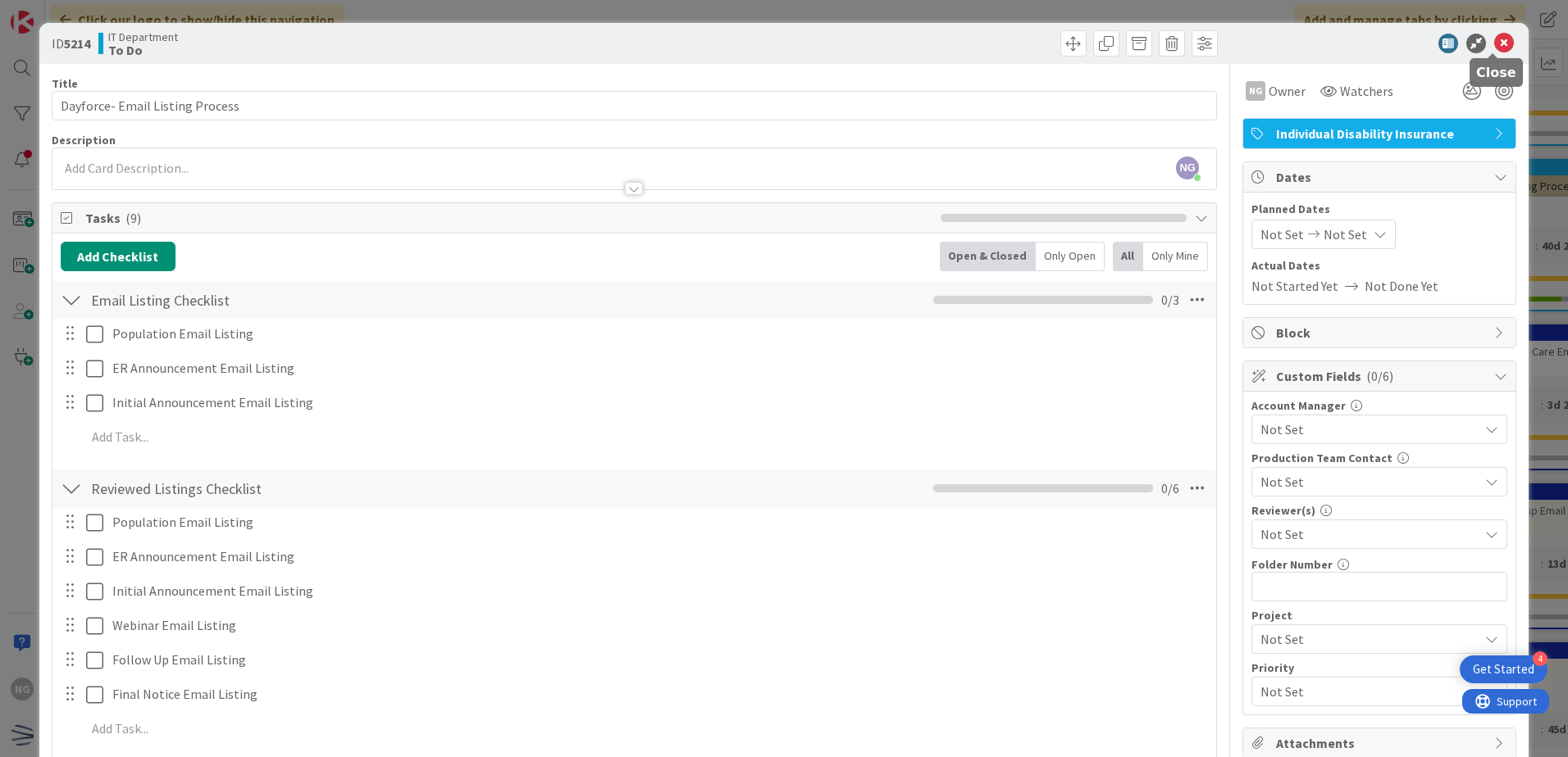
click at [1494, 50] on icon at bounding box center [1504, 43] width 20 height 20
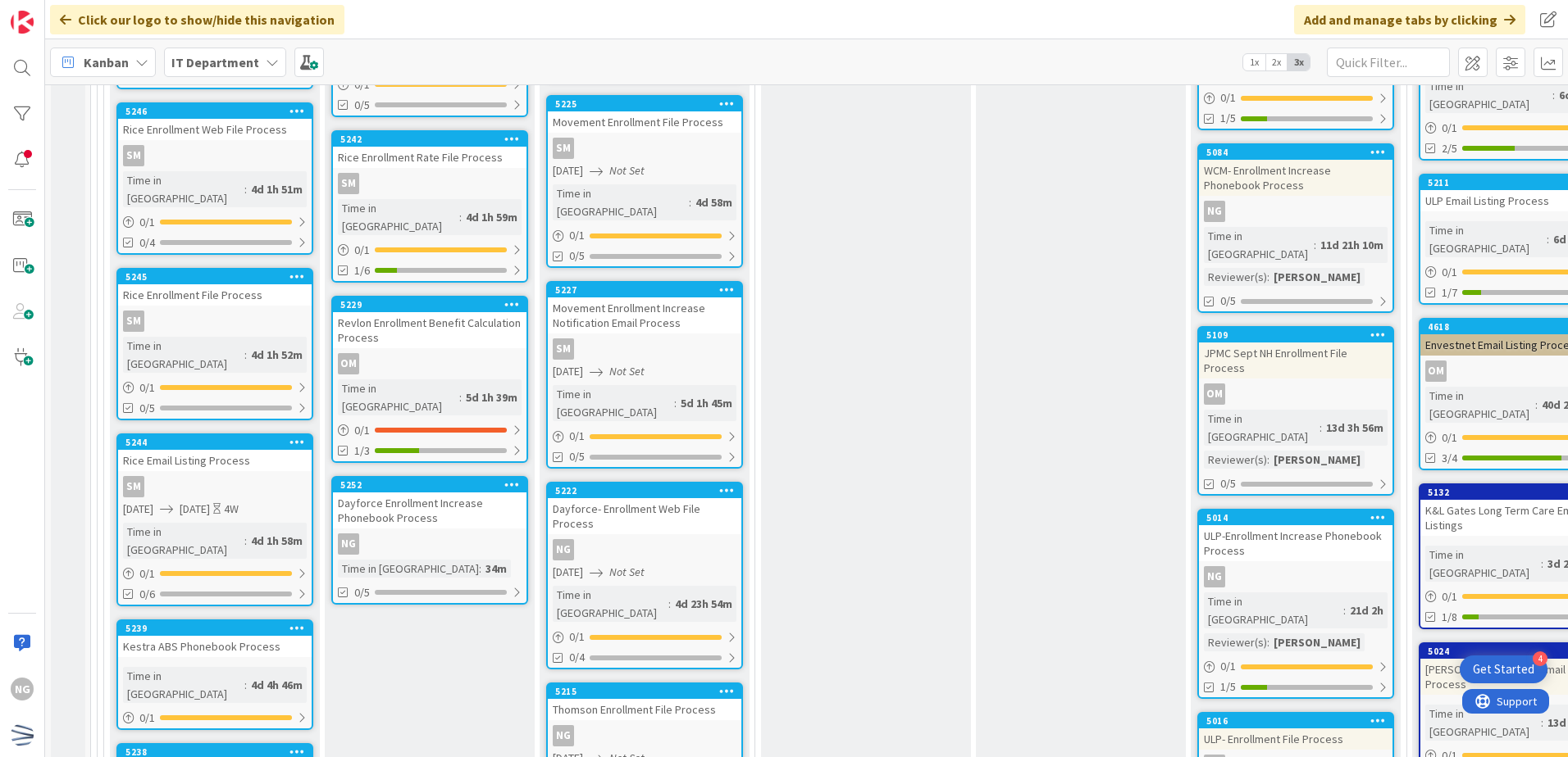
scroll to position [5738, 0]
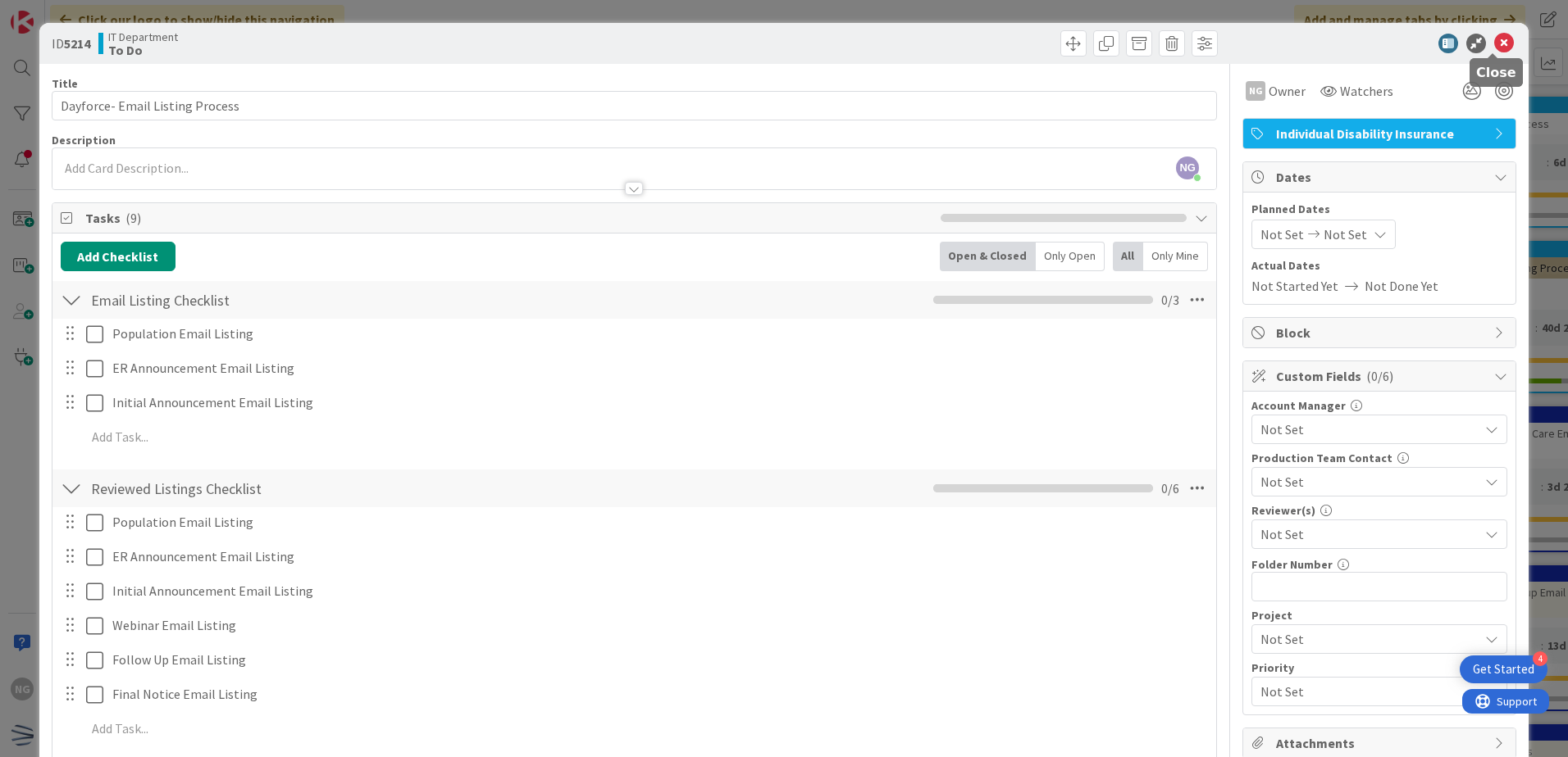
click at [1498, 44] on icon at bounding box center [1504, 43] width 20 height 20
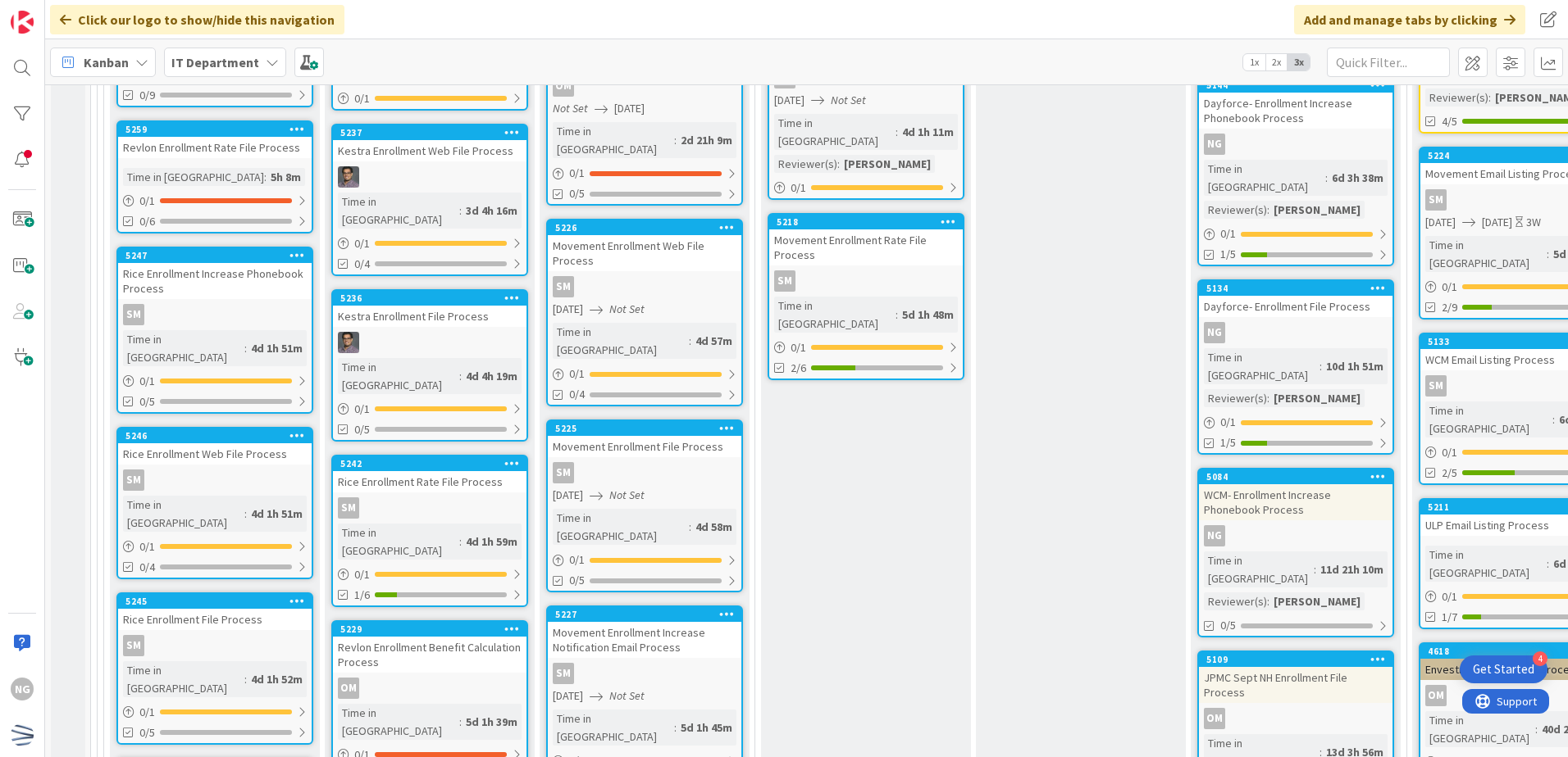
scroll to position [5328, 0]
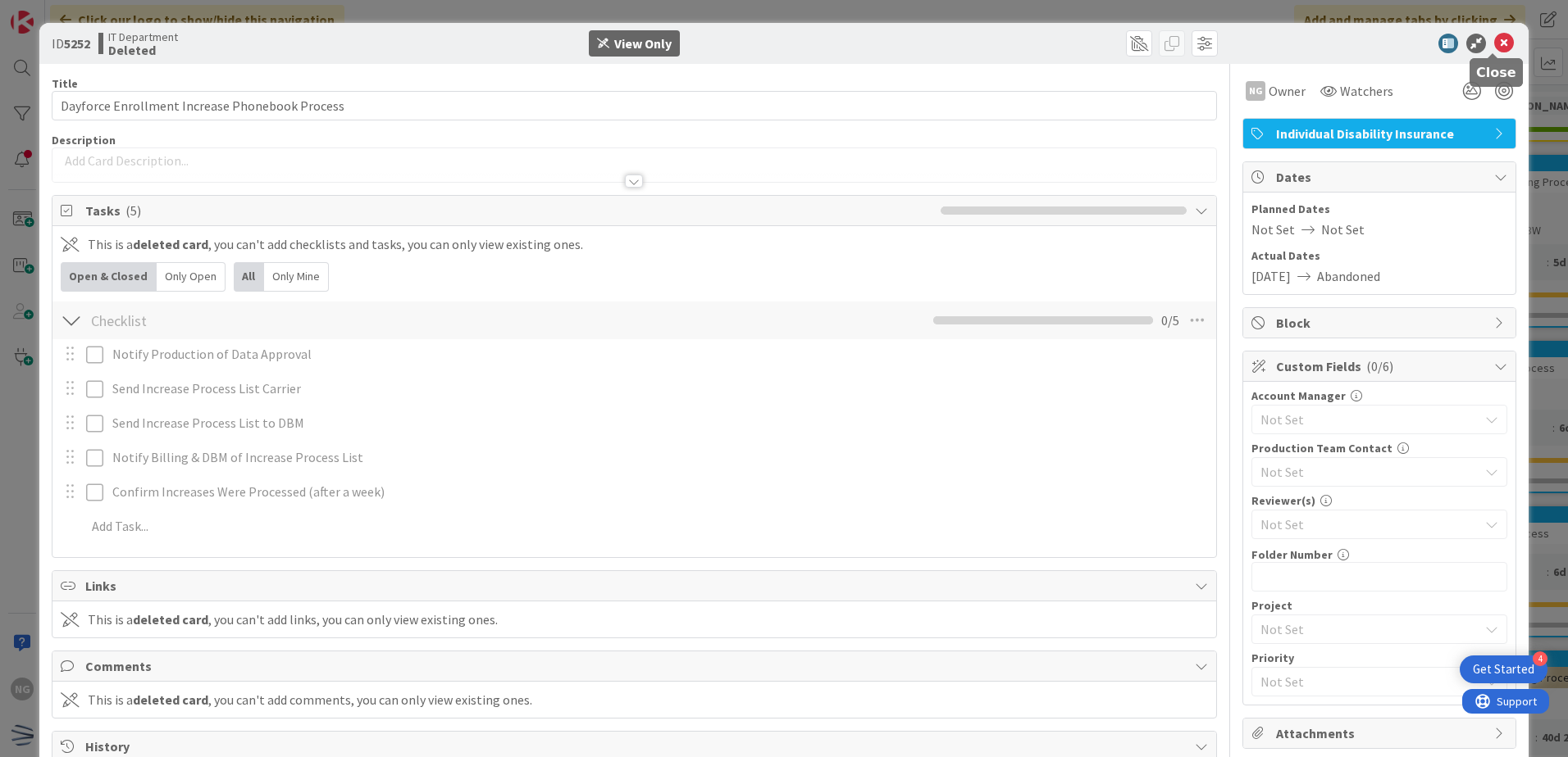
click at [1494, 44] on icon at bounding box center [1504, 43] width 20 height 20
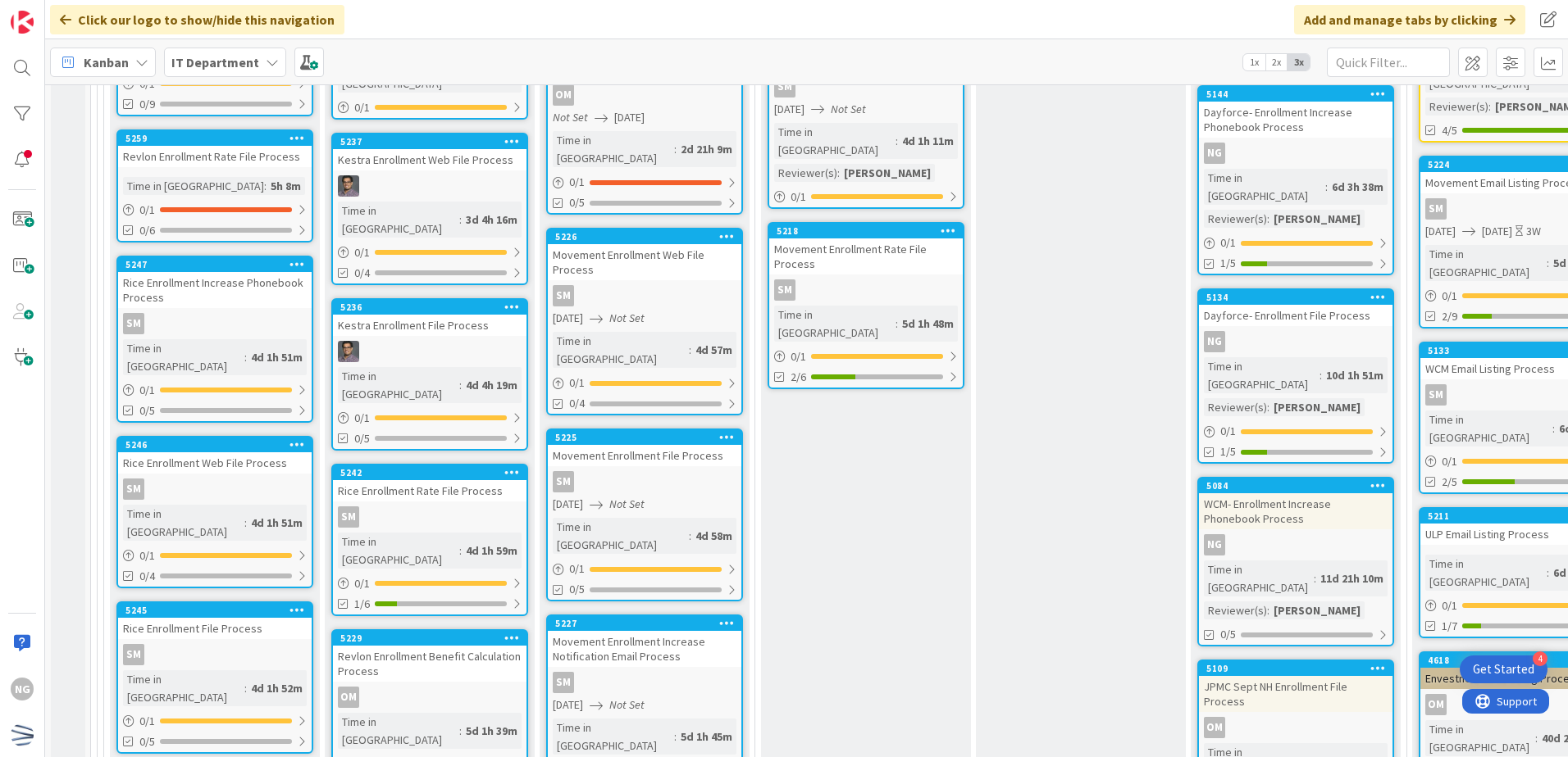
scroll to position [5081, 0]
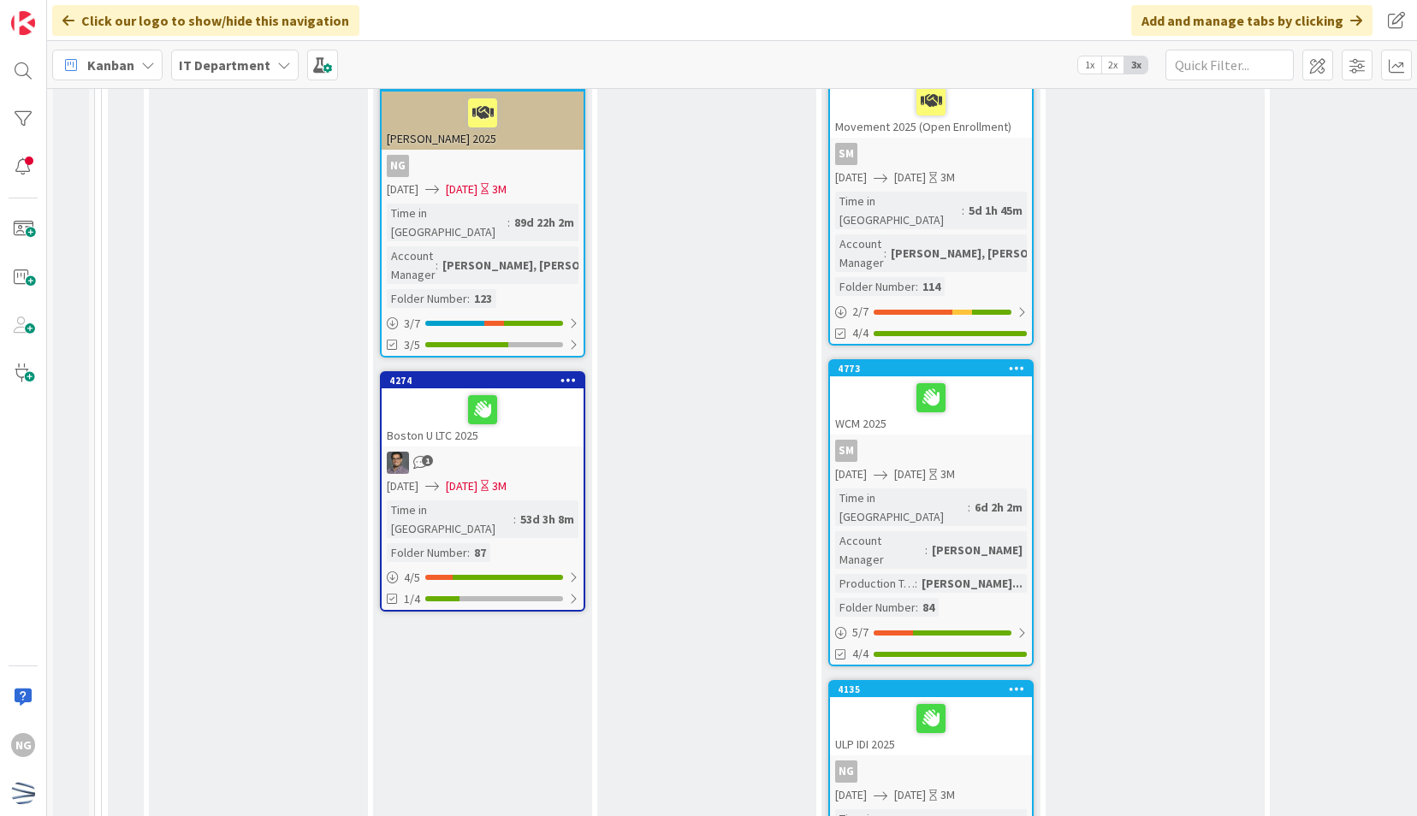
scroll to position [1056, 0]
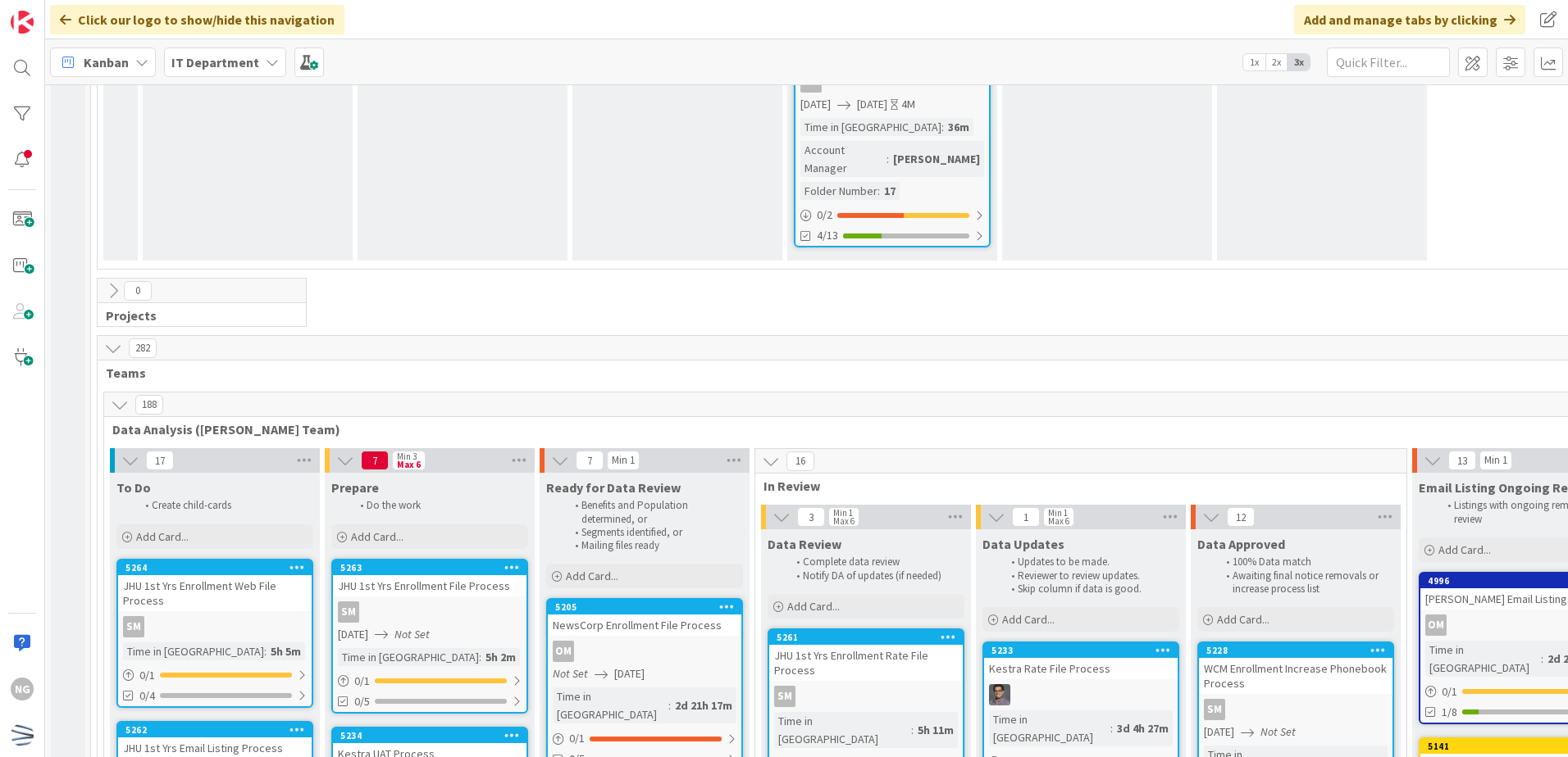
scroll to position [4016, 0]
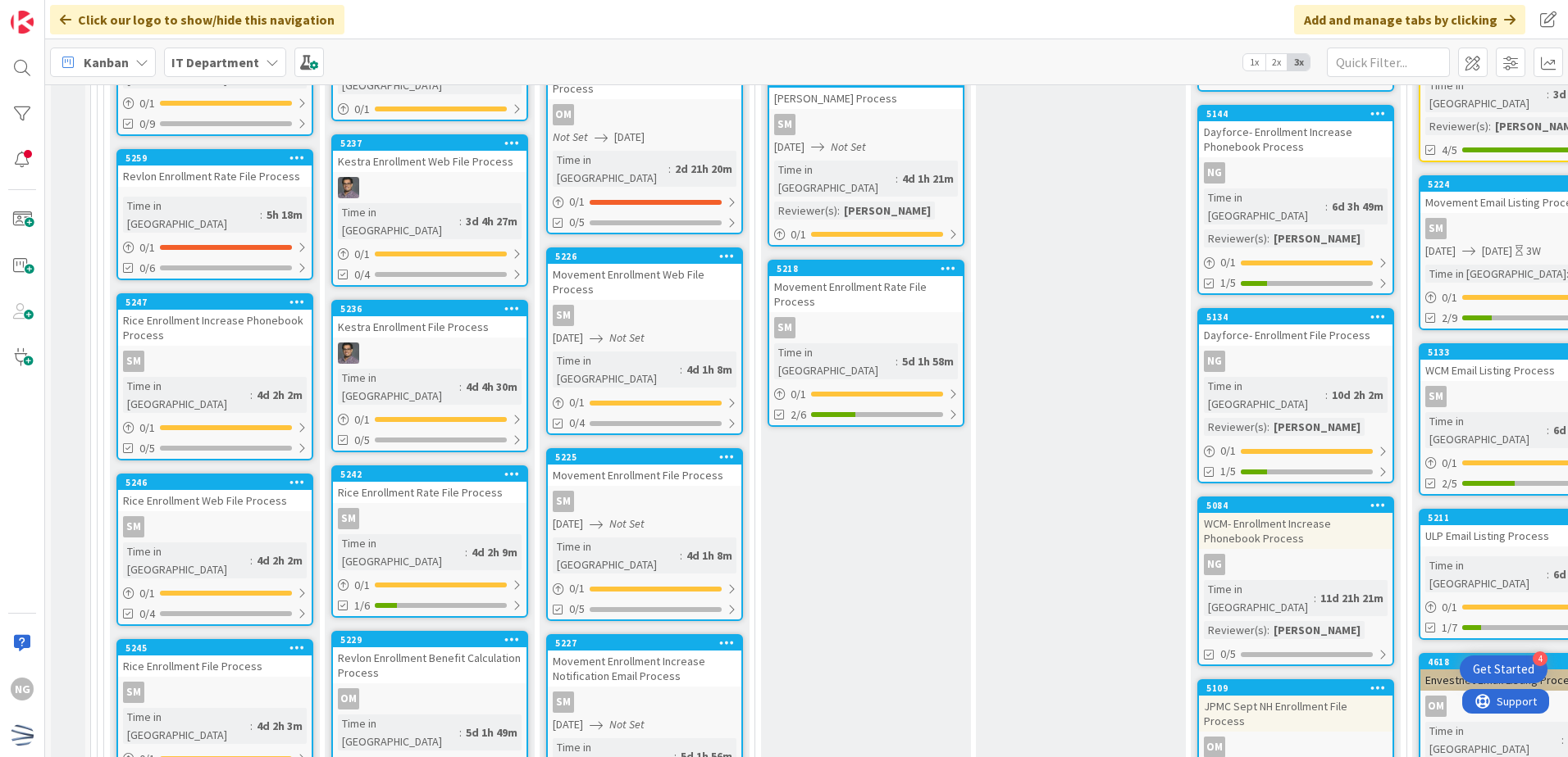
scroll to position [5164, 0]
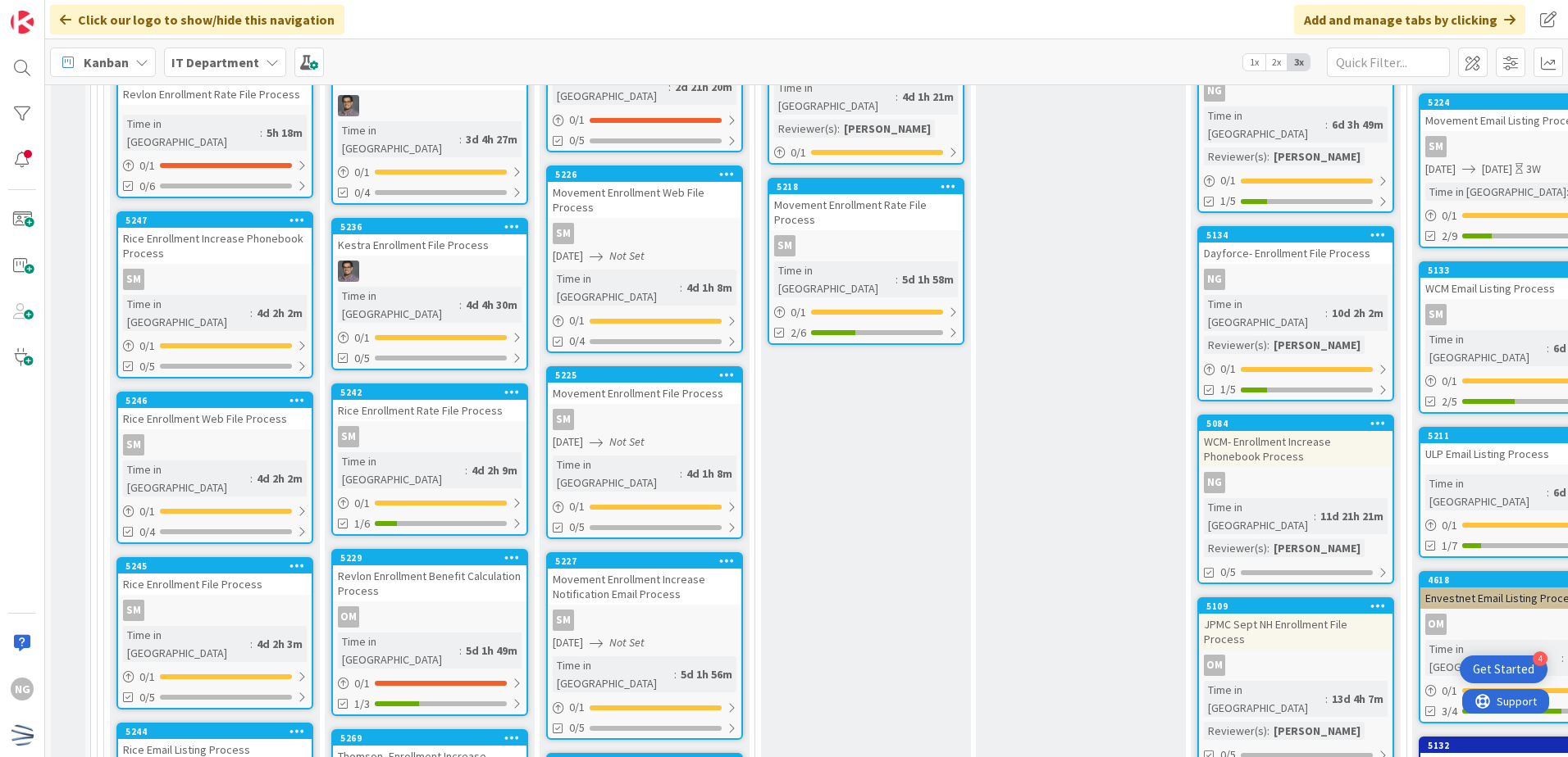
click at [489, 746] on div "Thomson- Enrollment Increase Phonebook Process" at bounding box center [429, 764] width 194 height 36
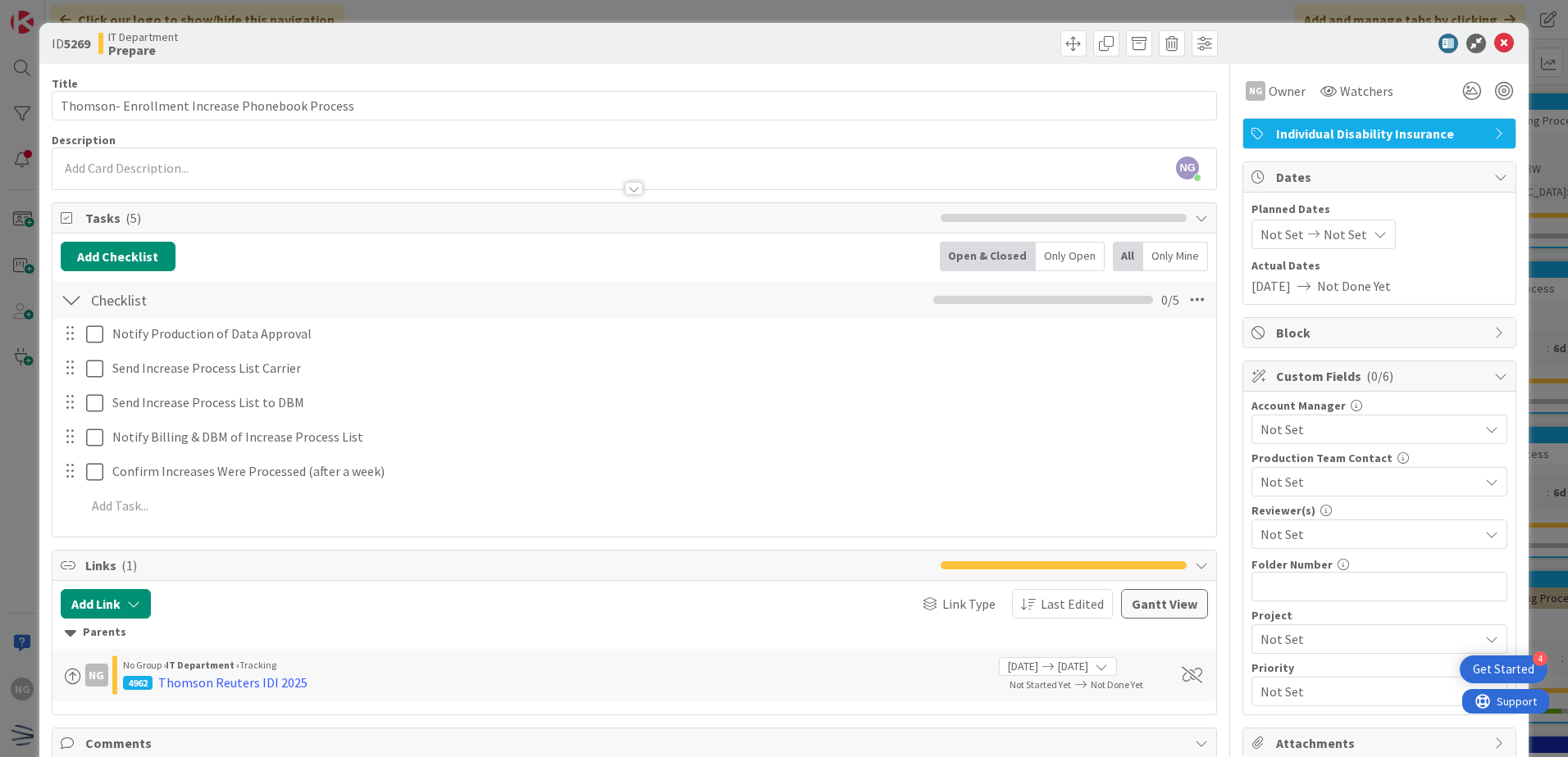
click at [1478, 43] on div at bounding box center [1371, 43] width 290 height 20
click at [1296, 224] on div "Not Set Not Set" at bounding box center [1323, 234] width 145 height 30
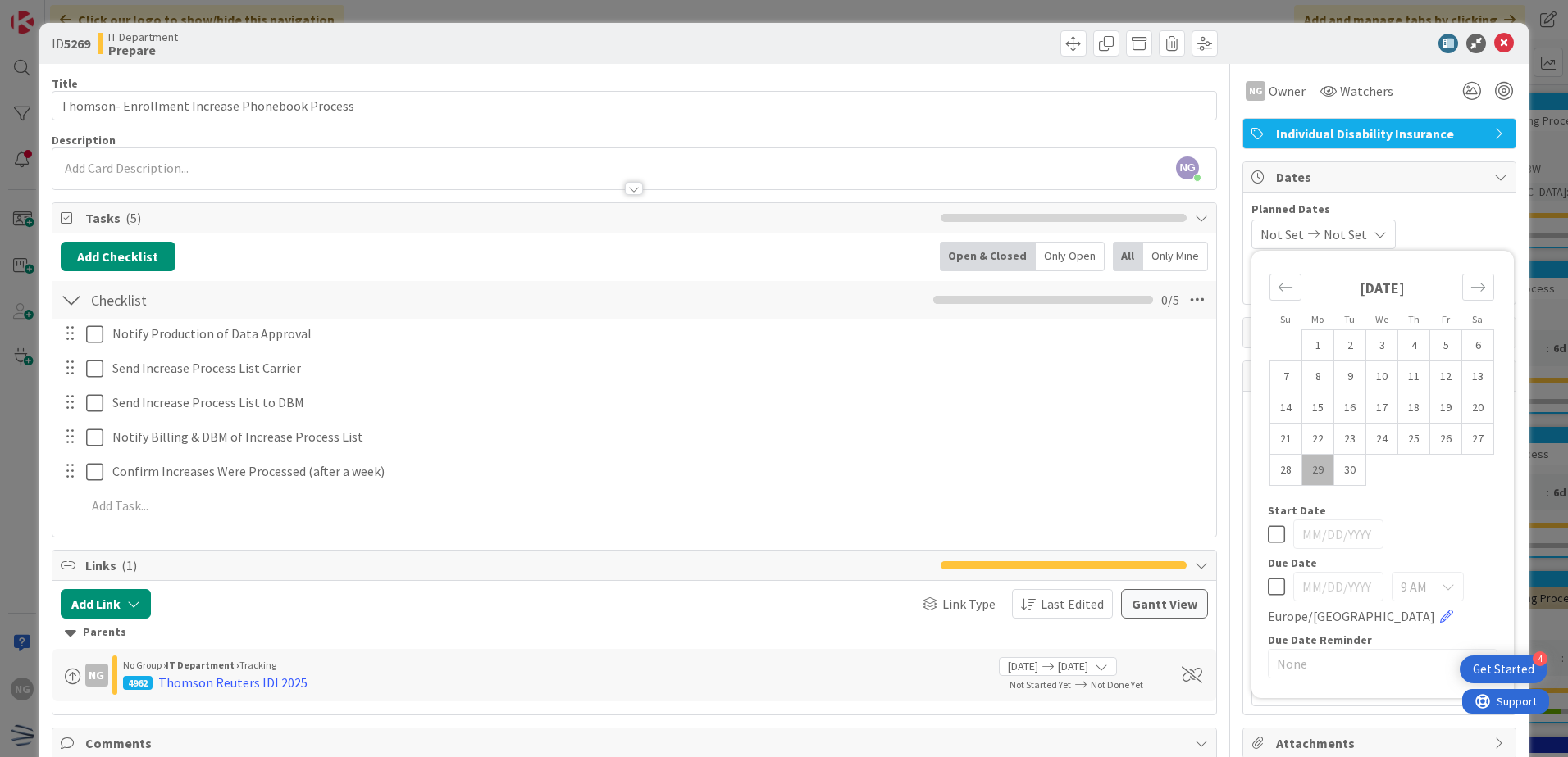
click at [1296, 224] on div "Not Set Not Set" at bounding box center [1323, 234] width 145 height 30
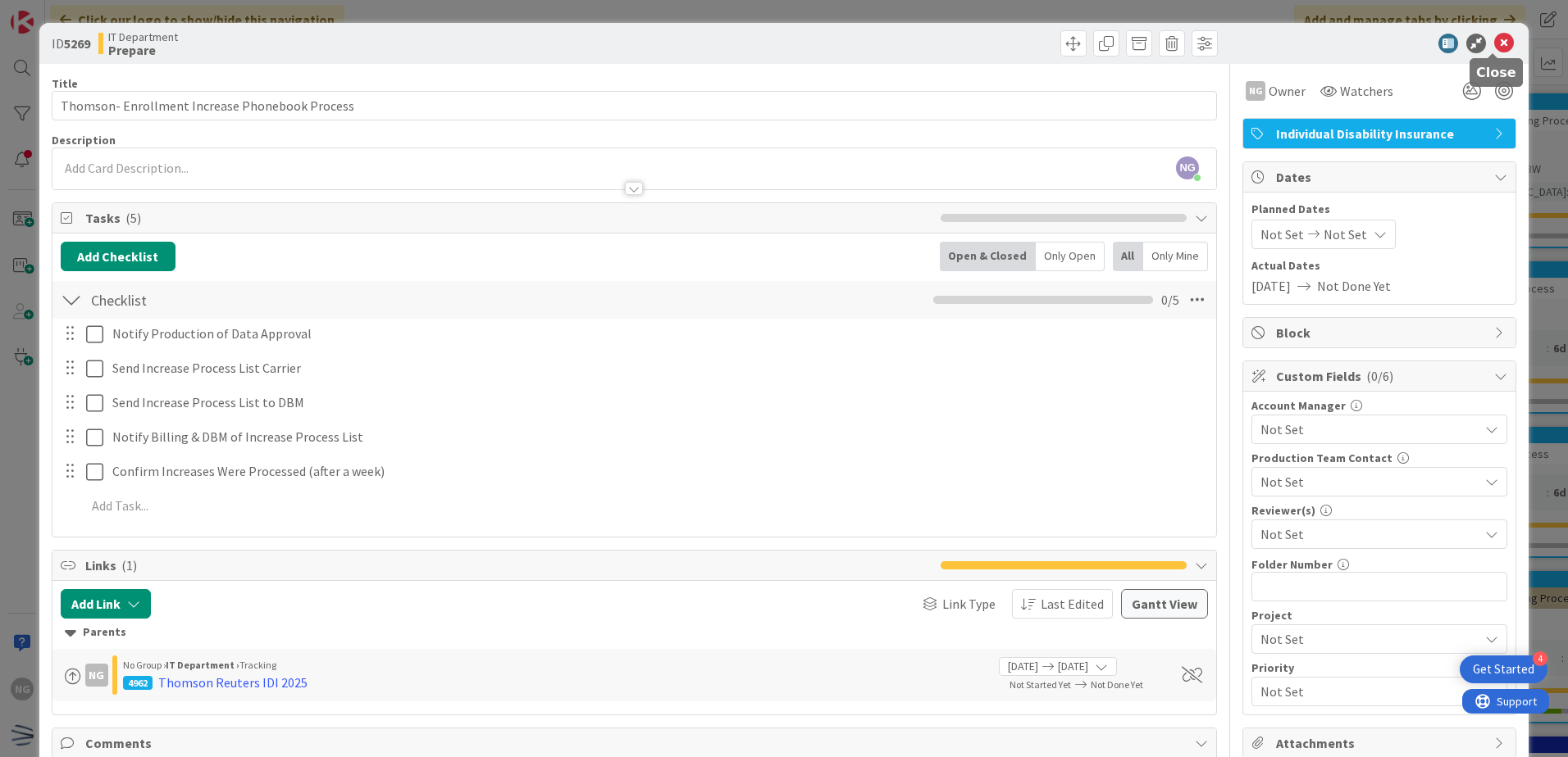
click at [1496, 49] on icon at bounding box center [1504, 43] width 20 height 20
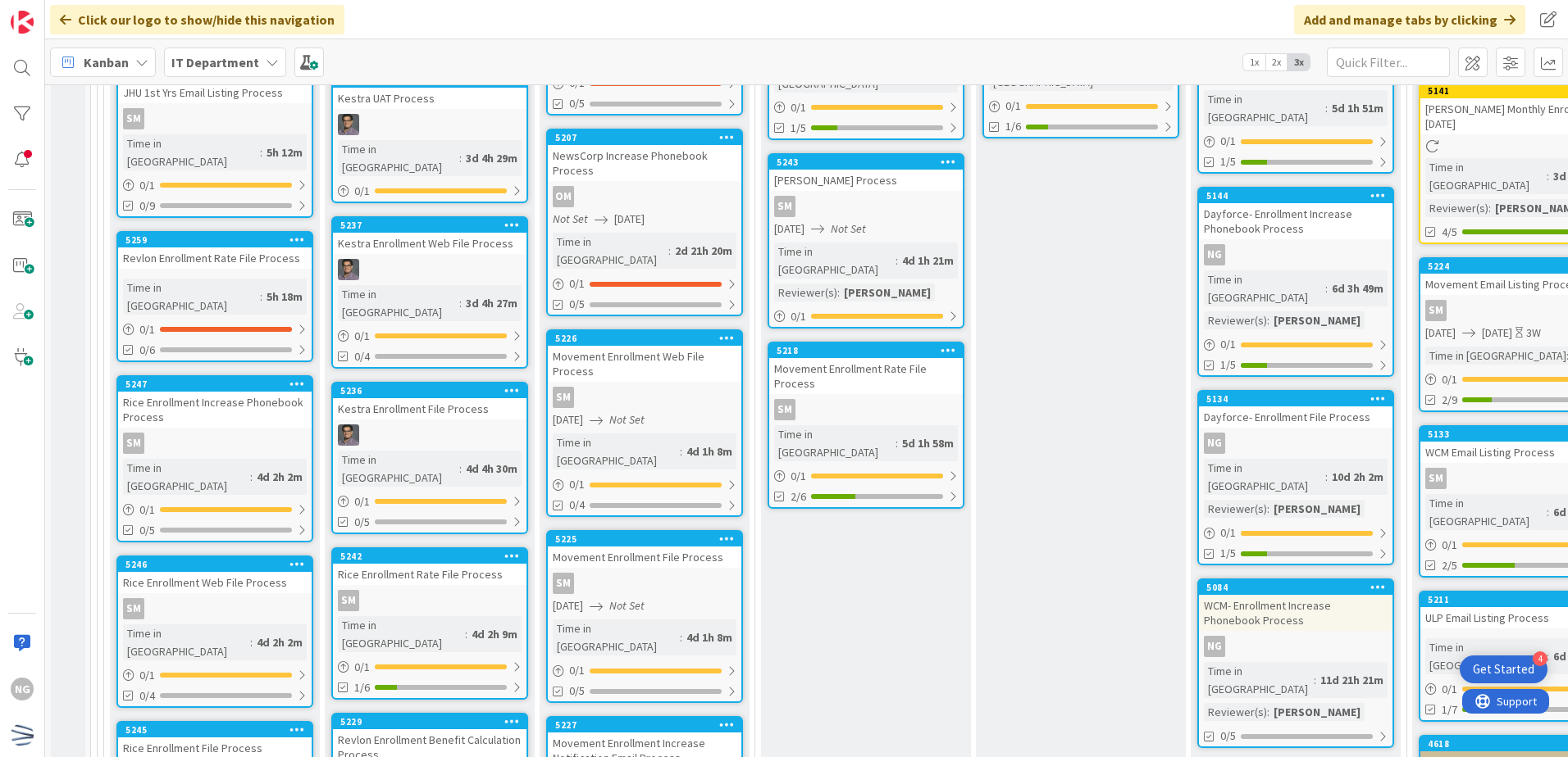
scroll to position [4918, 0]
